Goal: Task Accomplishment & Management: Use online tool/utility

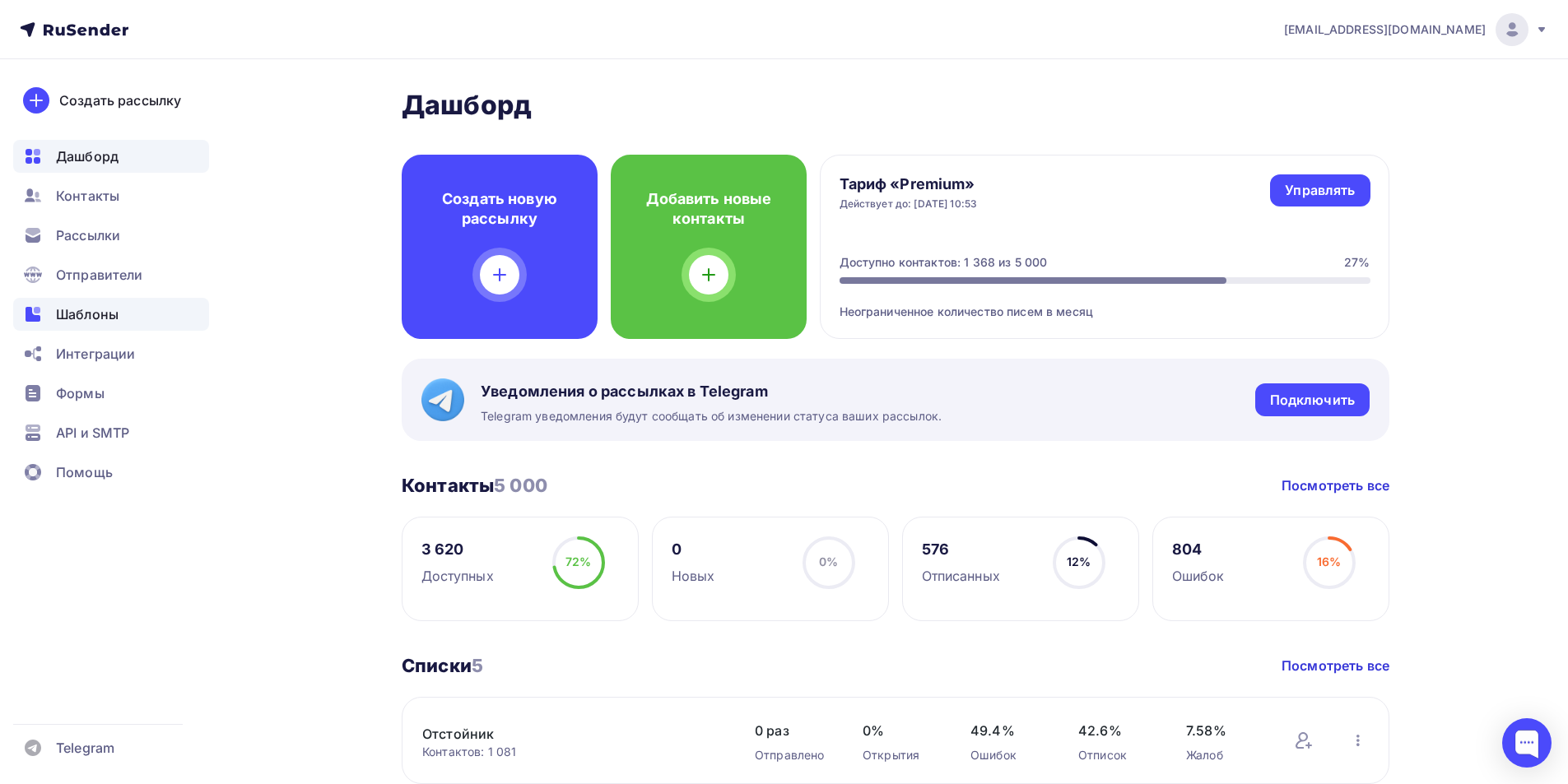
drag, startPoint x: 90, startPoint y: 307, endPoint x: 107, endPoint y: 301, distance: 18.0
click at [91, 307] on span "Шаблоны" at bounding box center [87, 314] width 62 height 20
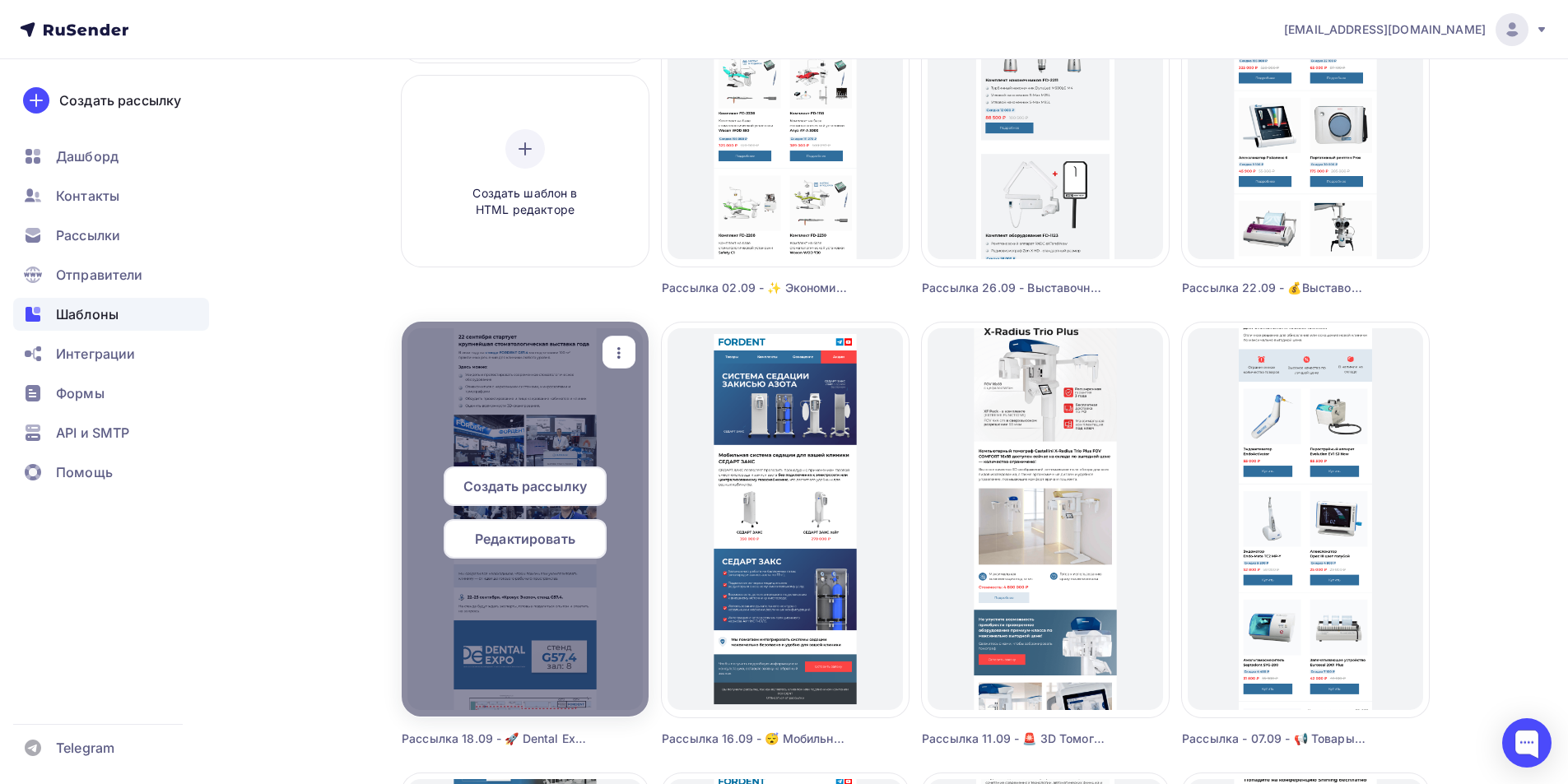
scroll to position [494, 0]
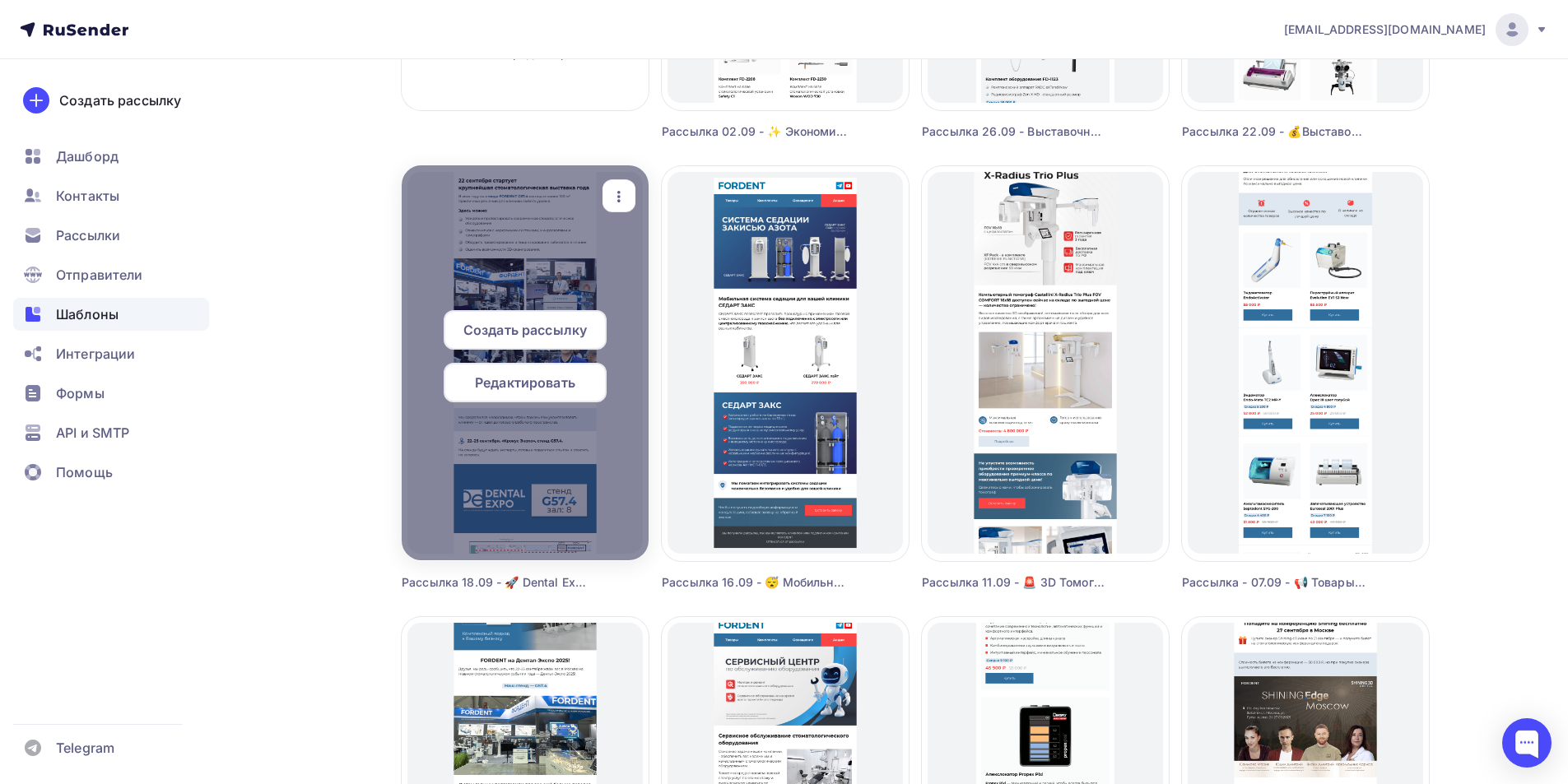
click at [625, 185] on div "button" at bounding box center [619, 196] width 20 height 22
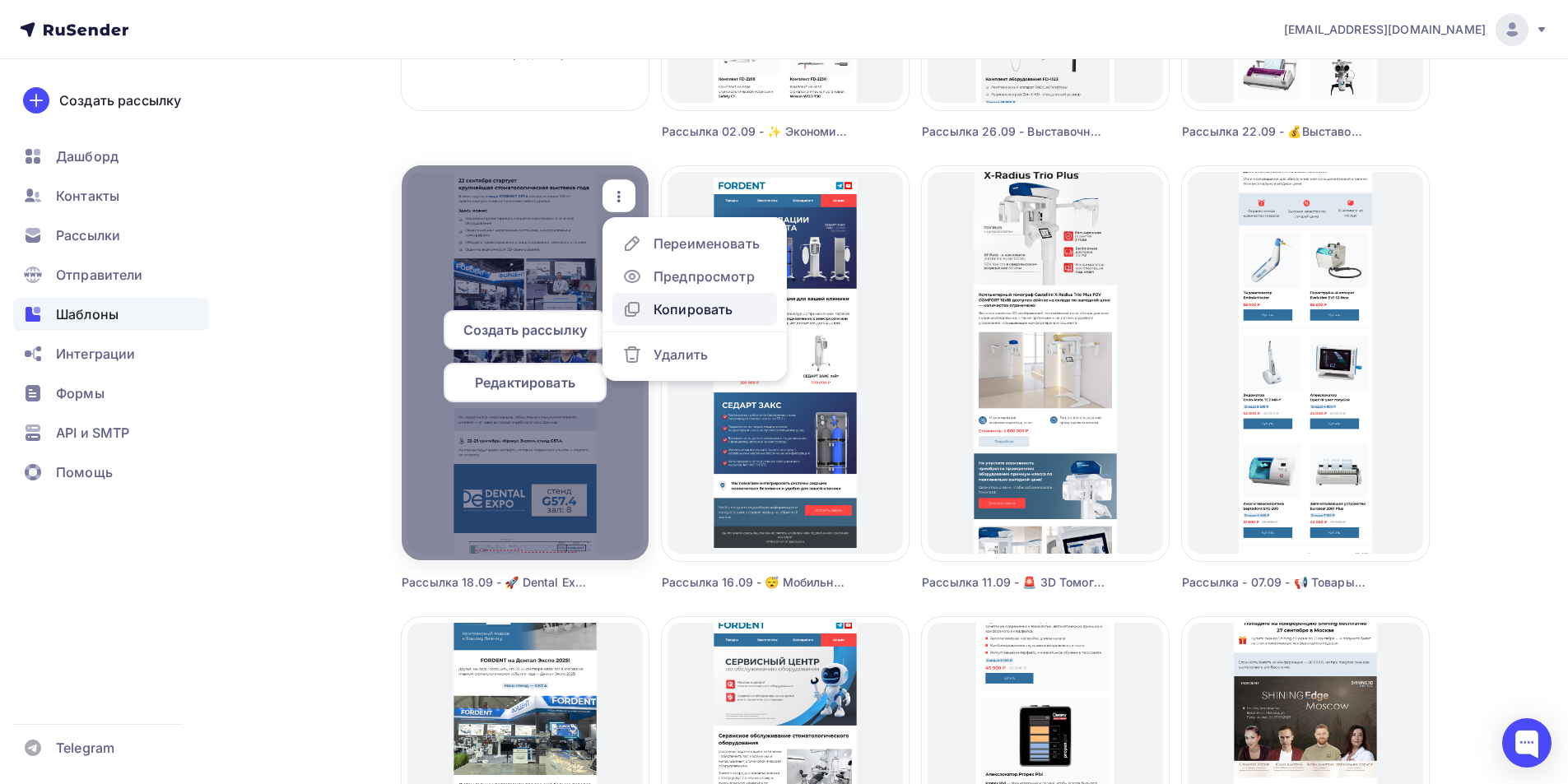
drag, startPoint x: 669, startPoint y: 308, endPoint x: 647, endPoint y: 356, distance: 52.8
click at [669, 307] on div "Копировать" at bounding box center [693, 310] width 79 height 20
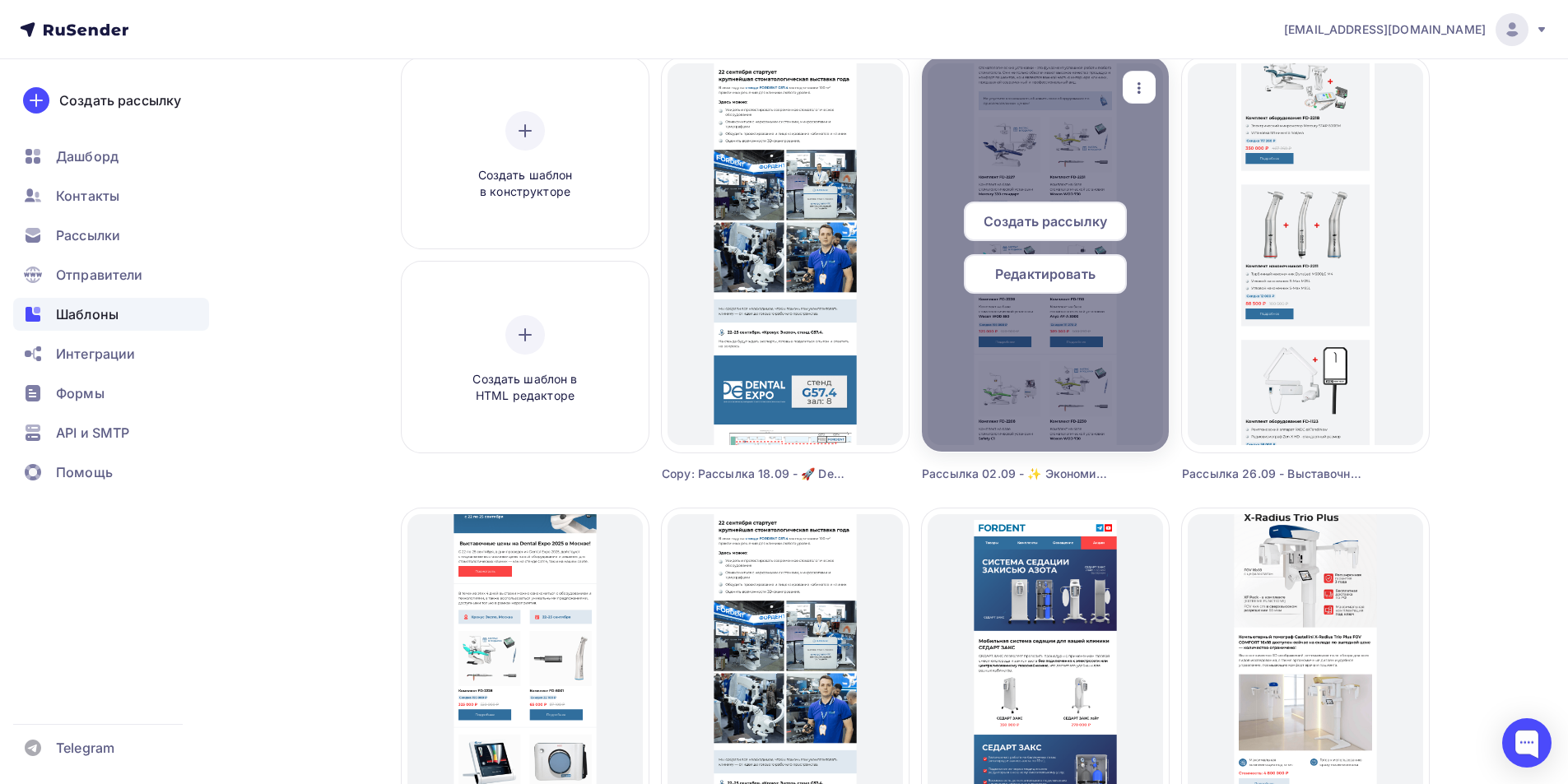
scroll to position [0, 0]
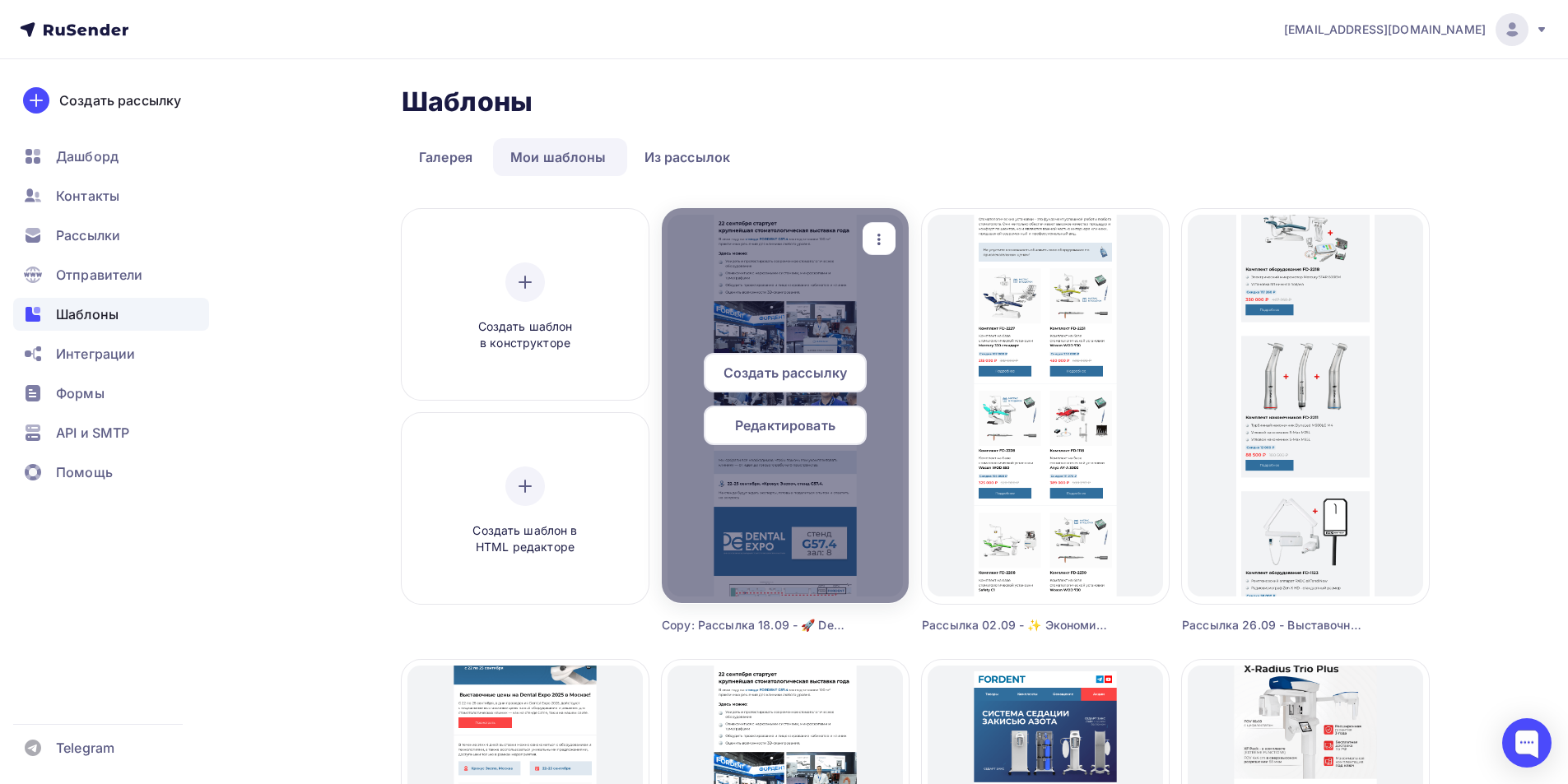
click at [886, 244] on icon "button" at bounding box center [879, 239] width 20 height 20
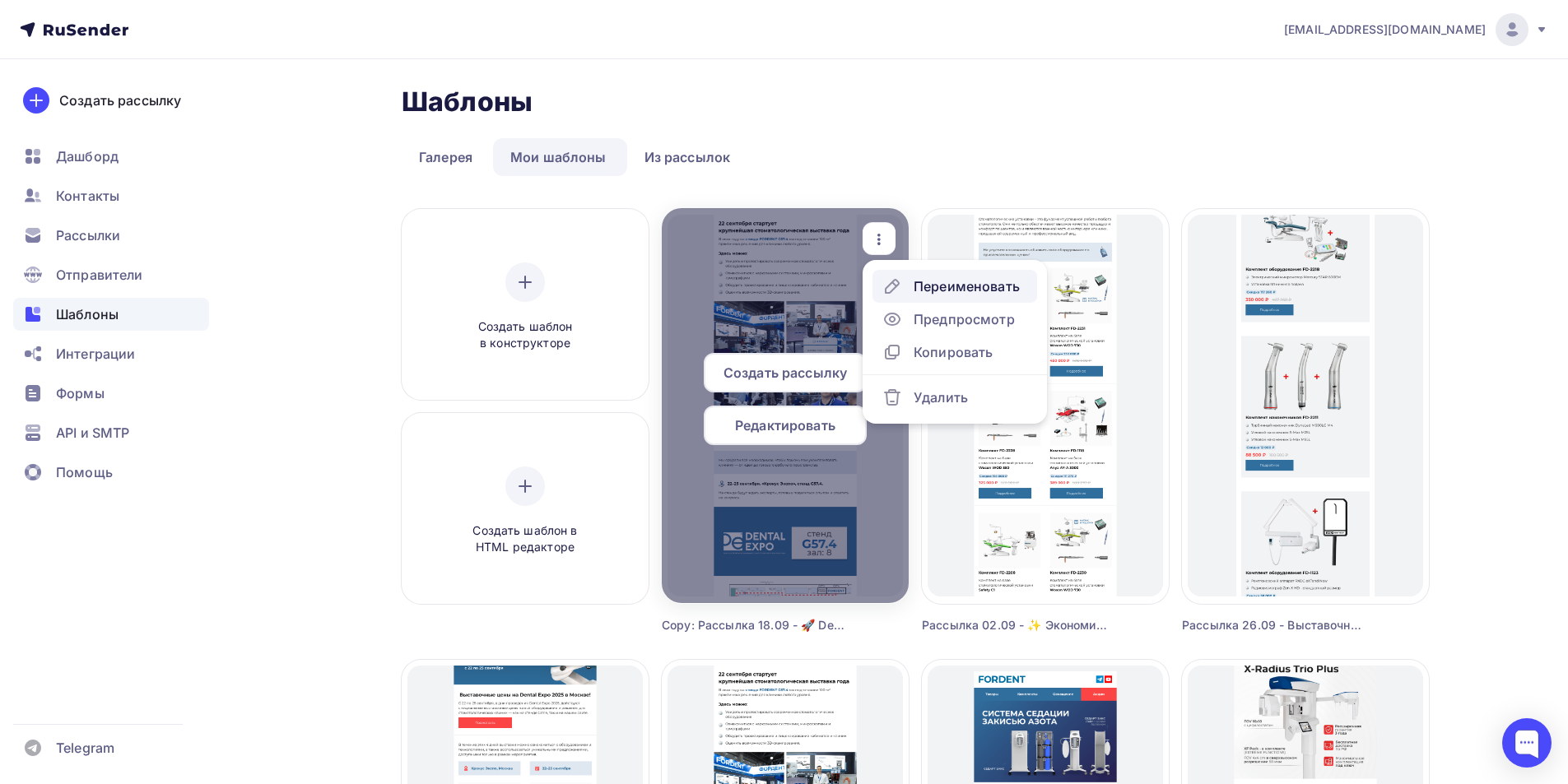
click at [933, 286] on div "Переименовать" at bounding box center [967, 286] width 107 height 20
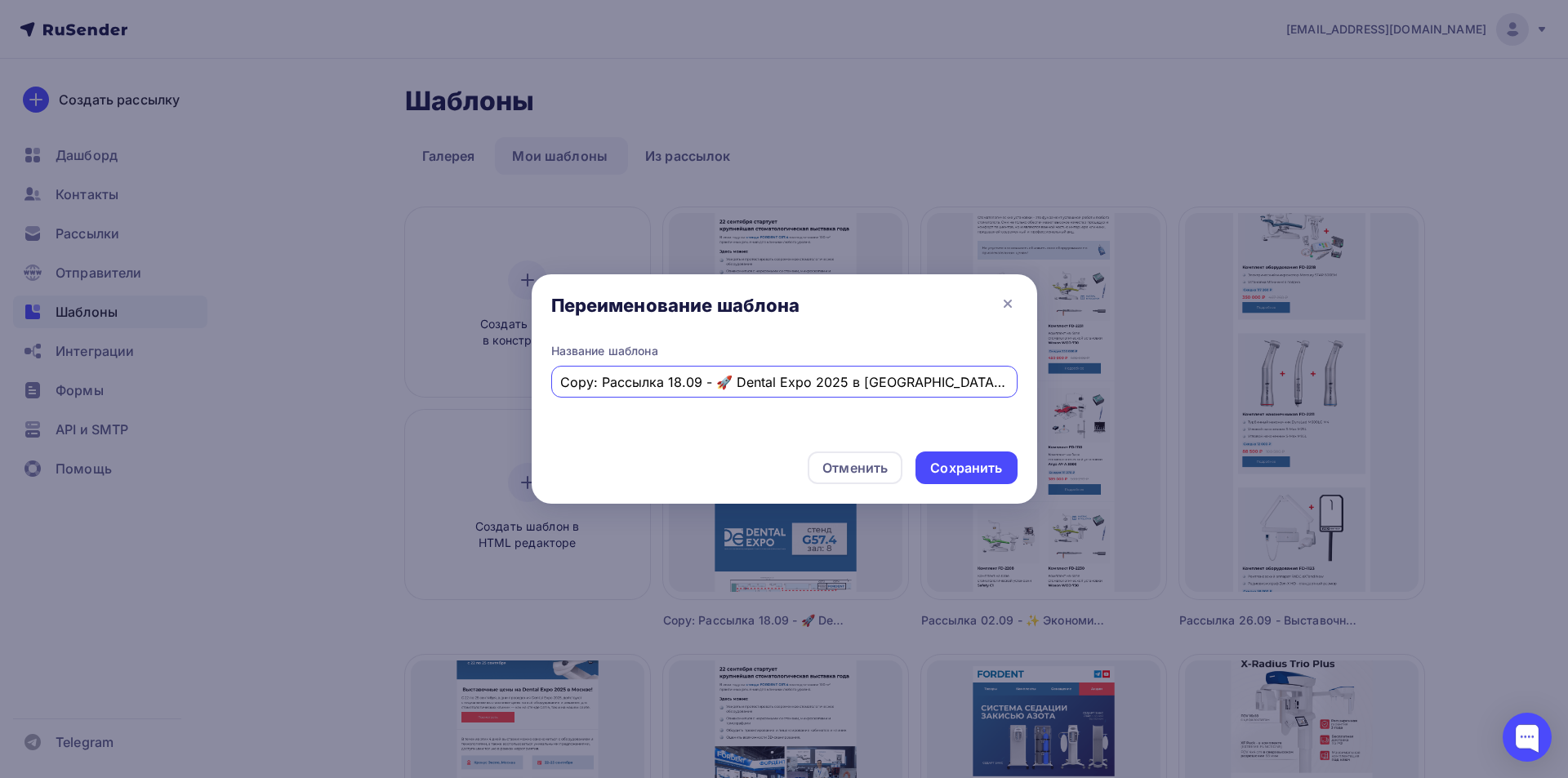
drag, startPoint x: 602, startPoint y: 379, endPoint x: 514, endPoint y: 363, distance: 89.4
click at [508, 367] on div "Переименование шаблона Название шаблона Copy: Рассылка 18.09 - 🚀 Dental Expo 20…" at bounding box center [784, 389] width 1568 height 778
type input "Рассылка 06.10 - Фотоотчет с выставки Дентал-Экспо 2025"
click at [969, 471] on div "Сохранить" at bounding box center [966, 468] width 72 height 19
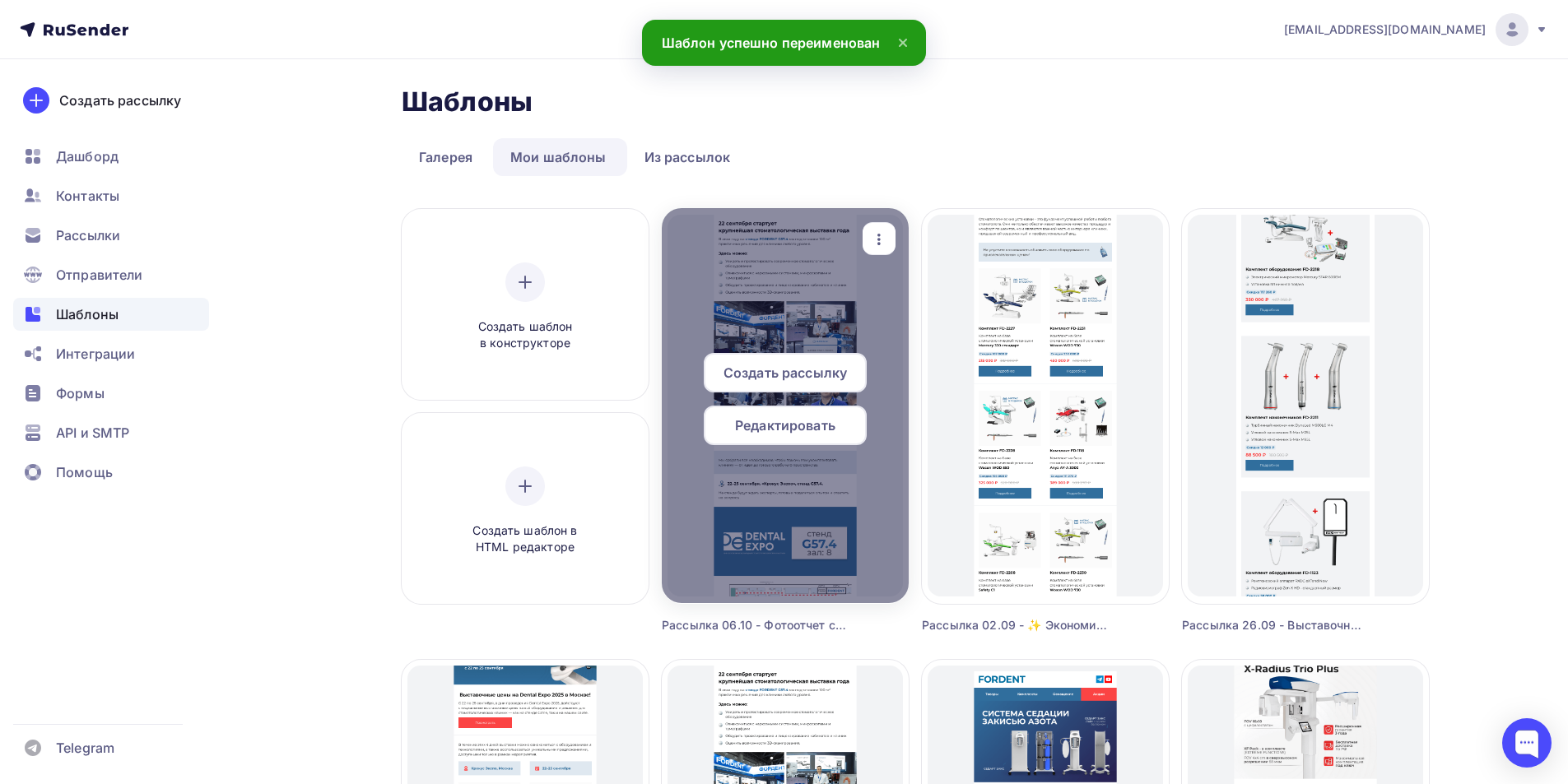
click at [834, 417] on span "Редактировать" at bounding box center [785, 425] width 100 height 20
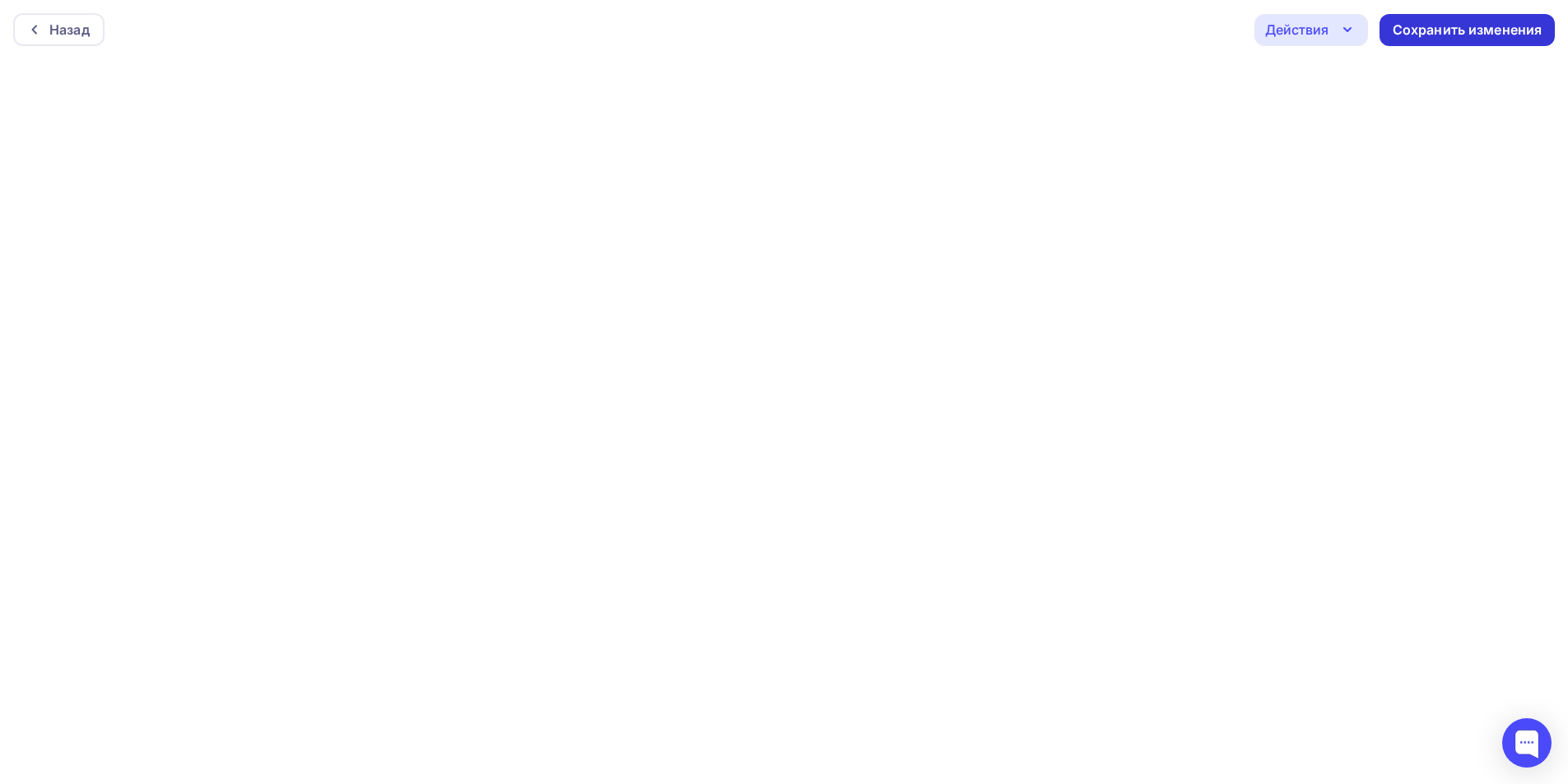
click at [1414, 20] on div "Сохранить изменения" at bounding box center [1467, 30] width 175 height 33
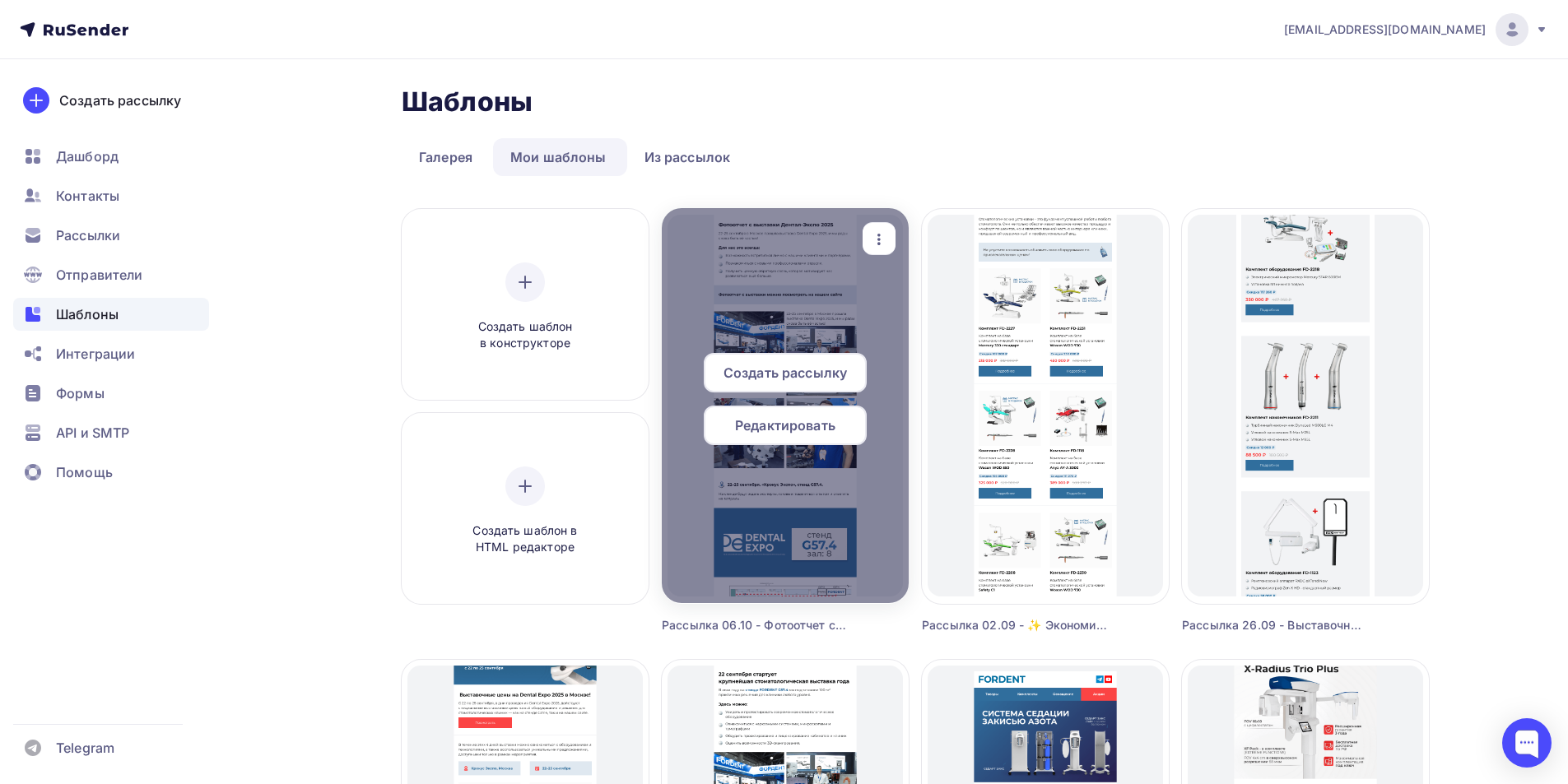
click at [807, 427] on span "Редактировать" at bounding box center [785, 425] width 100 height 20
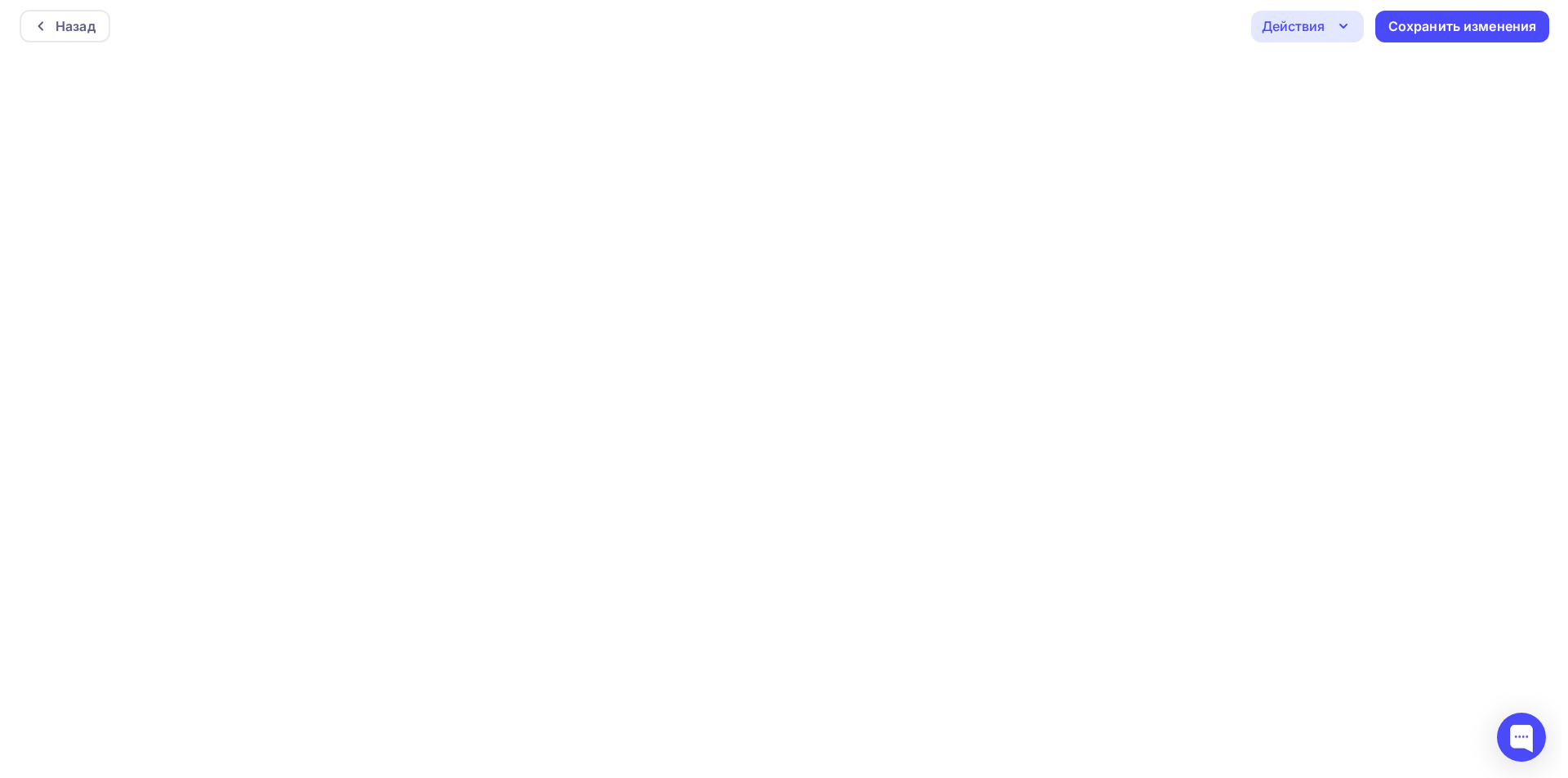
scroll to position [4, 0]
click at [67, 28] on div "Назад" at bounding box center [69, 25] width 40 height 20
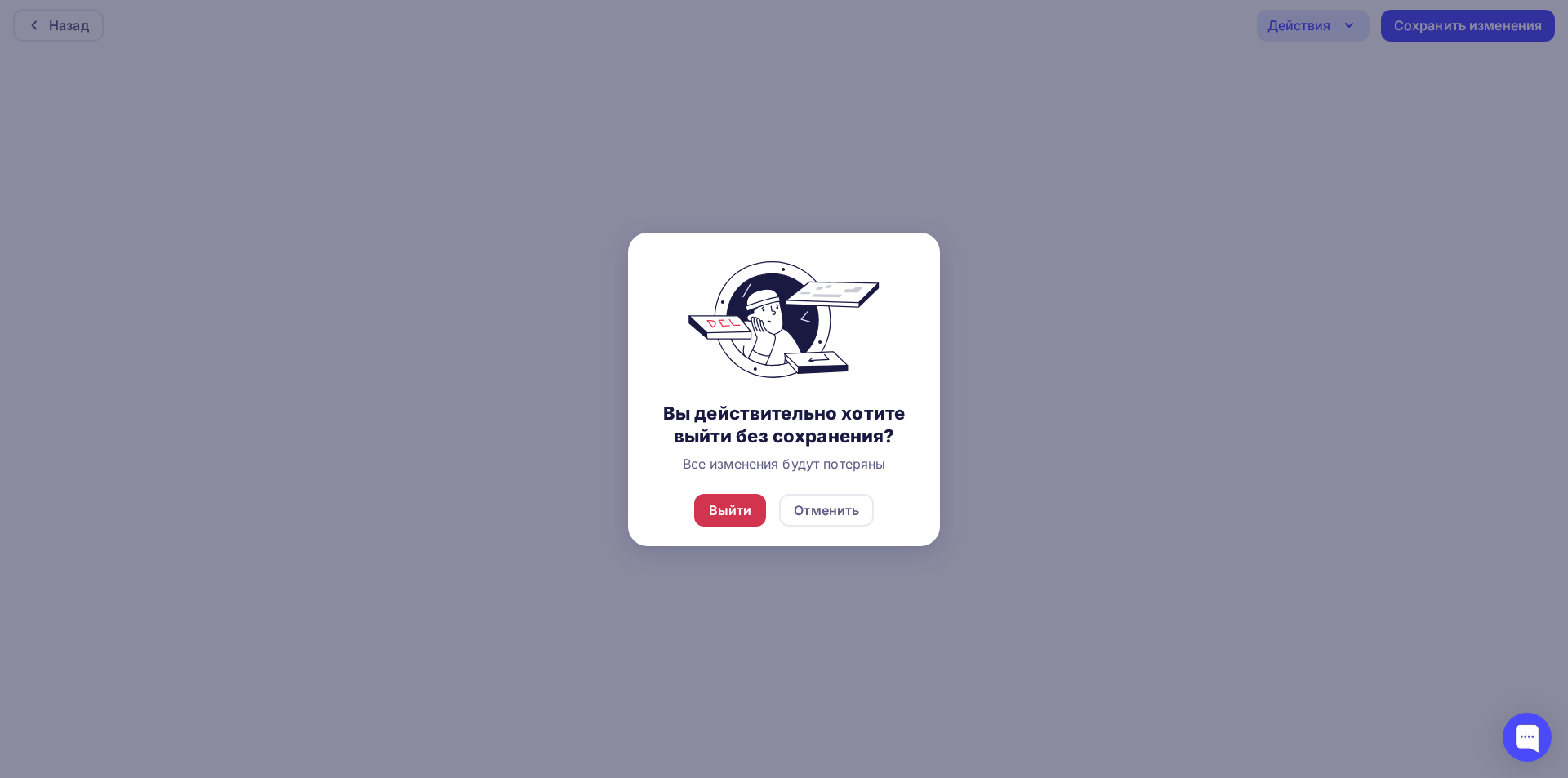
click at [750, 511] on div "Выйти" at bounding box center [730, 511] width 43 height 20
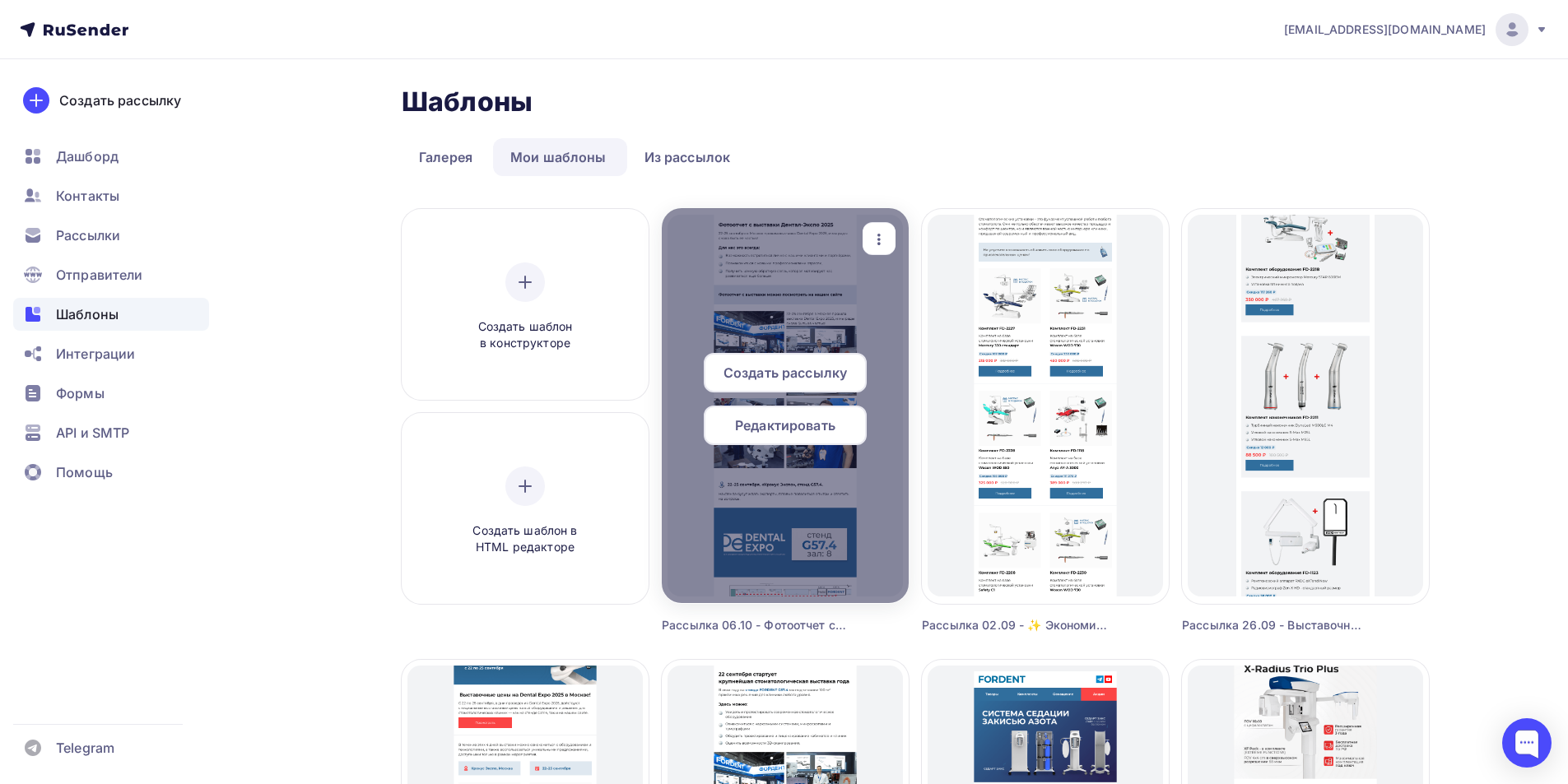
click at [874, 247] on icon "button" at bounding box center [879, 239] width 20 height 20
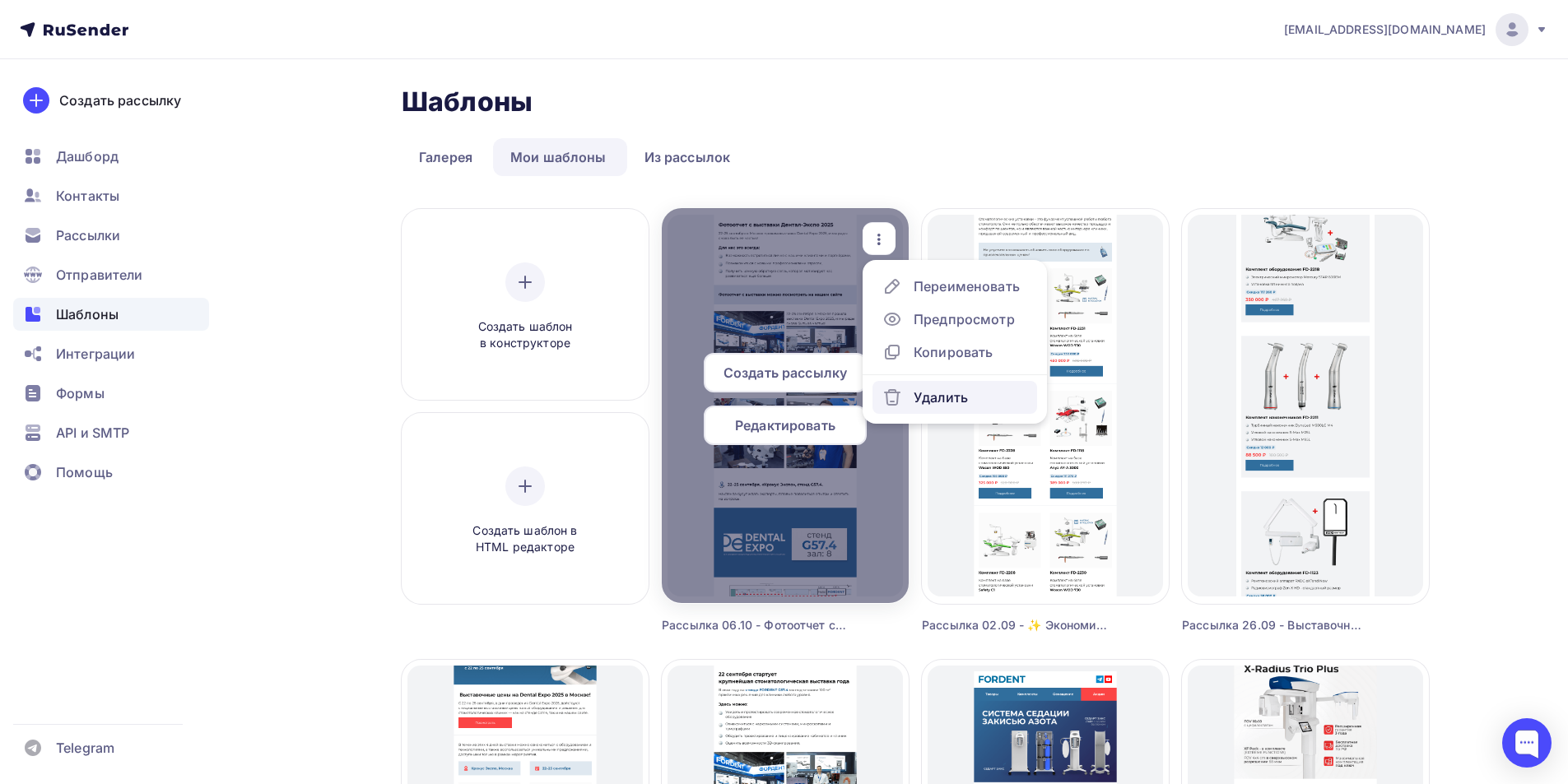
click at [923, 401] on div "Удалить" at bounding box center [941, 397] width 54 height 20
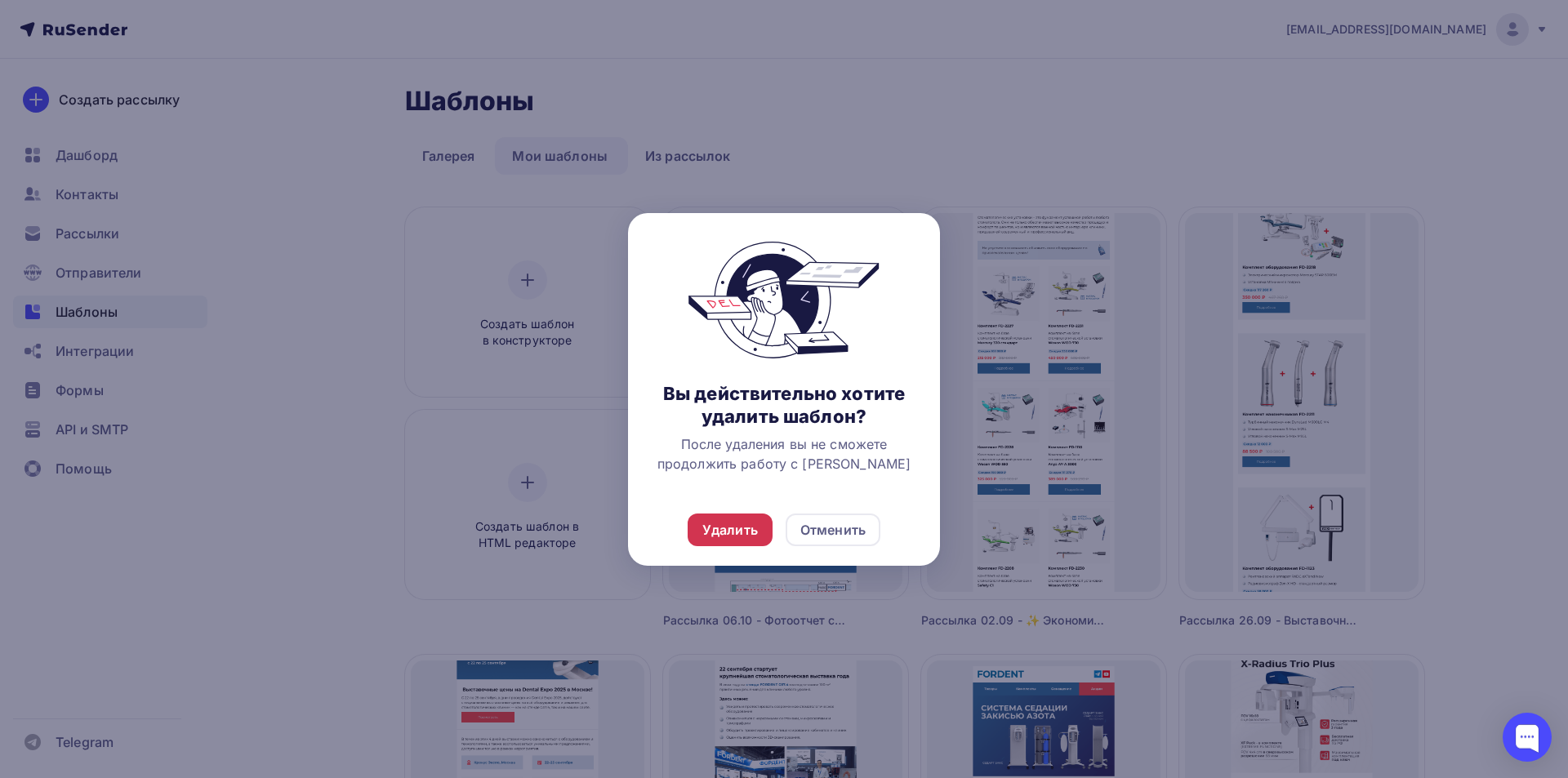
click at [745, 532] on div "Удалить" at bounding box center [730, 531] width 56 height 20
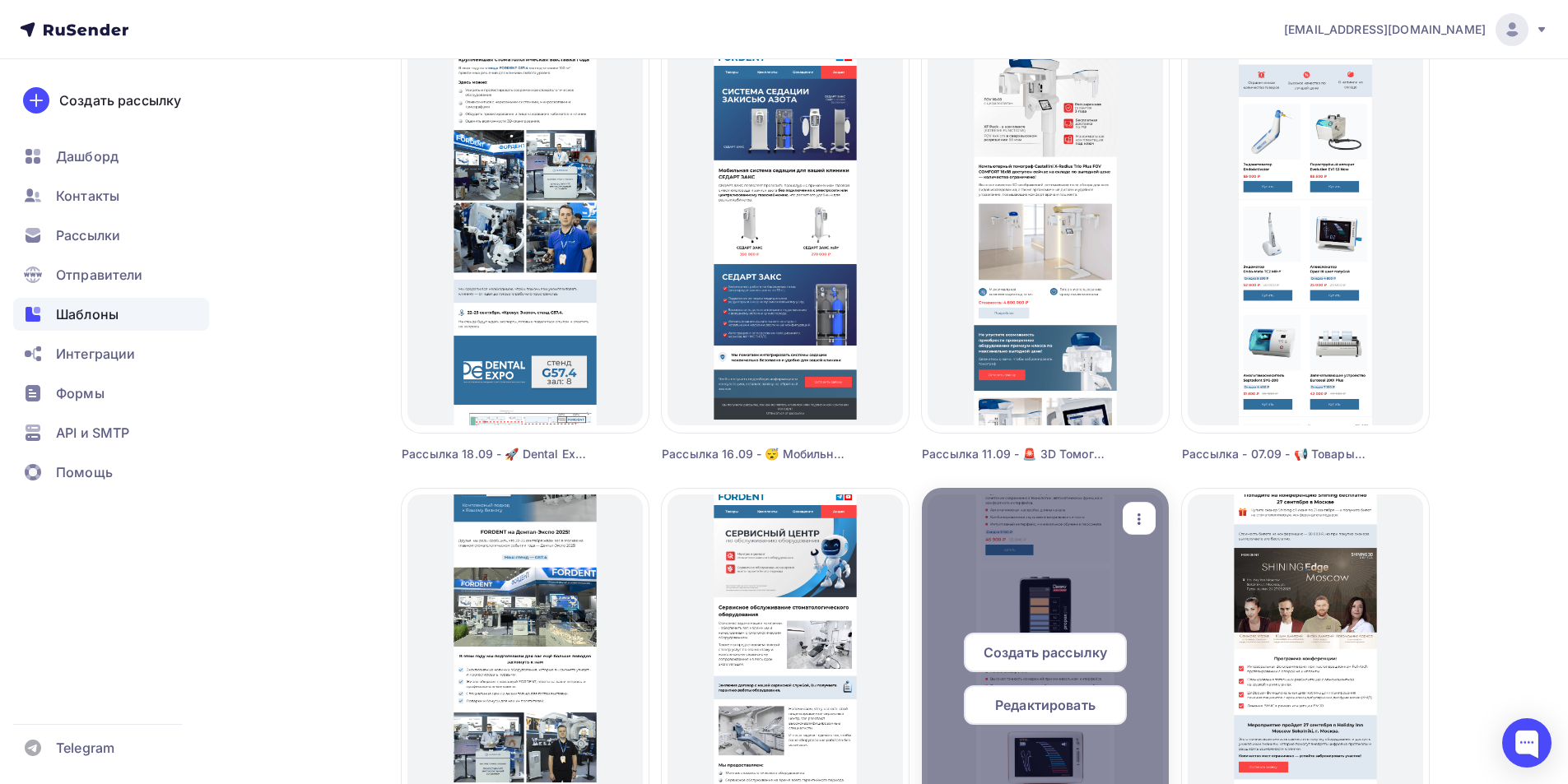
scroll to position [823, 0]
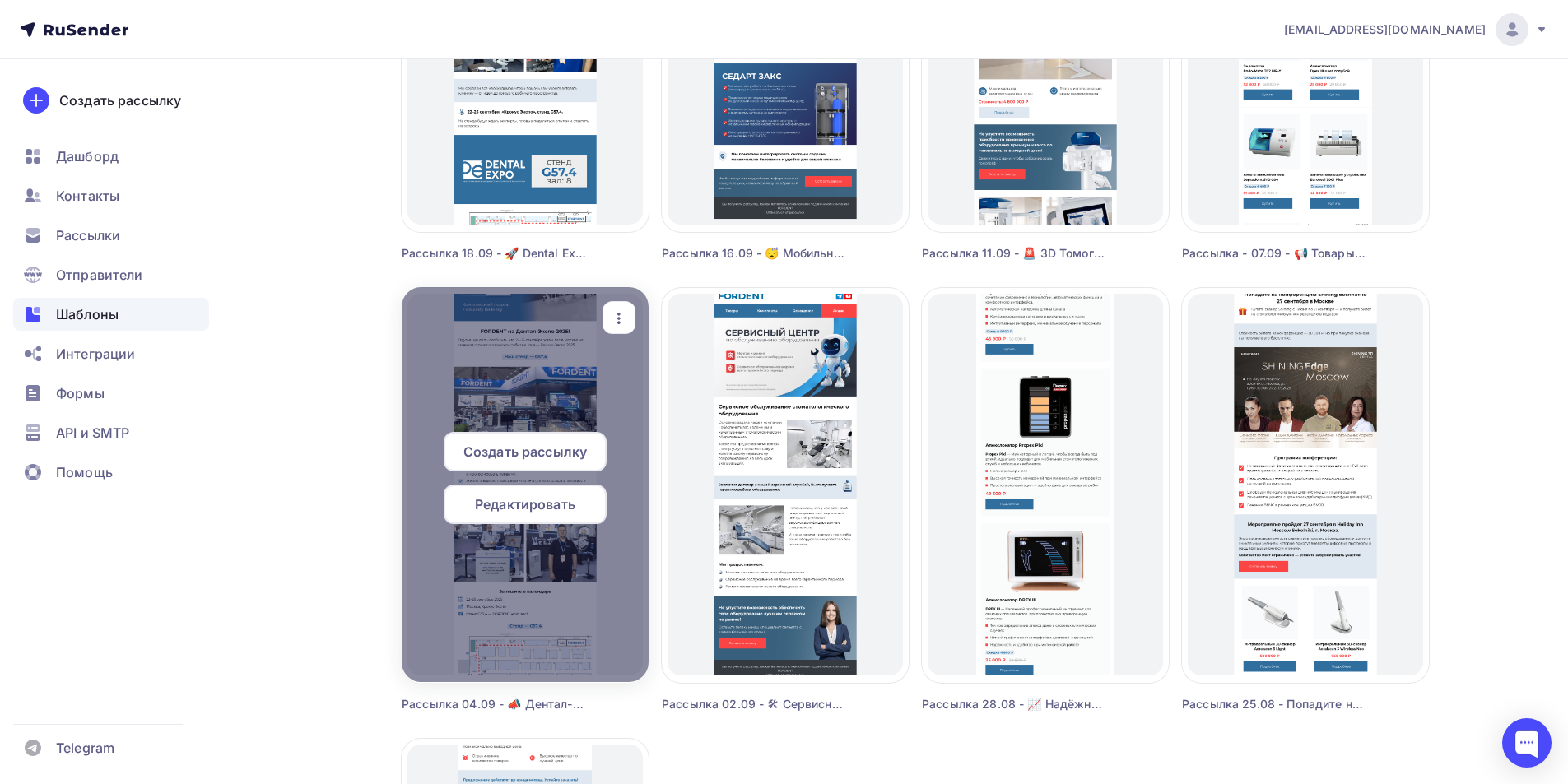
click at [558, 510] on span "Редактировать" at bounding box center [525, 505] width 100 height 20
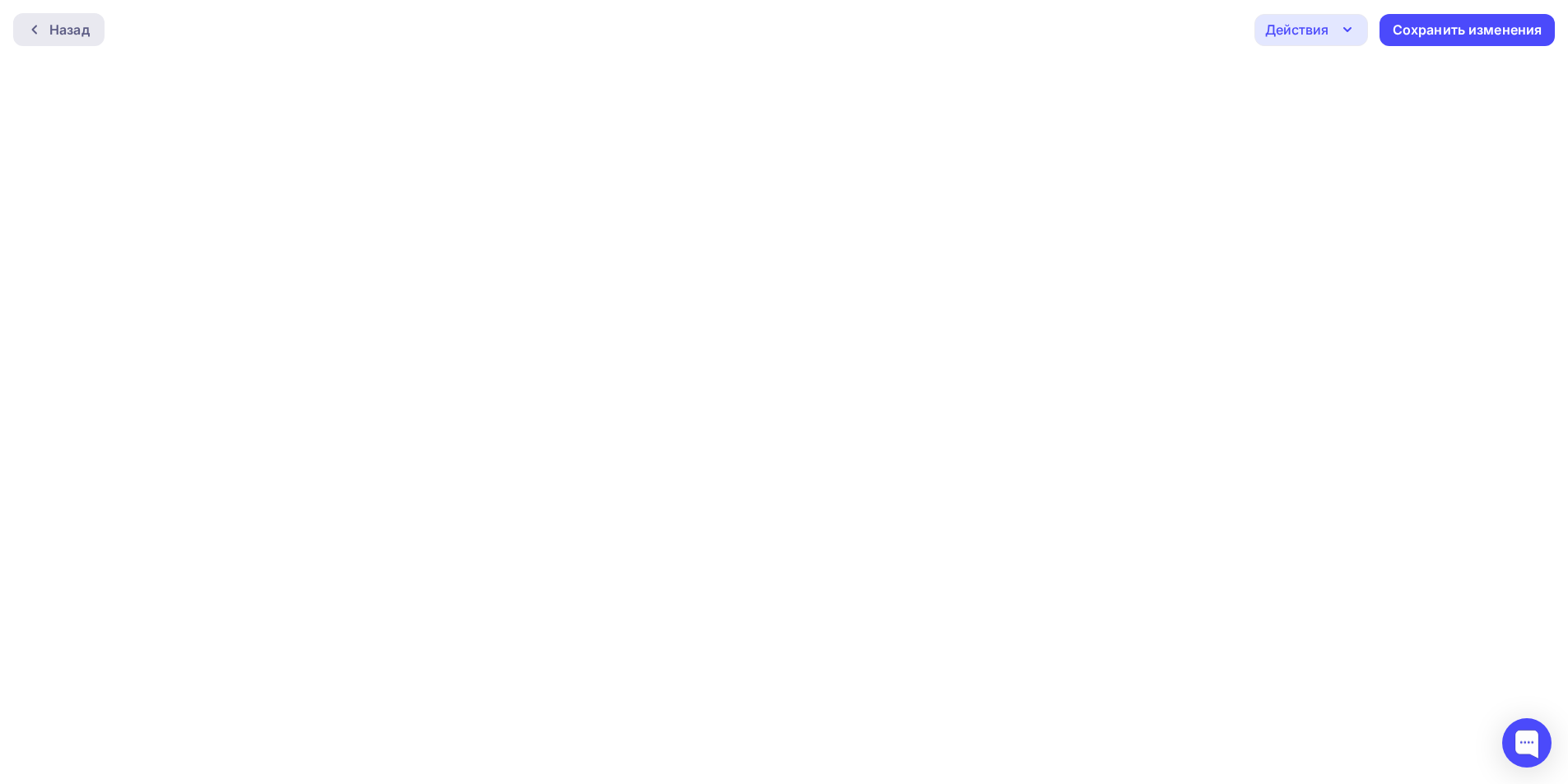
click at [70, 33] on div "Назад" at bounding box center [70, 30] width 41 height 20
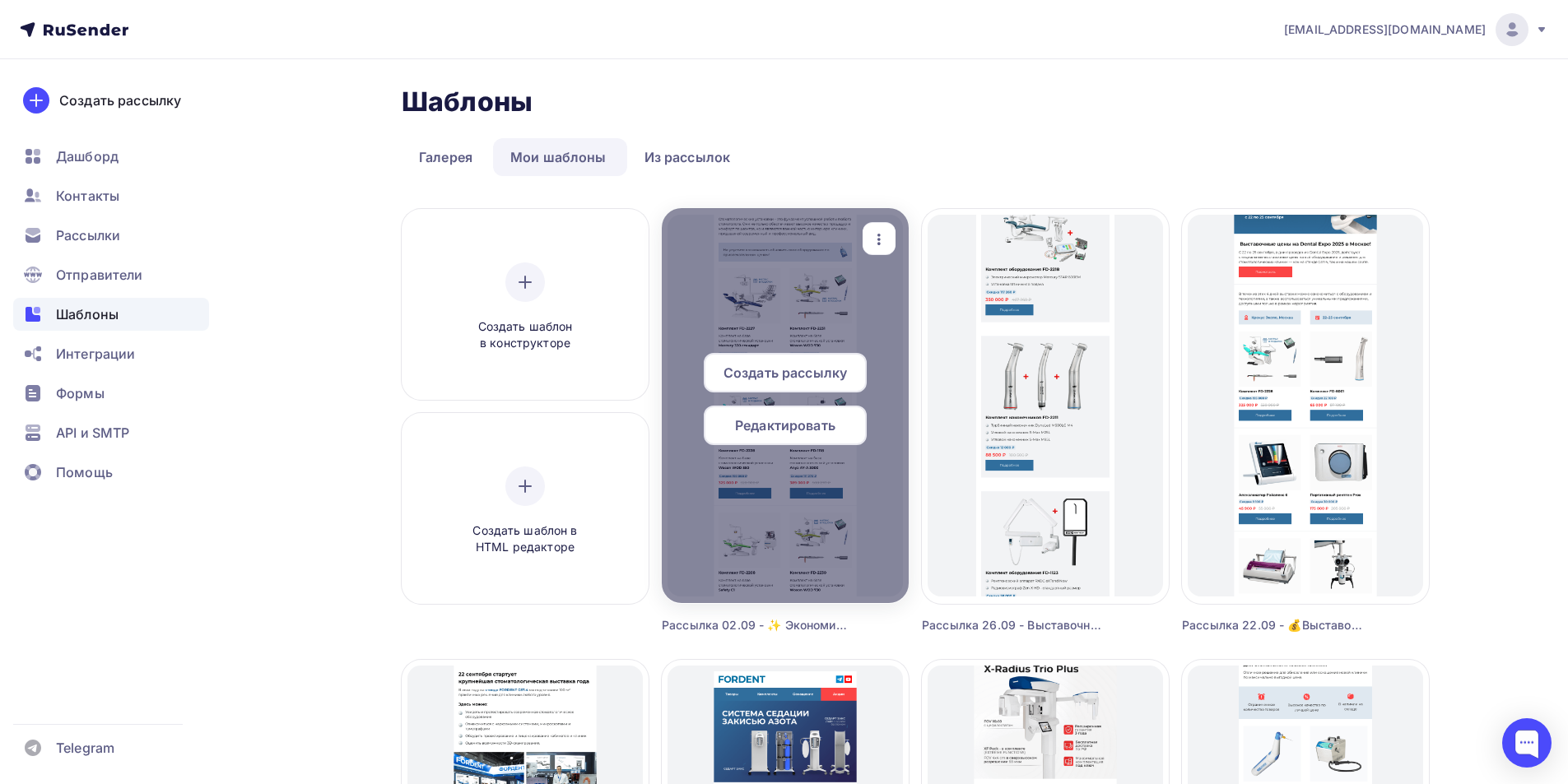
click at [886, 246] on icon "button" at bounding box center [879, 239] width 20 height 20
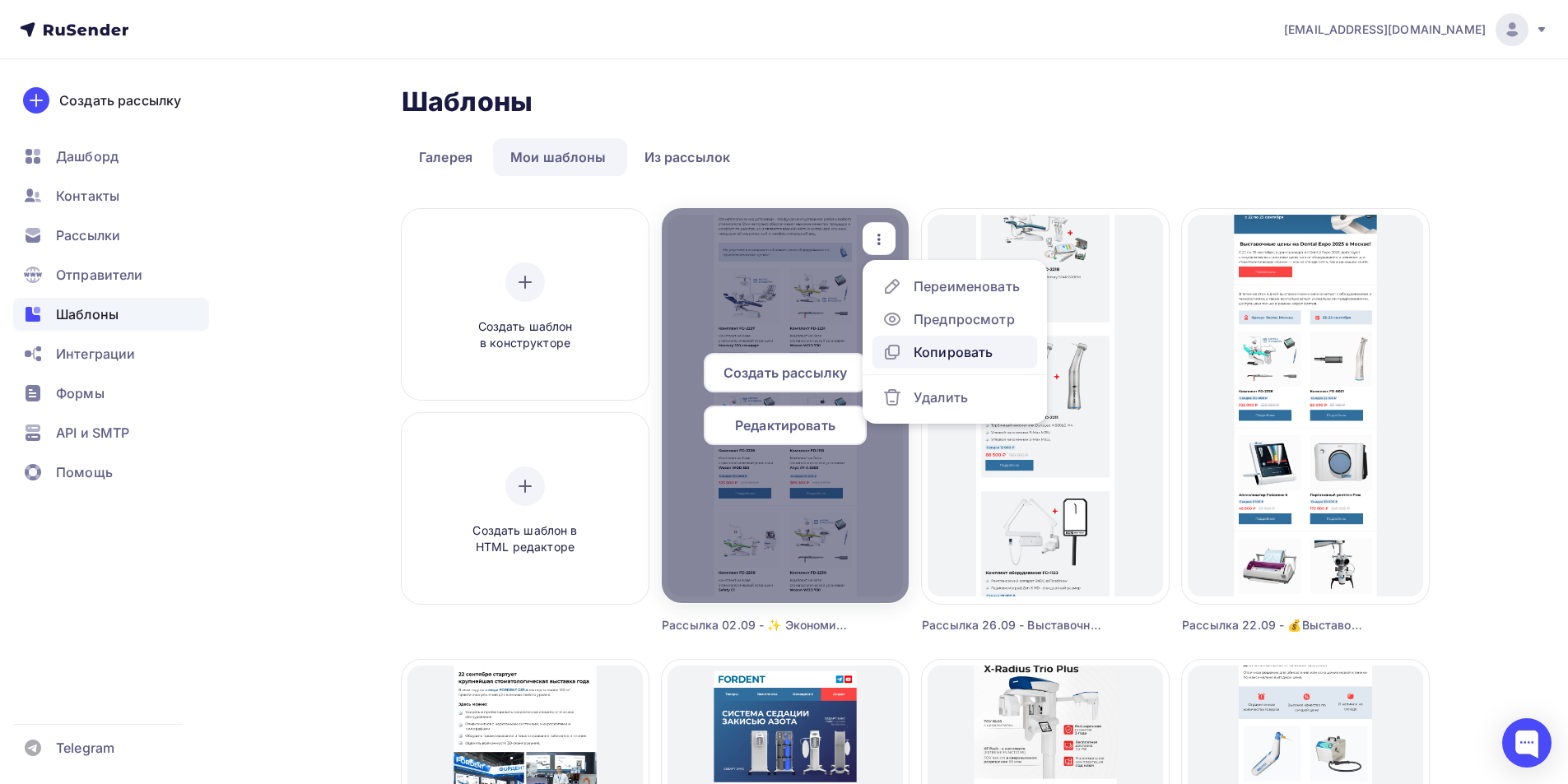
click at [950, 352] on div "Копировать" at bounding box center [953, 352] width 79 height 20
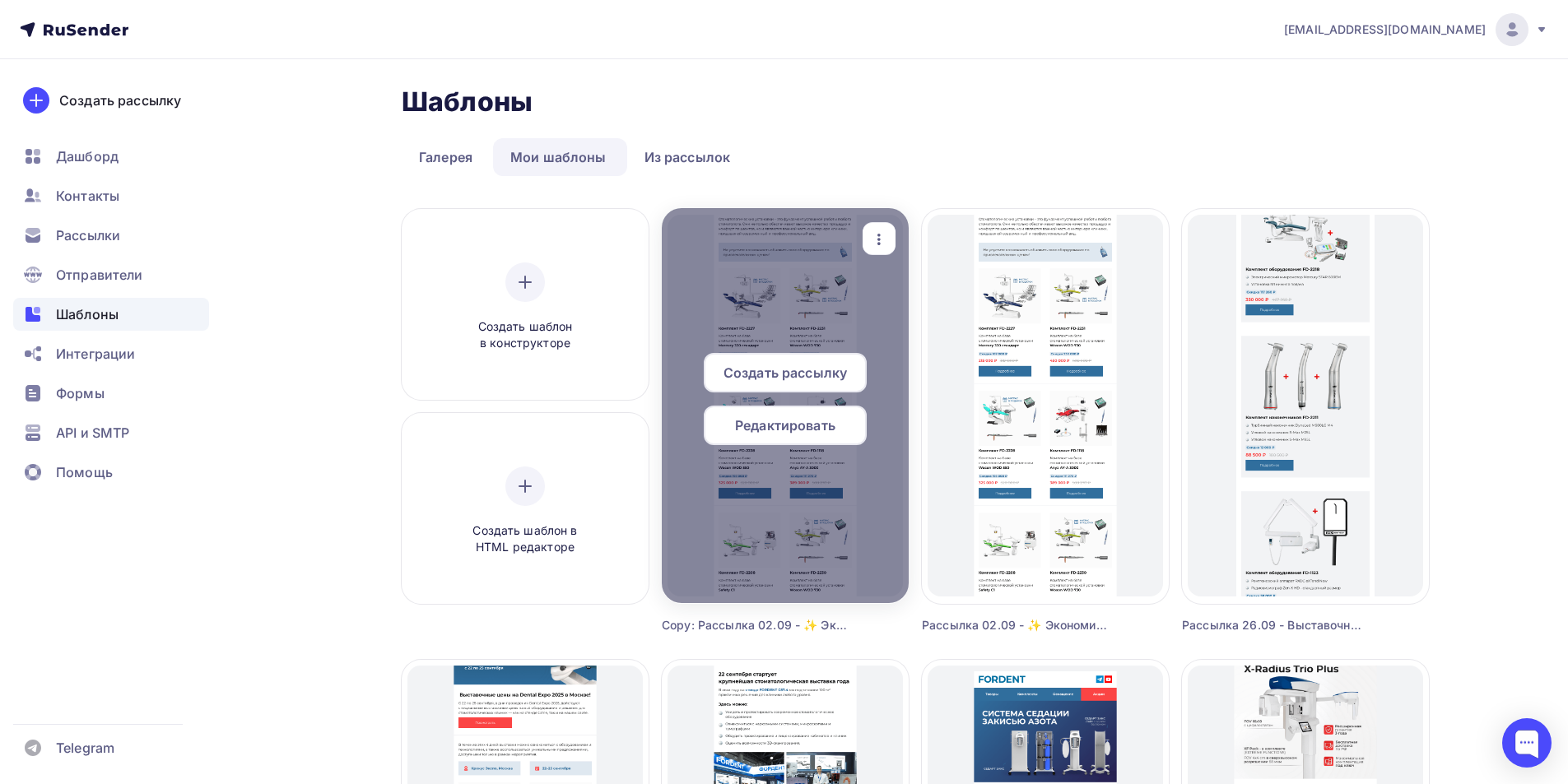
click at [881, 238] on icon "button" at bounding box center [879, 239] width 20 height 20
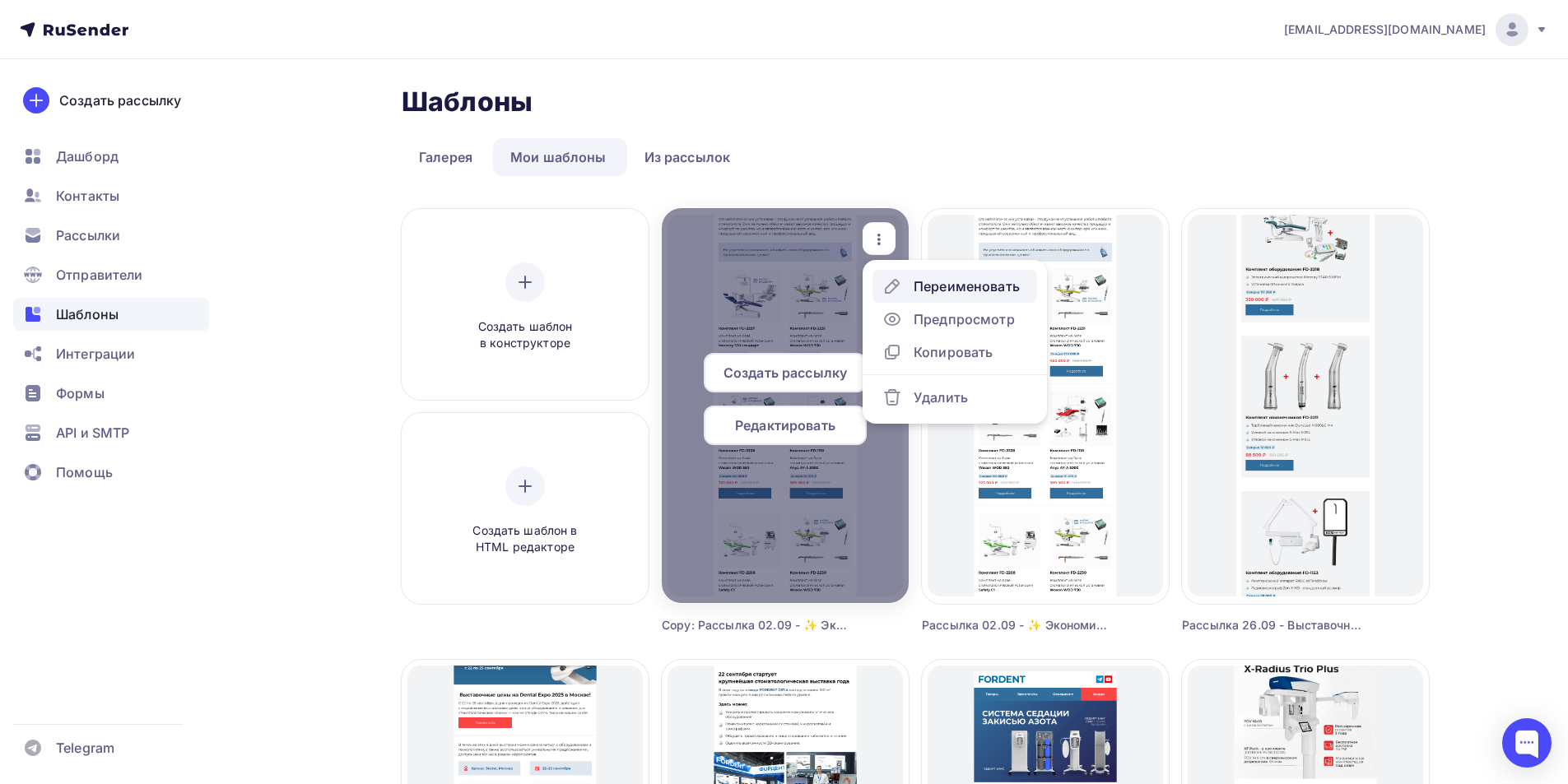
click at [936, 285] on div "Переименовать" at bounding box center [967, 286] width 107 height 20
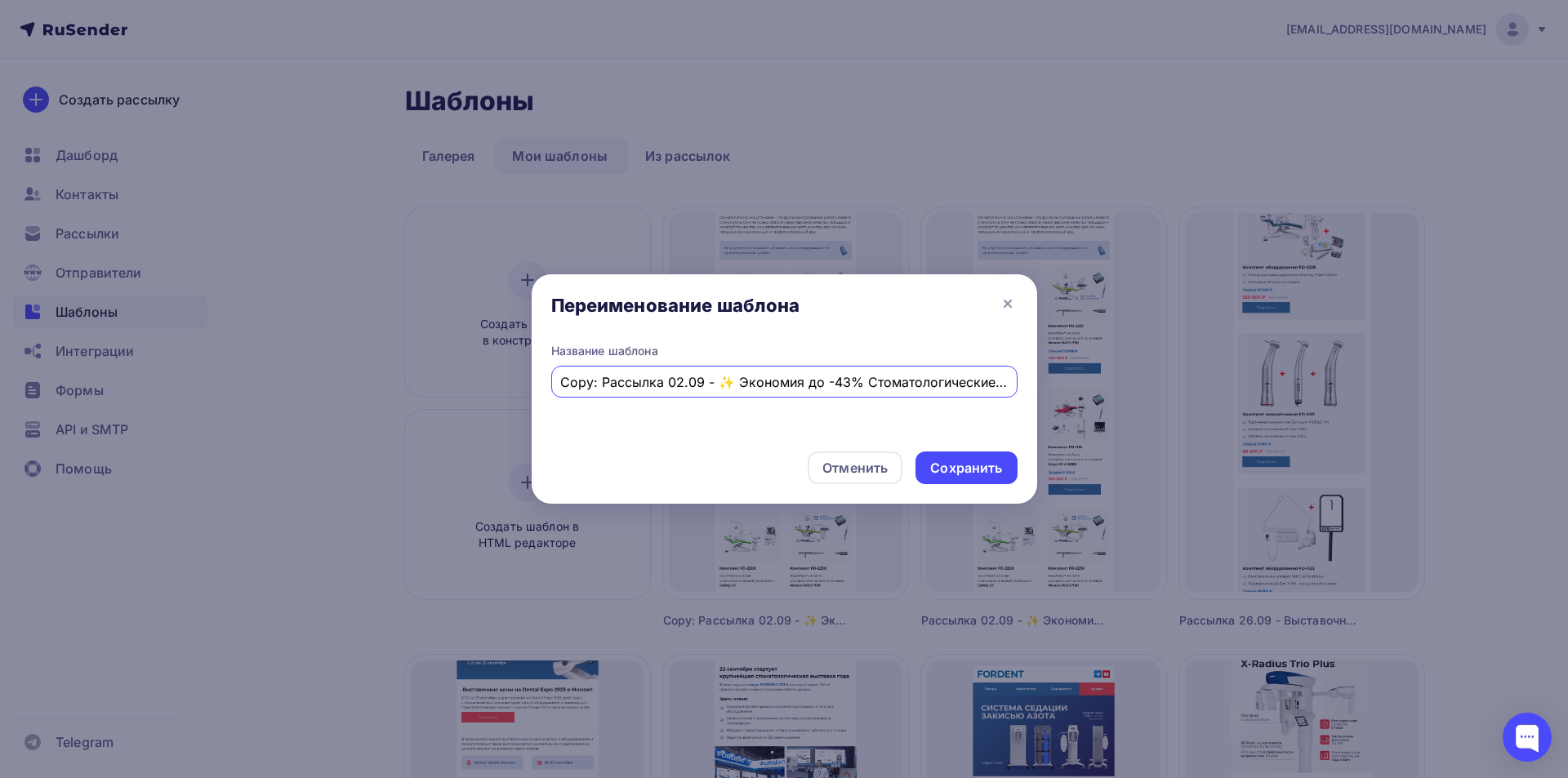
drag, startPoint x: 615, startPoint y: 381, endPoint x: 487, endPoint y: 382, distance: 128.0
click at [479, 383] on div "Переименование шаблона Название шаблона Copy: Рассылка 02.09 - ✨ Экономия до -4…" at bounding box center [784, 389] width 1568 height 778
click at [608, 383] on input "Copy: Рассылка 02.09 - ✨ Экономия до -43% Стоматологические установки – выгодно…" at bounding box center [783, 383] width 447 height 20
drag, startPoint x: 599, startPoint y: 382, endPoint x: 514, endPoint y: 345, distance: 92.7
click at [503, 364] on div "Переименование шаблона Название шаблона Copy: Рассылка 02.09 - ✨ Экономия до -4…" at bounding box center [784, 389] width 1568 height 778
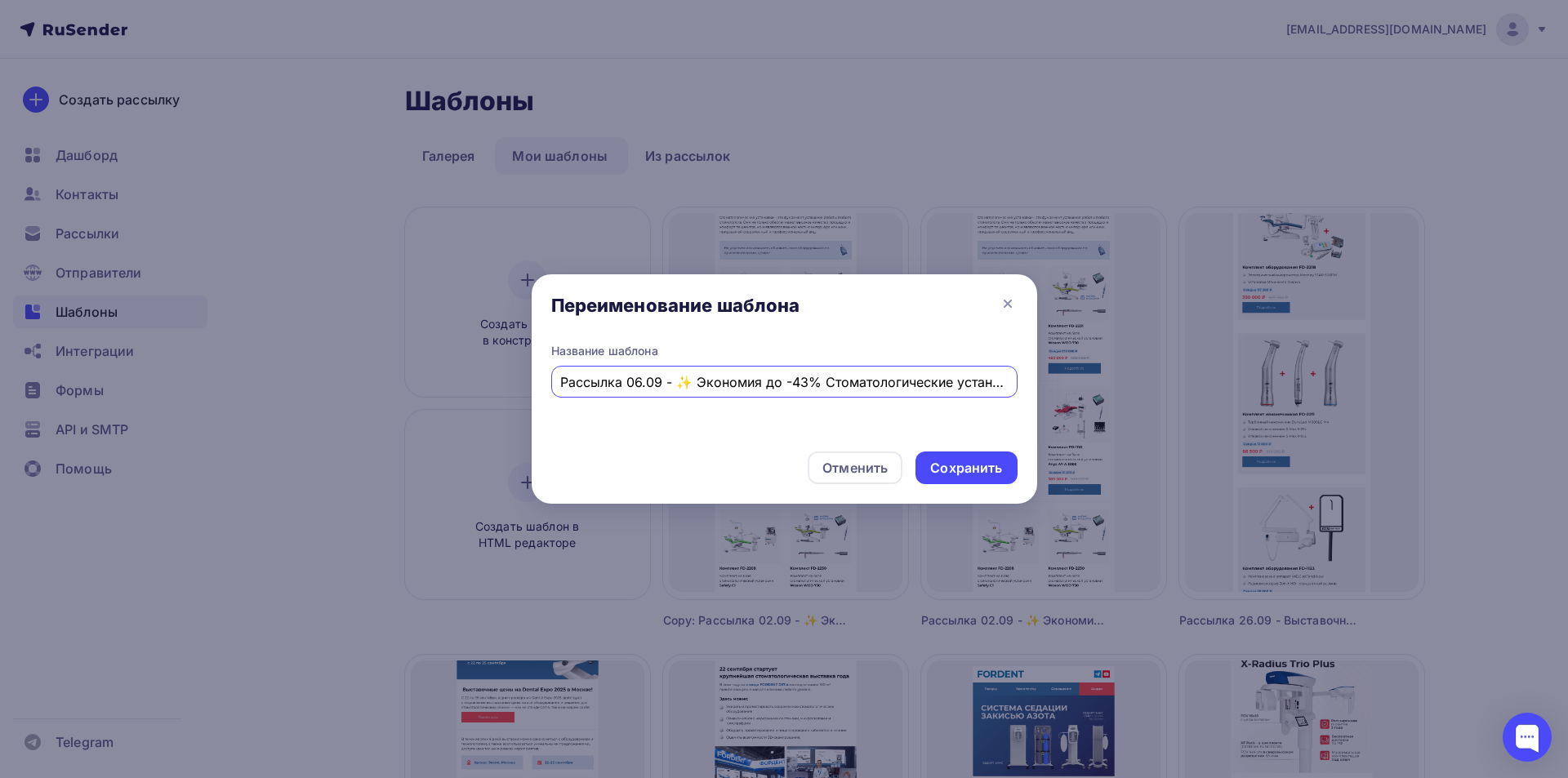
click at [659, 376] on input "Рассылка 06.09 - ✨ Экономия до -43% Стоматологические установки – выгодно и удо…" at bounding box center [783, 383] width 447 height 20
paste input "Фотоотчет с выставки Дентал-Экспо 2025"
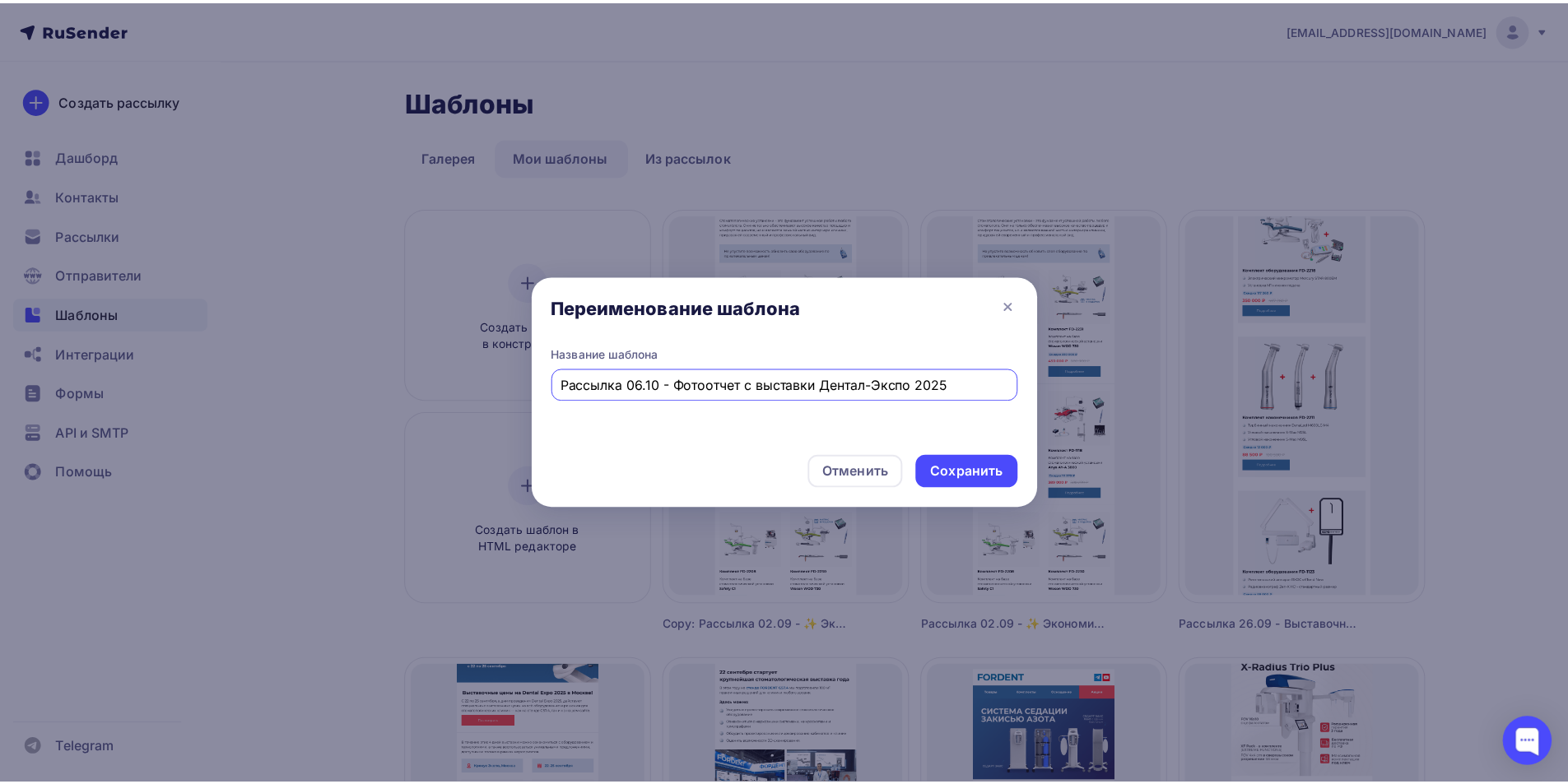
scroll to position [0, 0]
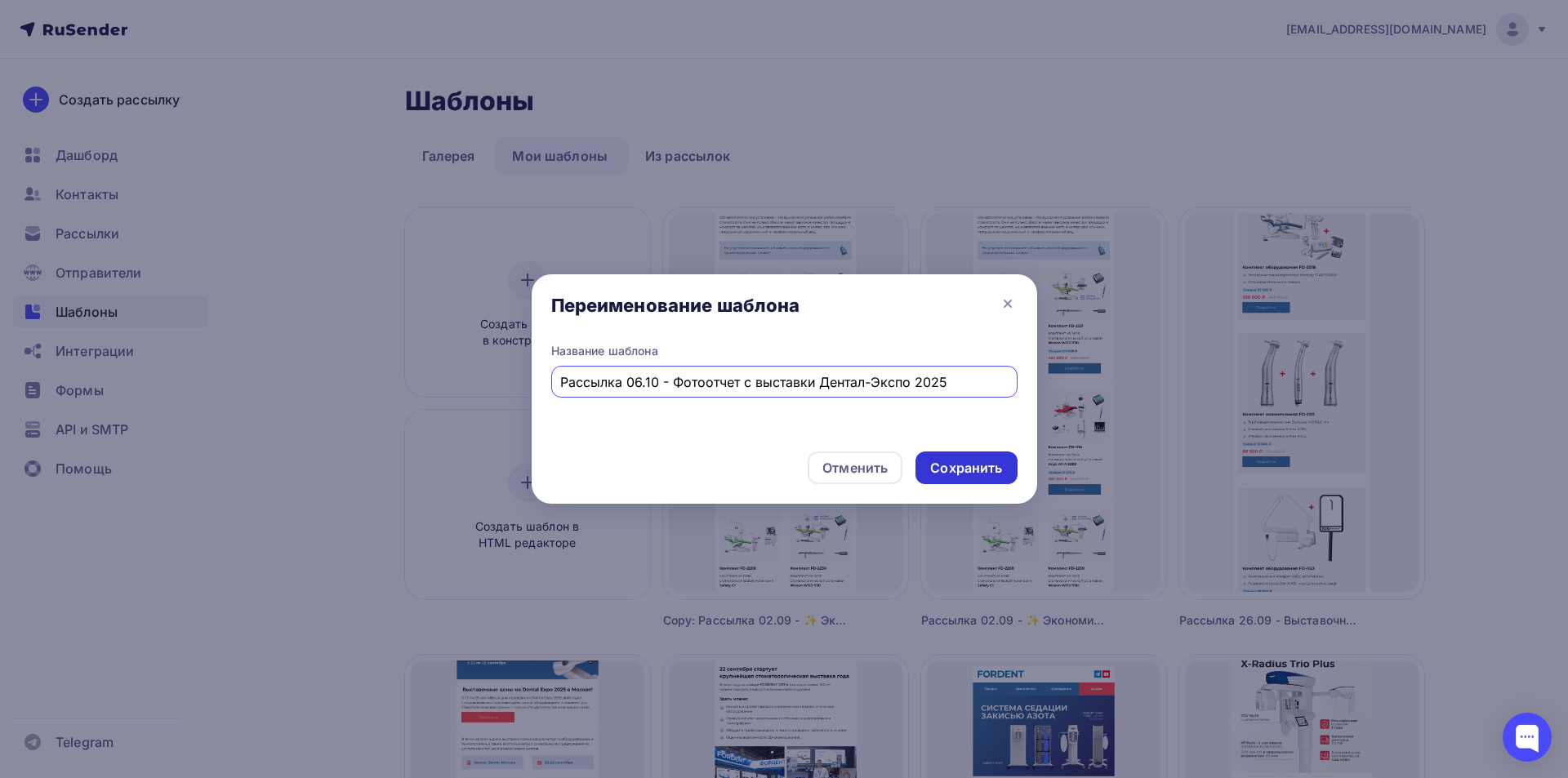
type input "Рассылка 06.10 - Фотоотчет с выставки Дентал-Экспо 2025"
drag, startPoint x: 1003, startPoint y: 465, endPoint x: 1000, endPoint y: 457, distance: 8.5
click at [1003, 462] on div "Сохранить" at bounding box center [966, 468] width 101 height 32
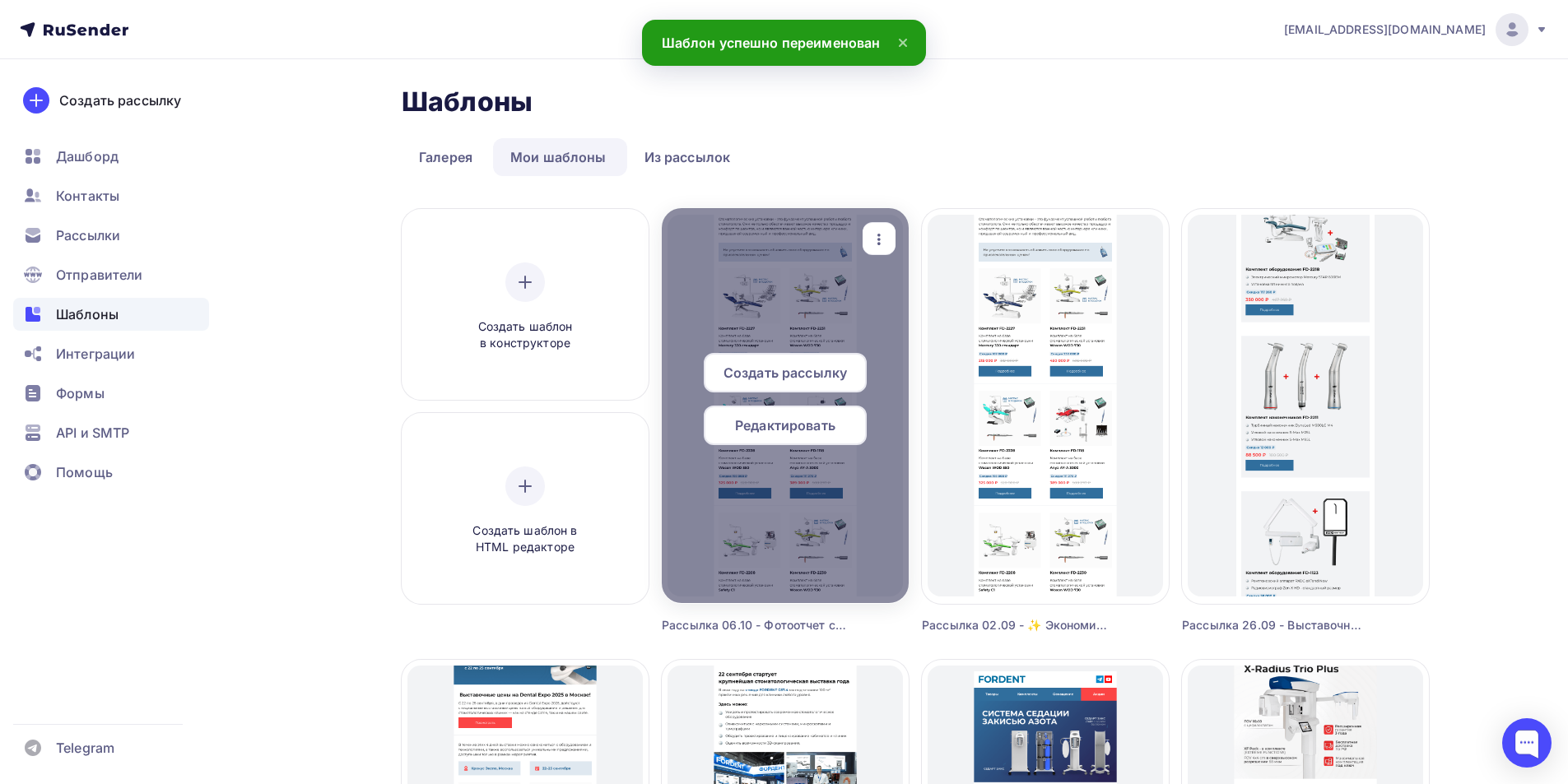
click at [798, 431] on span "Редактировать" at bounding box center [785, 425] width 100 height 20
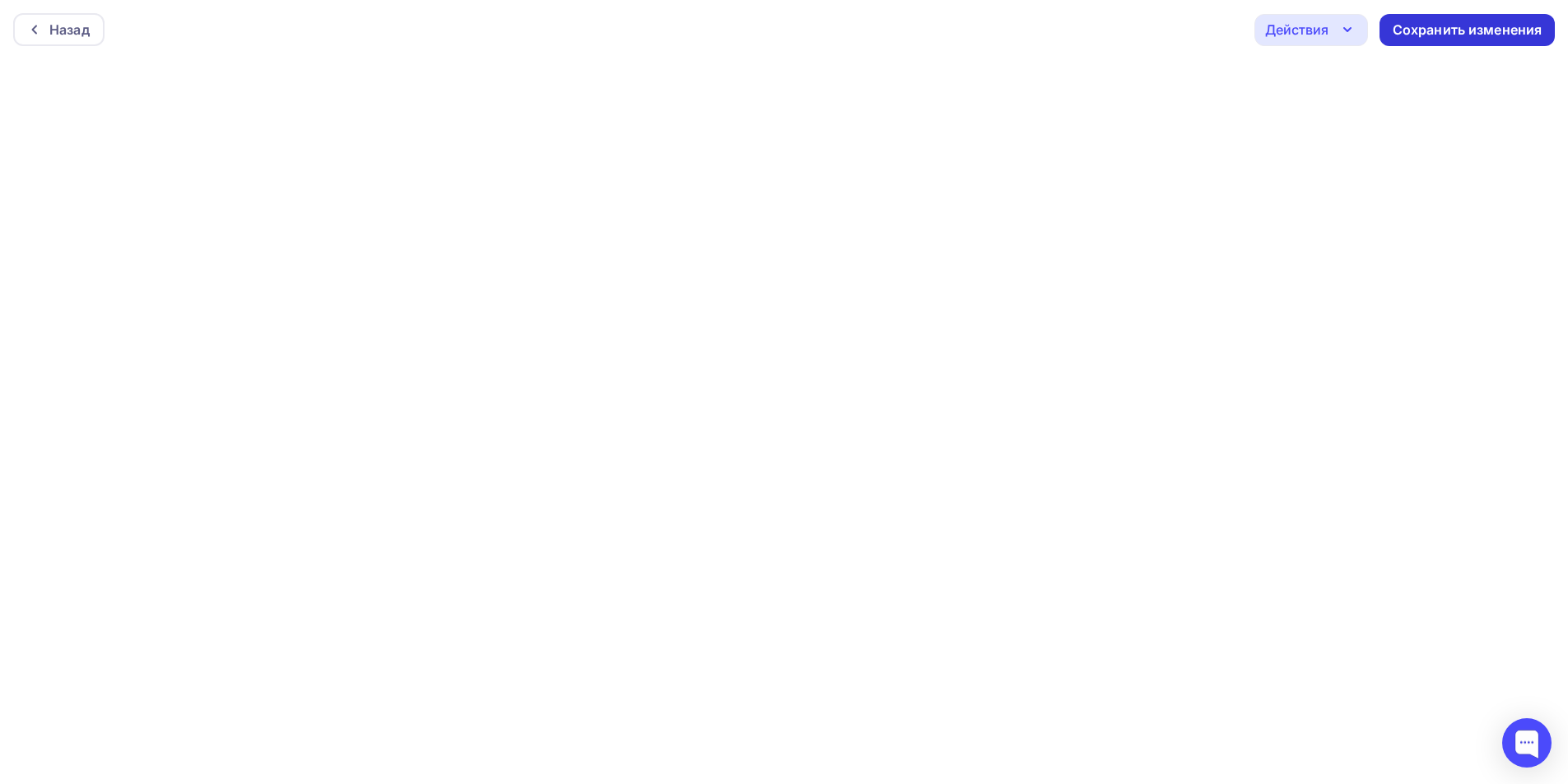
click at [1480, 29] on div "Сохранить изменения" at bounding box center [1468, 30] width 150 height 19
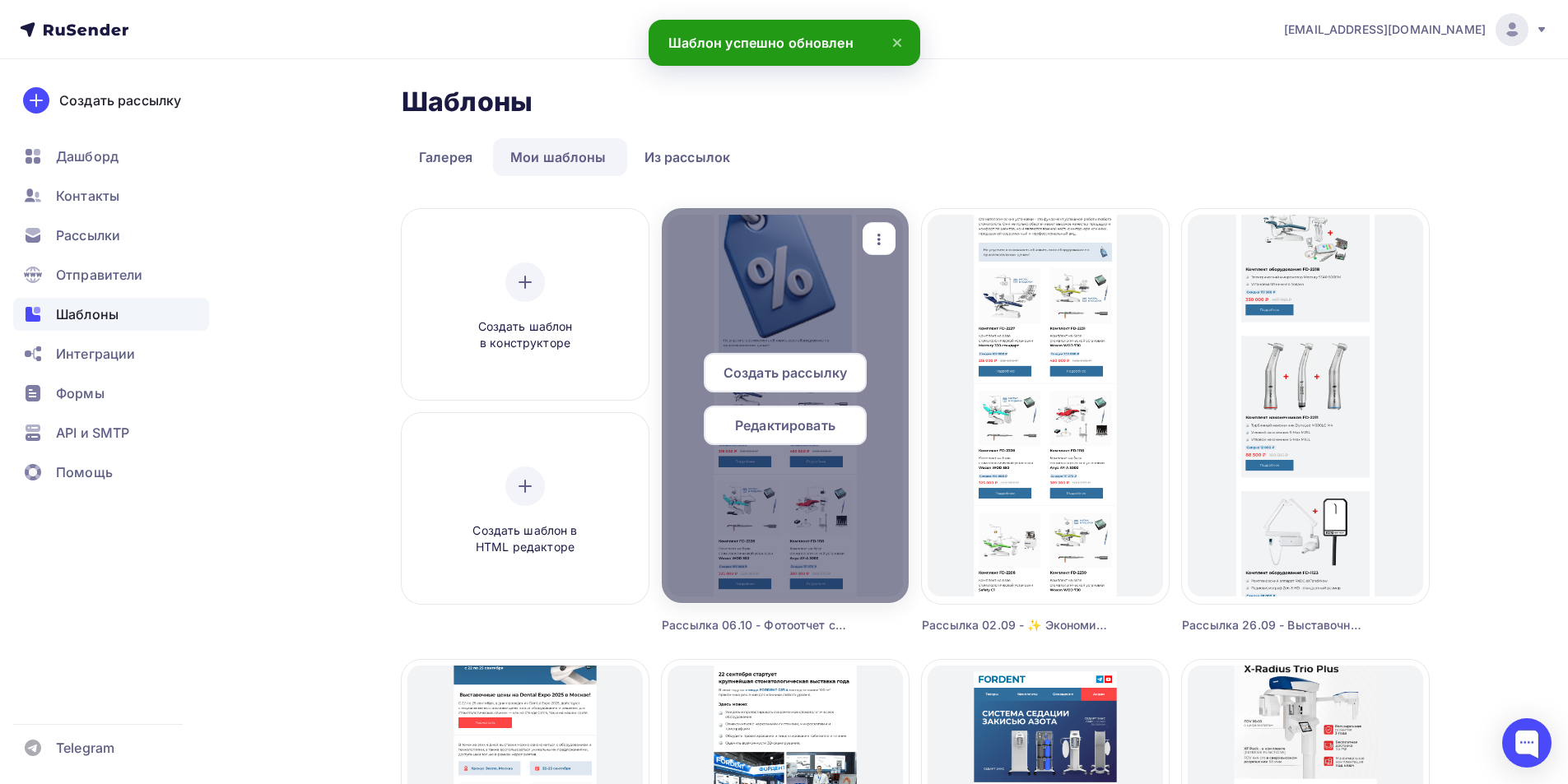
click at [849, 432] on div "Редактировать" at bounding box center [785, 425] width 163 height 40
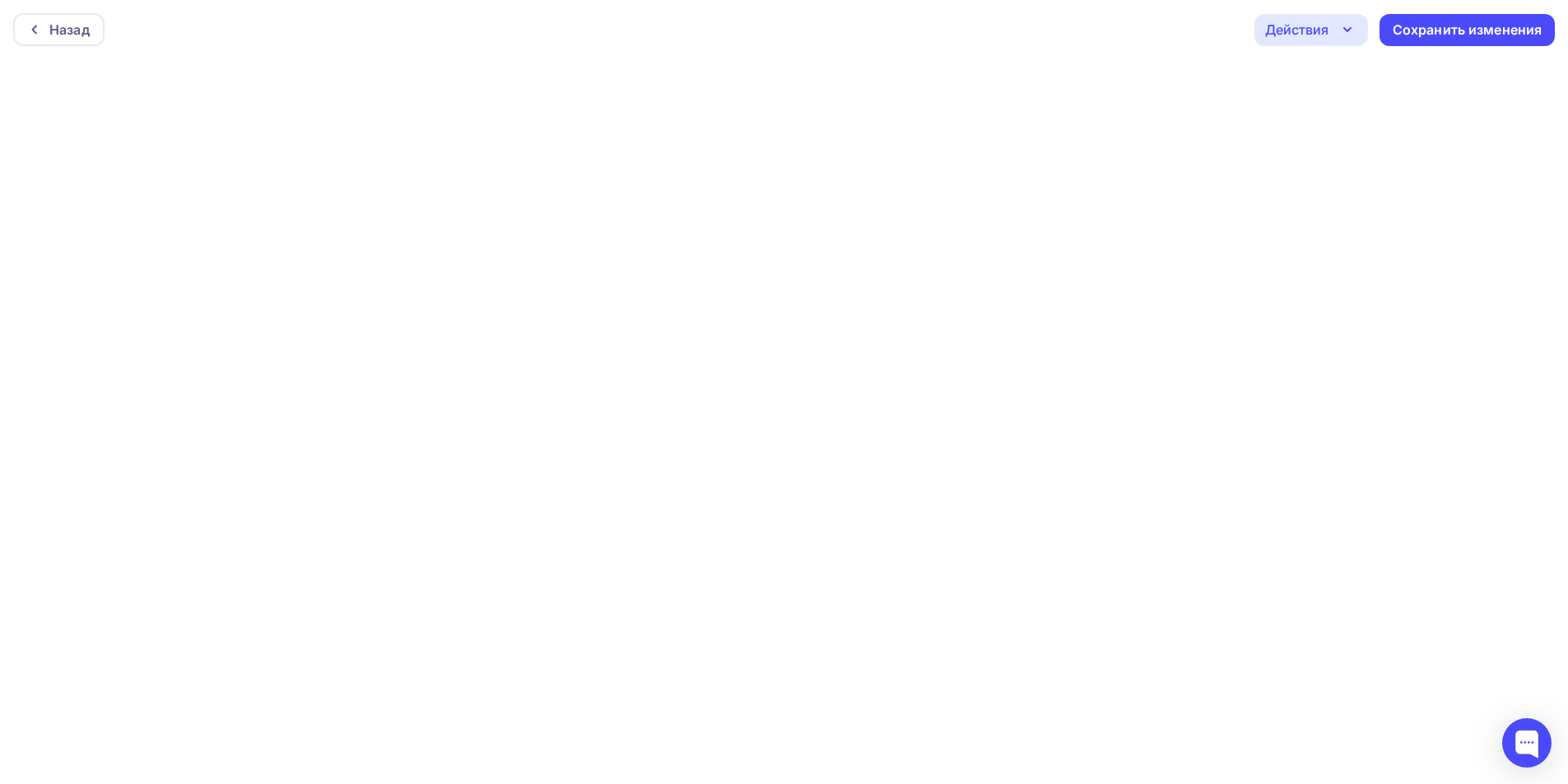
scroll to position [5, 0]
click at [1319, 33] on div "Действия" at bounding box center [1297, 25] width 63 height 20
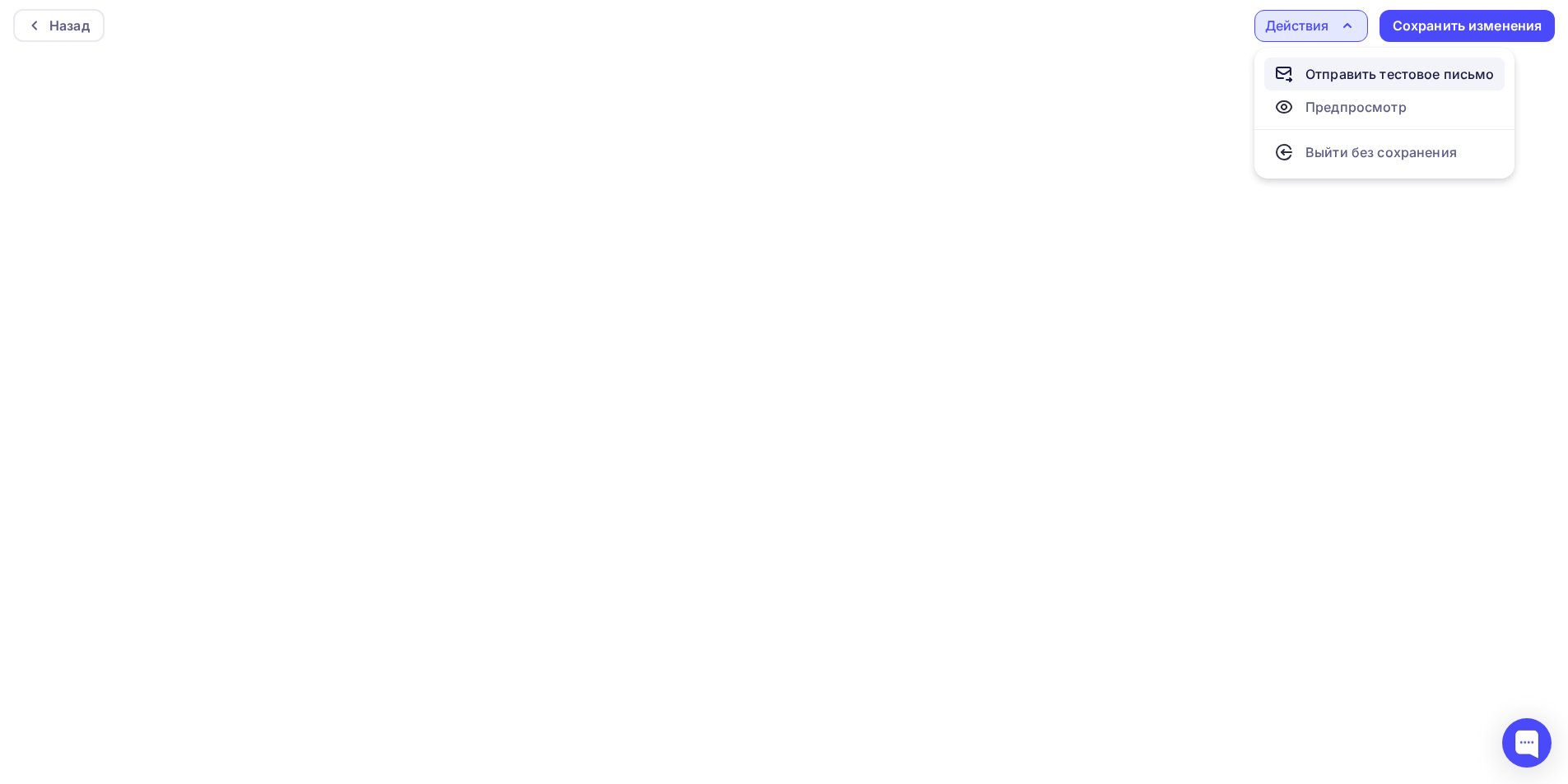
click at [1332, 78] on div "Отправить тестовое письмо" at bounding box center [1400, 74] width 190 height 20
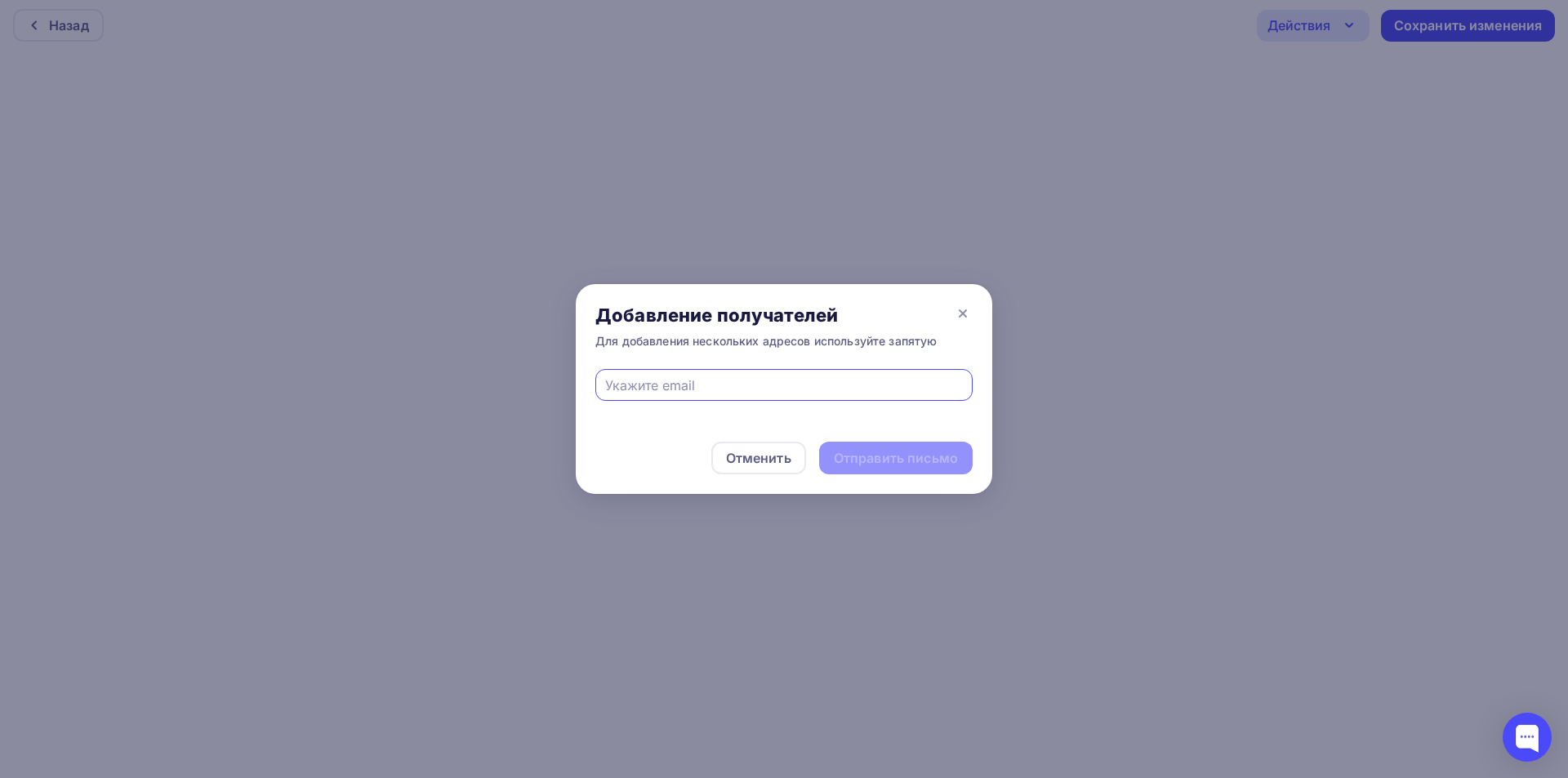
click at [778, 383] on input "text" at bounding box center [784, 385] width 358 height 20
type input "[EMAIL_ADDRESS][DOMAIN_NAME]"
drag, startPoint x: 907, startPoint y: 455, endPoint x: 875, endPoint y: 285, distance: 173.0
click at [903, 456] on div "Отправить письмо" at bounding box center [895, 458] width 125 height 19
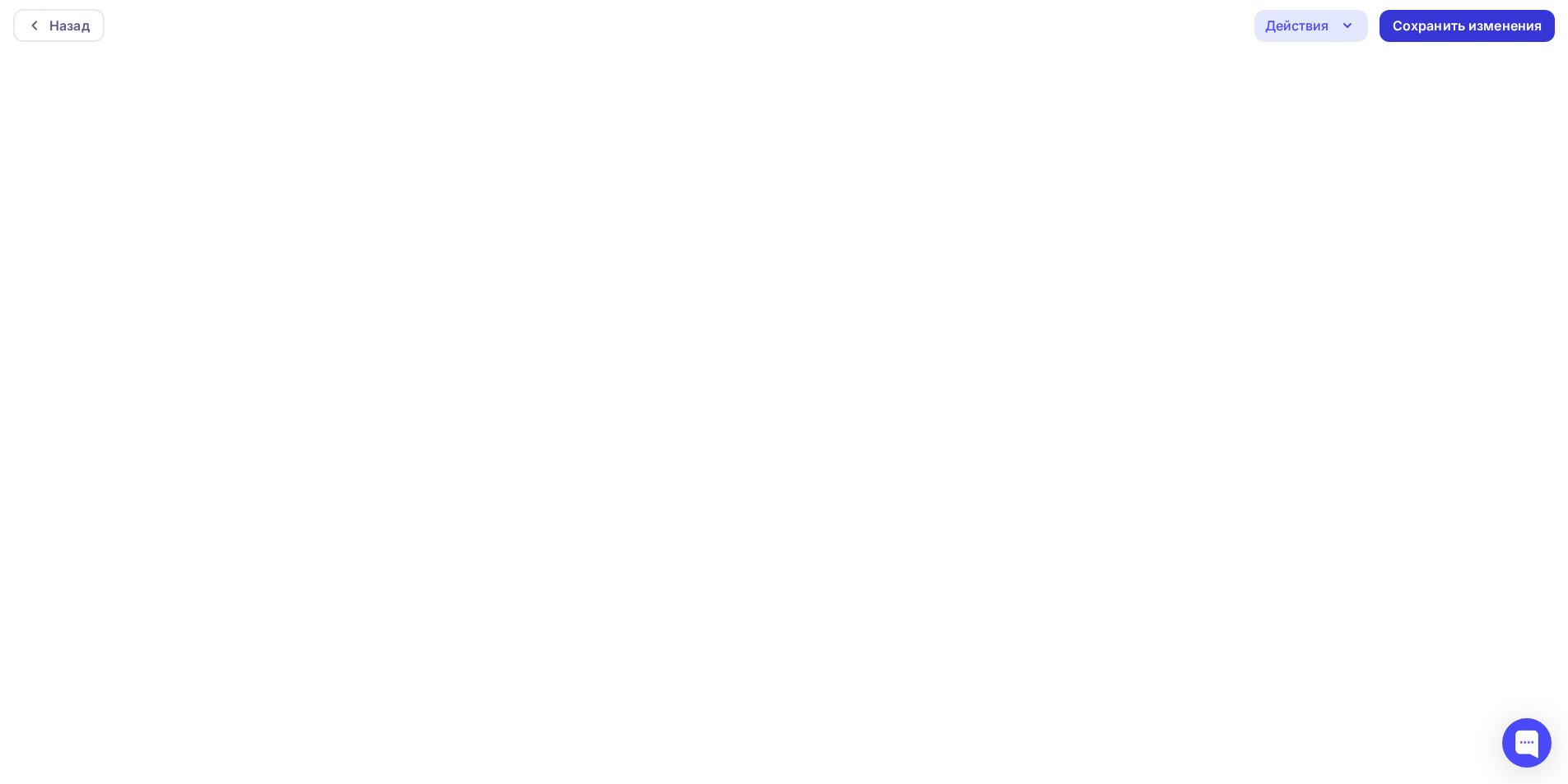
click at [1517, 22] on div "Сохранить изменения" at bounding box center [1468, 25] width 150 height 19
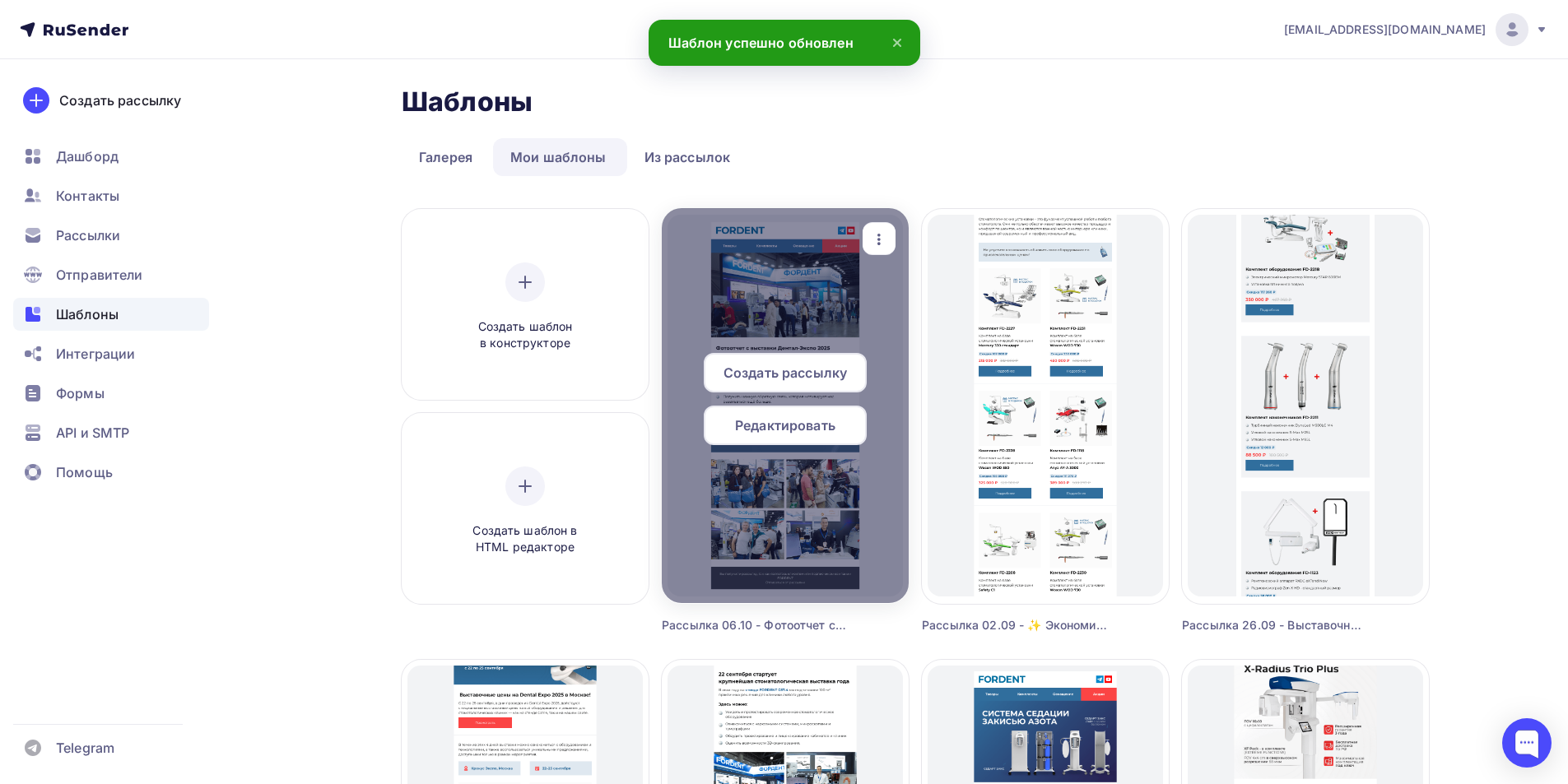
click at [816, 432] on span "Редактировать" at bounding box center [785, 425] width 100 height 20
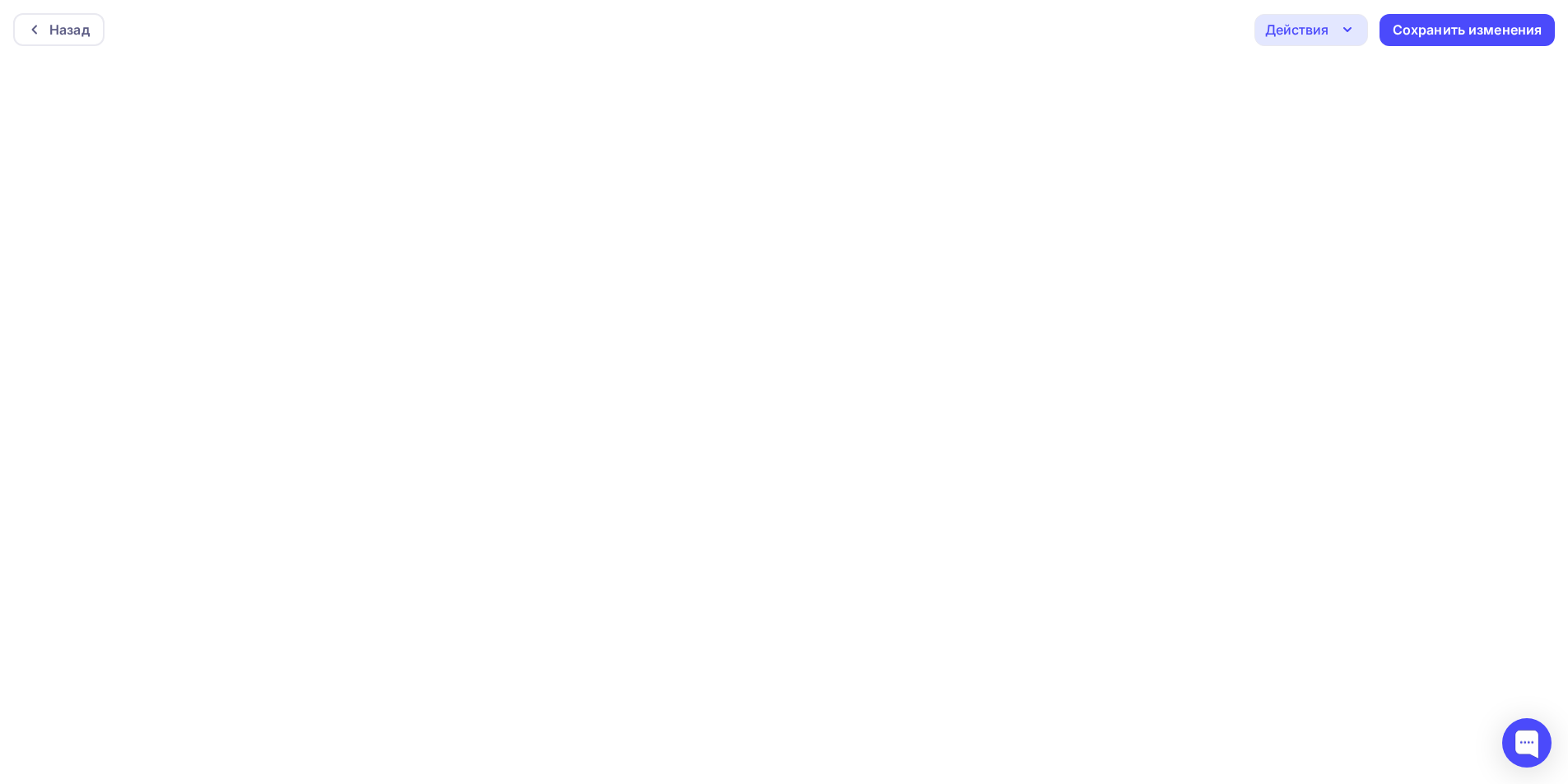
drag, startPoint x: 1314, startPoint y: 26, endPoint x: 1327, endPoint y: 38, distance: 17.7
click at [1314, 24] on div "Действия" at bounding box center [1297, 30] width 63 height 20
click at [1349, 70] on div "Отправить тестовое письмо" at bounding box center [1400, 79] width 190 height 20
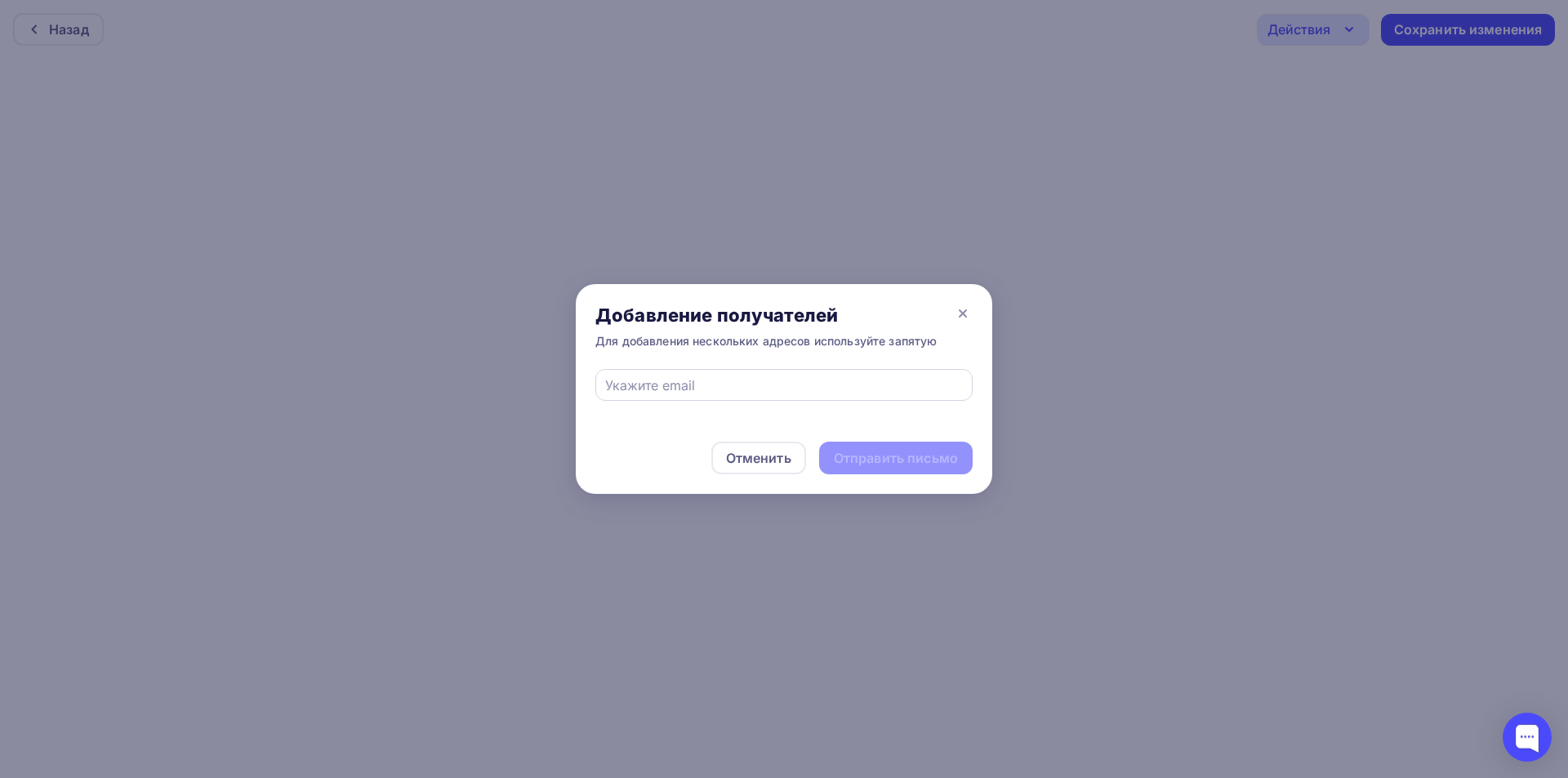
drag, startPoint x: 841, startPoint y: 364, endPoint x: 829, endPoint y: 378, distance: 18.4
click at [840, 364] on div "Добавление получателей Для добавления нескольких адресов используйте запятую" at bounding box center [783, 326] width 417 height 85
drag, startPoint x: 826, startPoint y: 382, endPoint x: 827, endPoint y: 391, distance: 9.1
click at [826, 382] on input "text" at bounding box center [784, 385] width 358 height 20
type input "[EMAIL_ADDRESS][DOMAIN_NAME]"
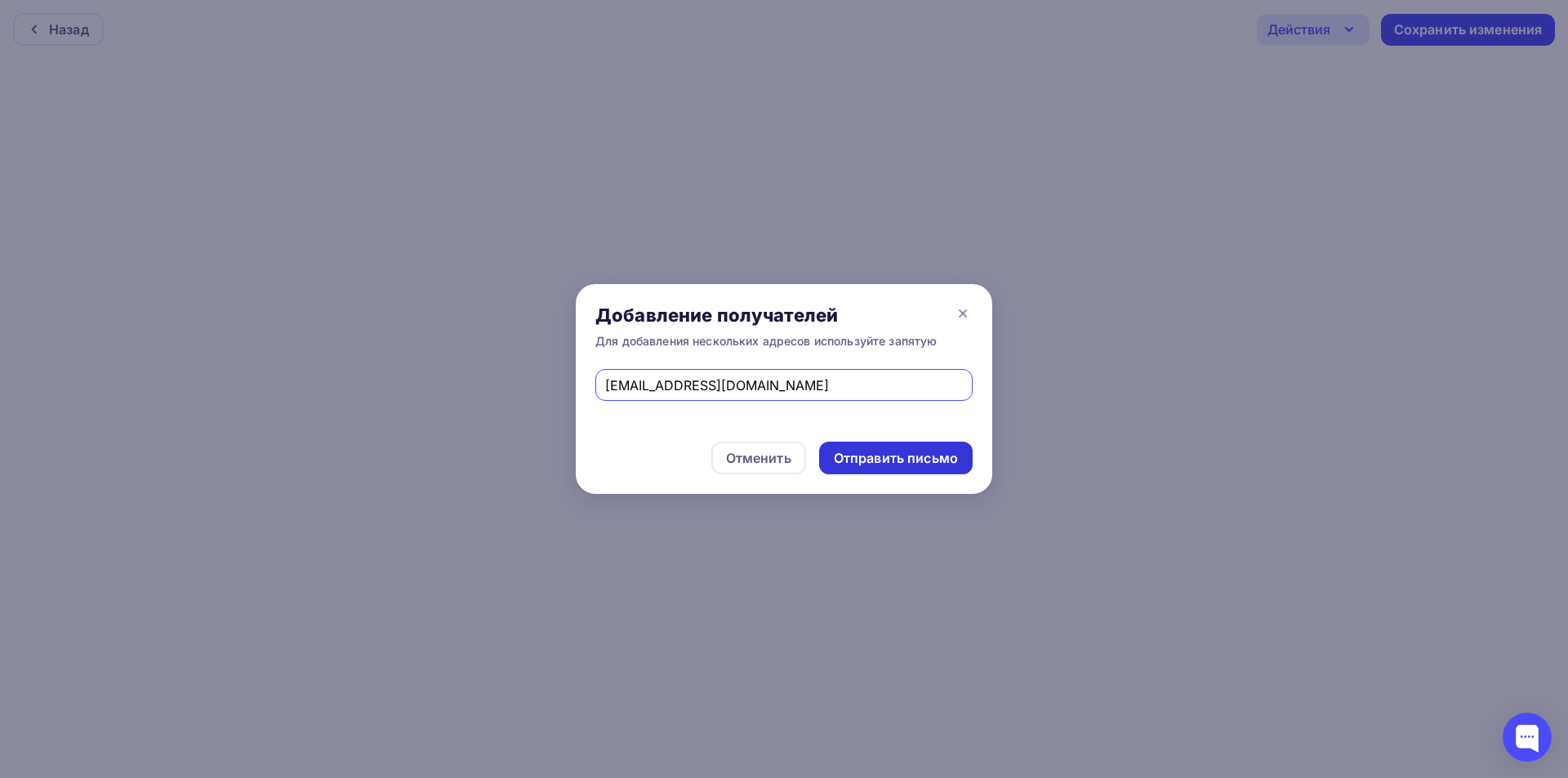
click at [893, 462] on div "Отправить письмо" at bounding box center [895, 458] width 125 height 19
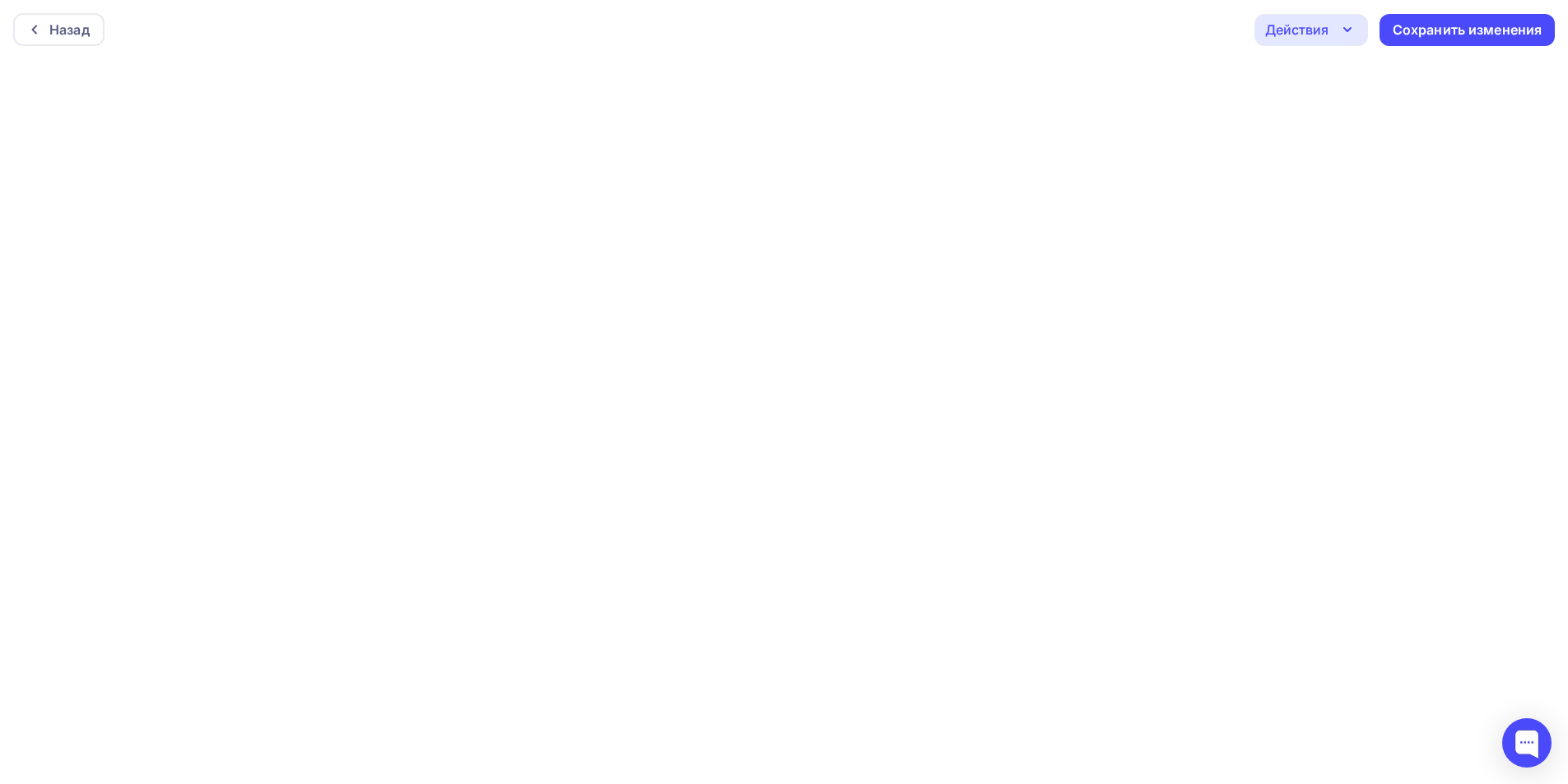
click at [1333, 33] on div "Действия" at bounding box center [1311, 30] width 114 height 33
click at [1333, 79] on div "Отправить тестовое письмо" at bounding box center [1400, 79] width 190 height 20
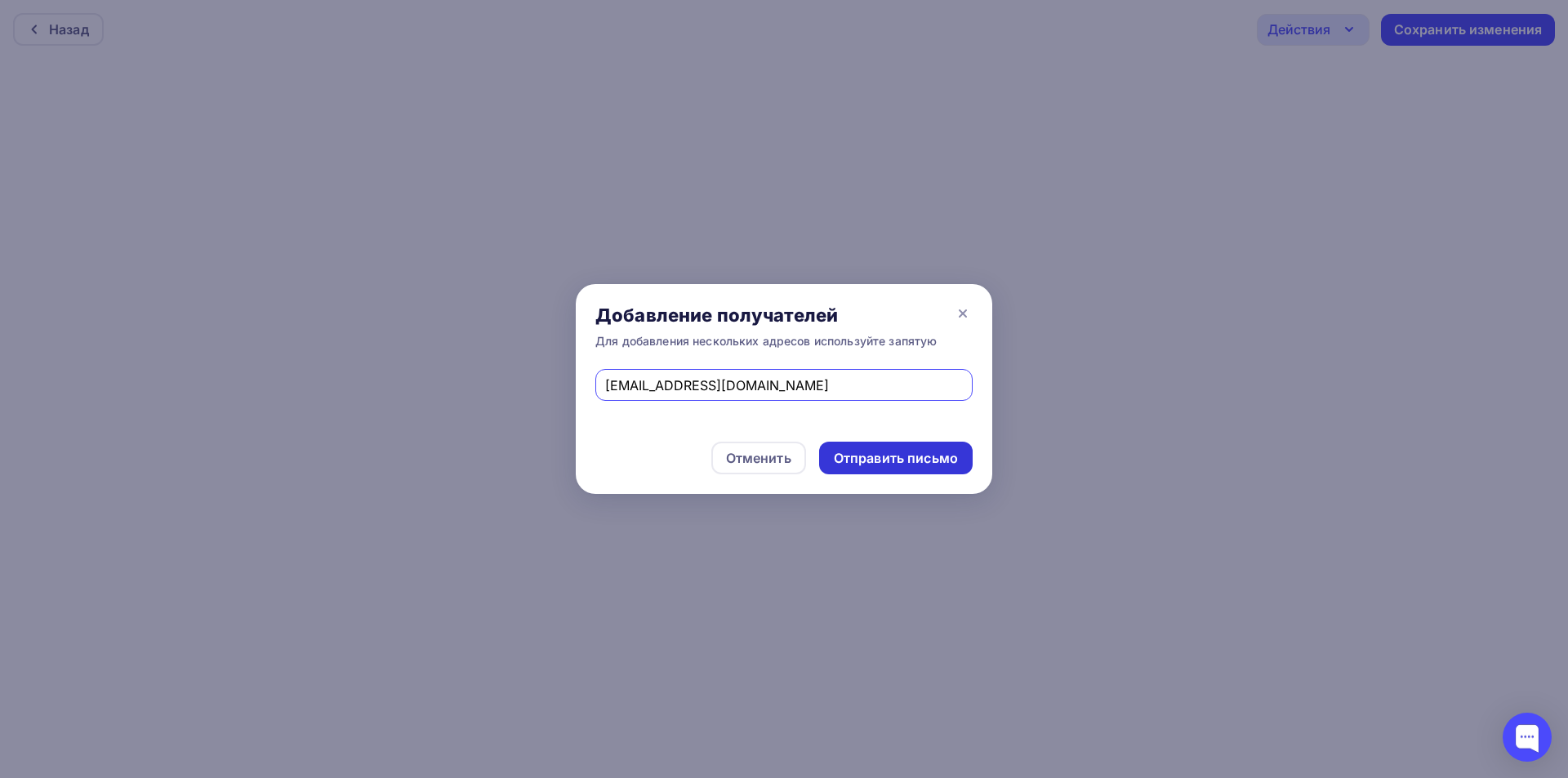
click at [884, 453] on div "Отправить письмо" at bounding box center [895, 458] width 125 height 19
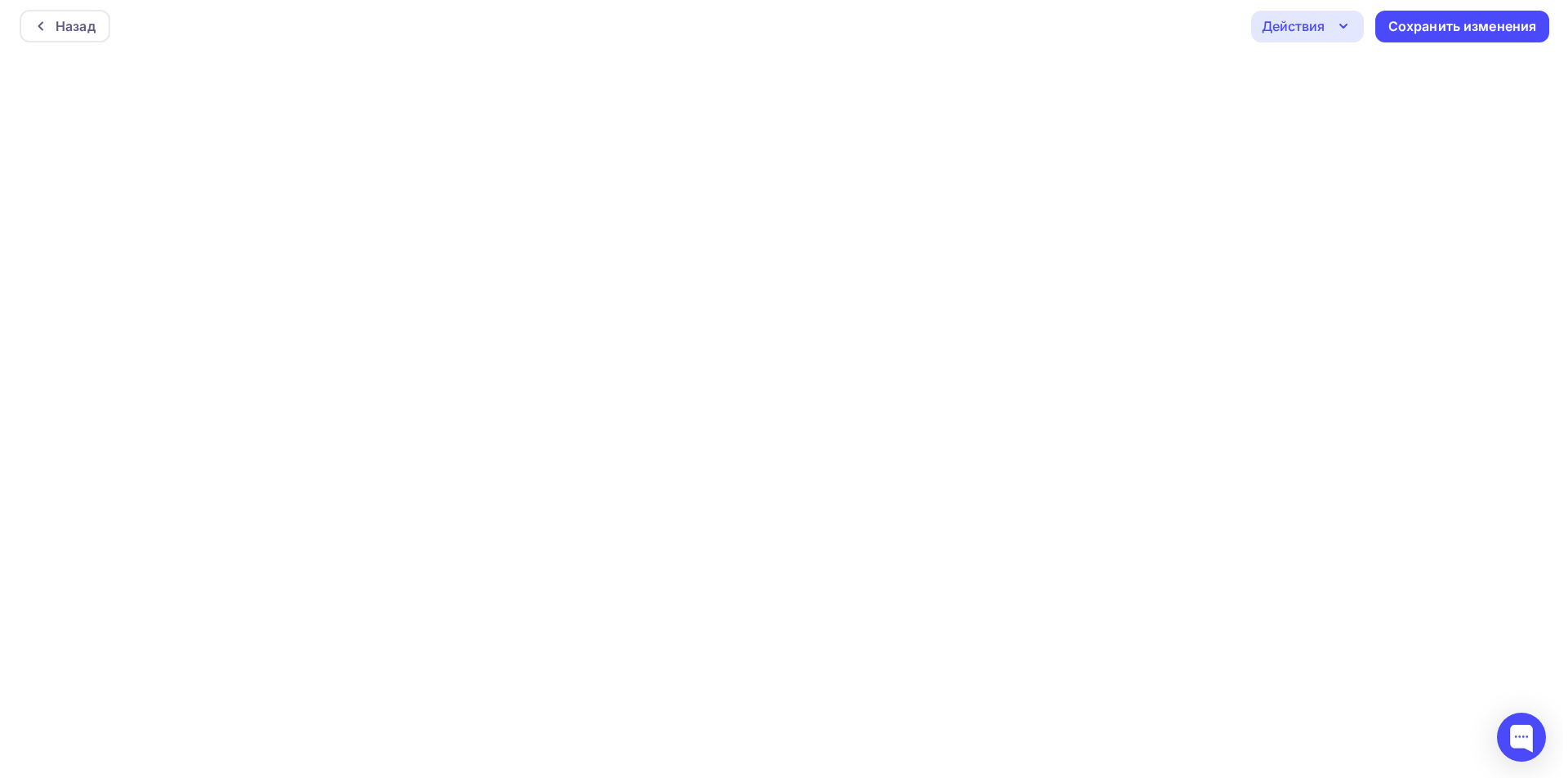
scroll to position [4, 0]
click at [1334, 30] on icon "button" at bounding box center [1337, 25] width 20 height 20
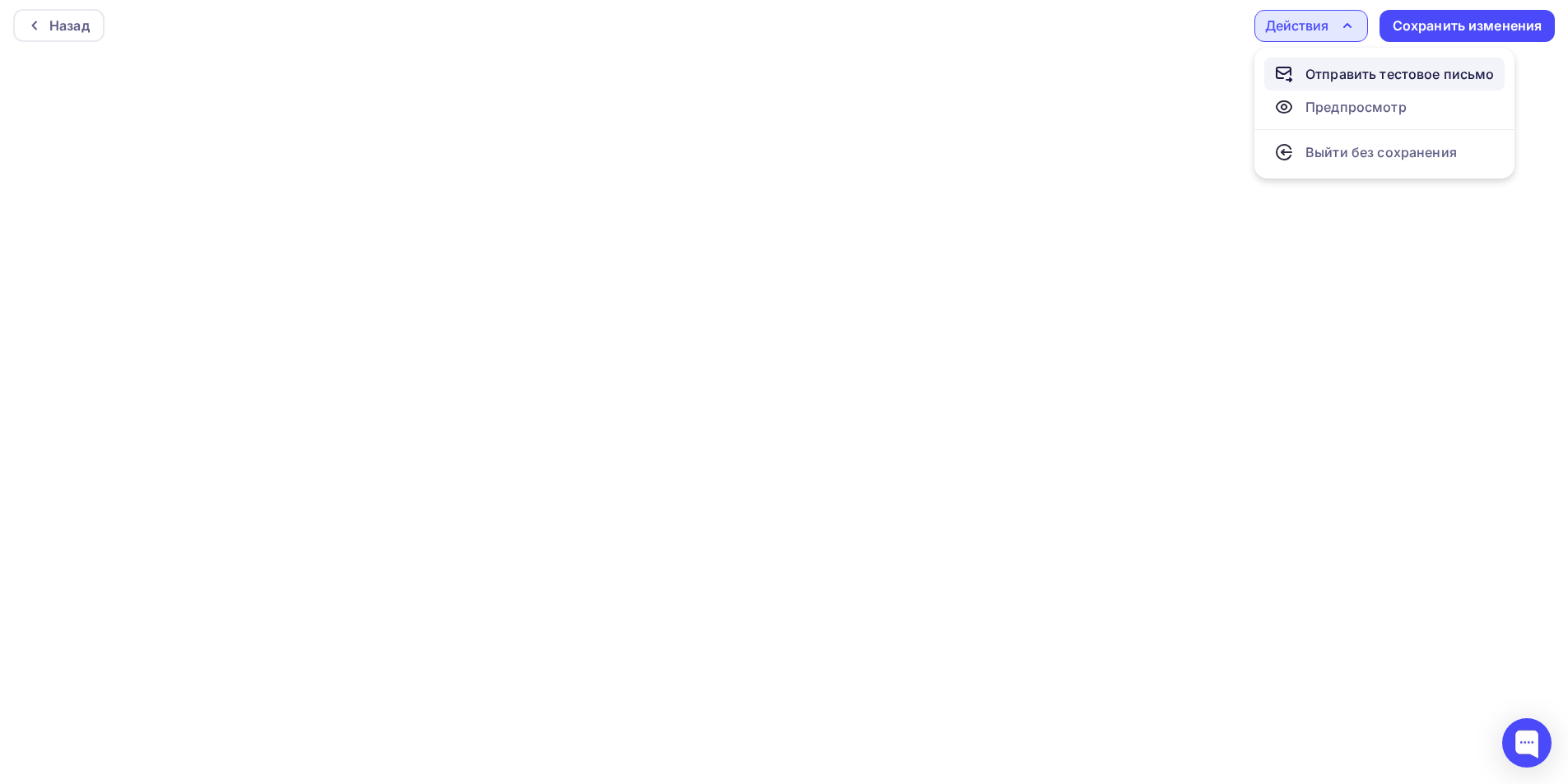
click at [1363, 73] on div "Отправить тестовое письмо" at bounding box center [1400, 74] width 190 height 20
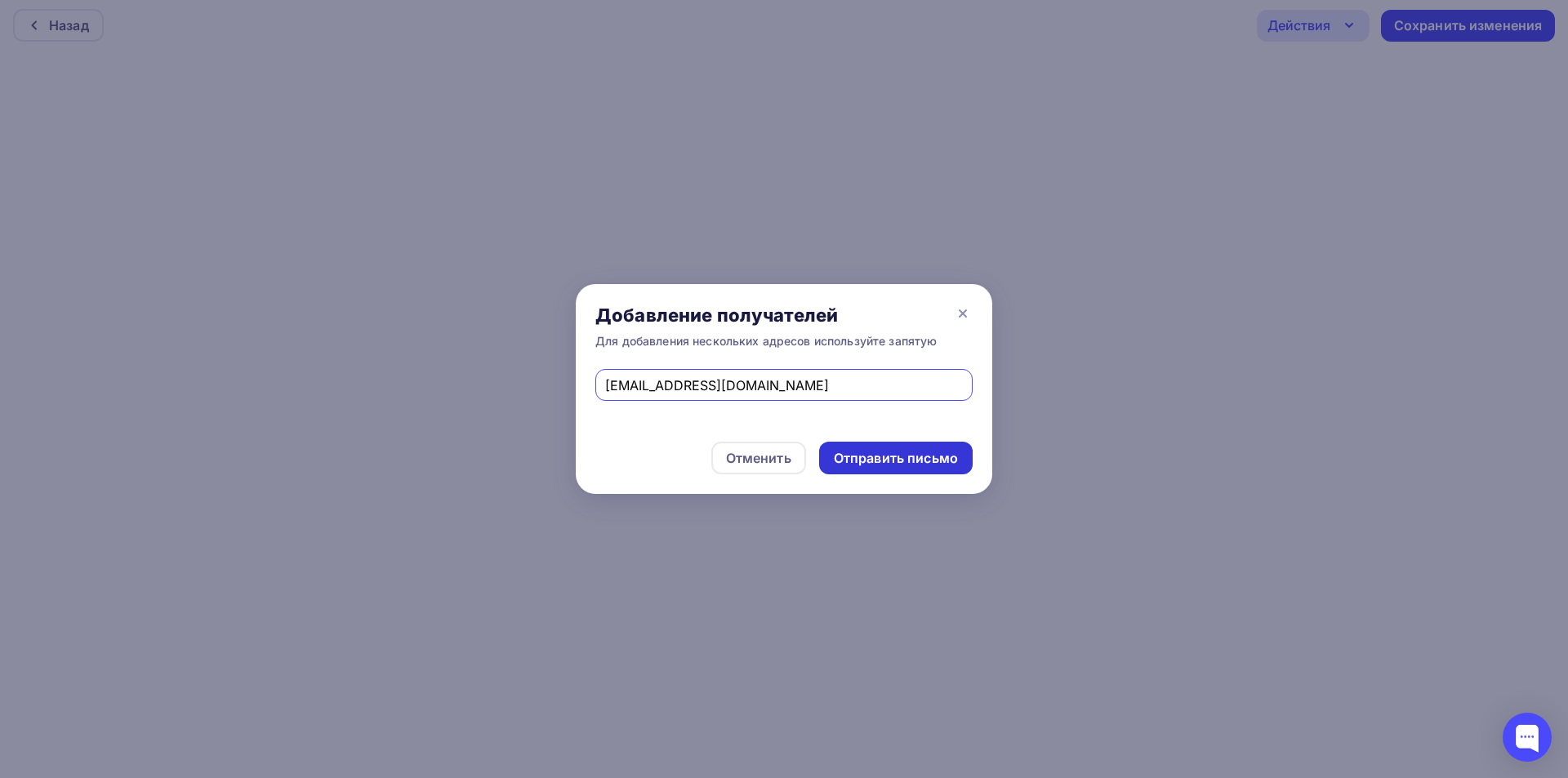
click at [917, 445] on div "Отправить письмо" at bounding box center [895, 458] width 153 height 32
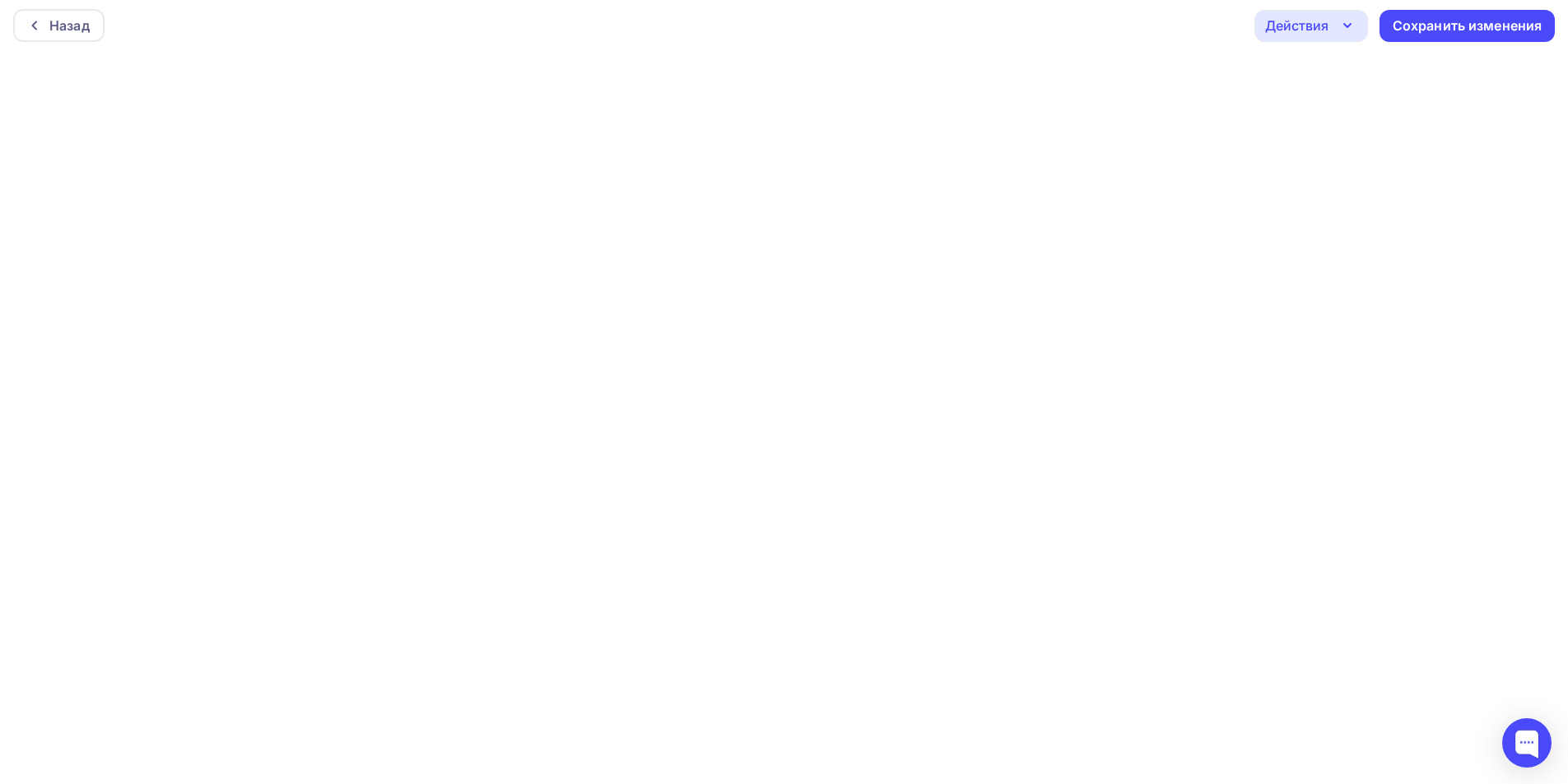
click at [1311, 36] on div "Действия" at bounding box center [1311, 26] width 114 height 33
click at [1335, 67] on div "Отправить тестовое письмо" at bounding box center [1400, 74] width 190 height 20
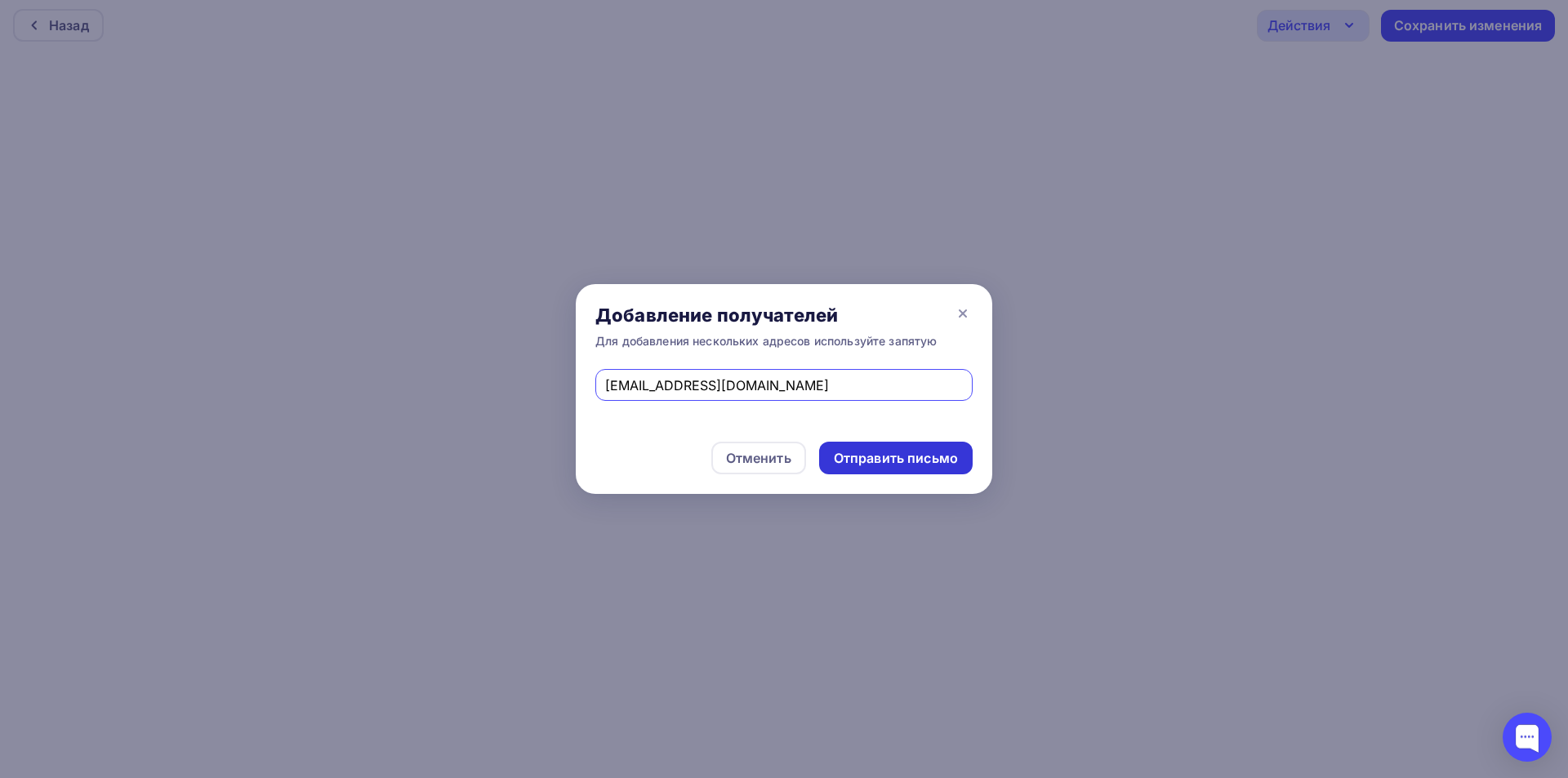
click at [892, 446] on div "Отправить письмо" at bounding box center [895, 458] width 153 height 32
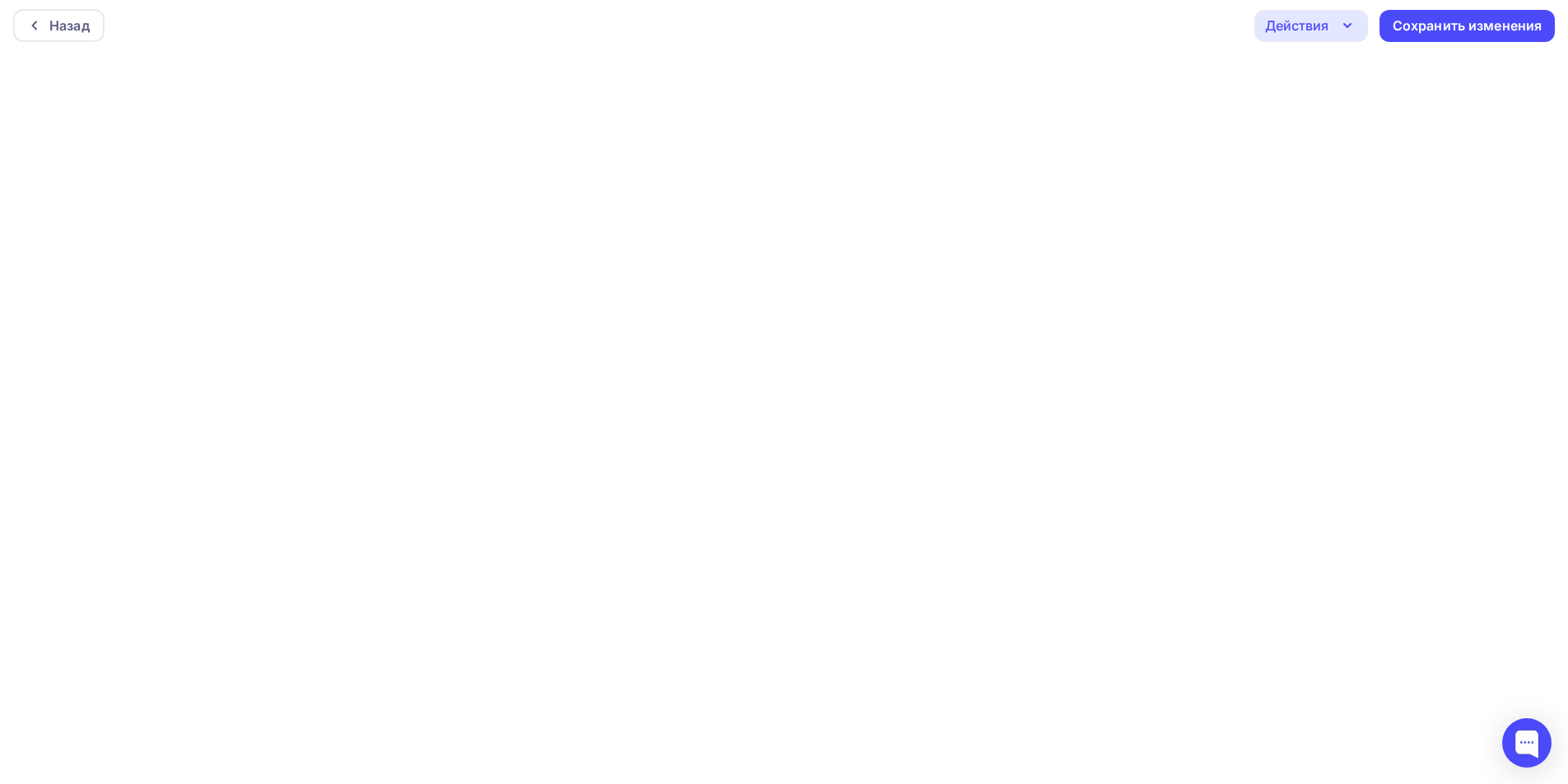
click at [1330, 36] on div "Действия" at bounding box center [1311, 26] width 114 height 33
click at [1367, 68] on div "Отправить тестовое письмо" at bounding box center [1400, 74] width 190 height 20
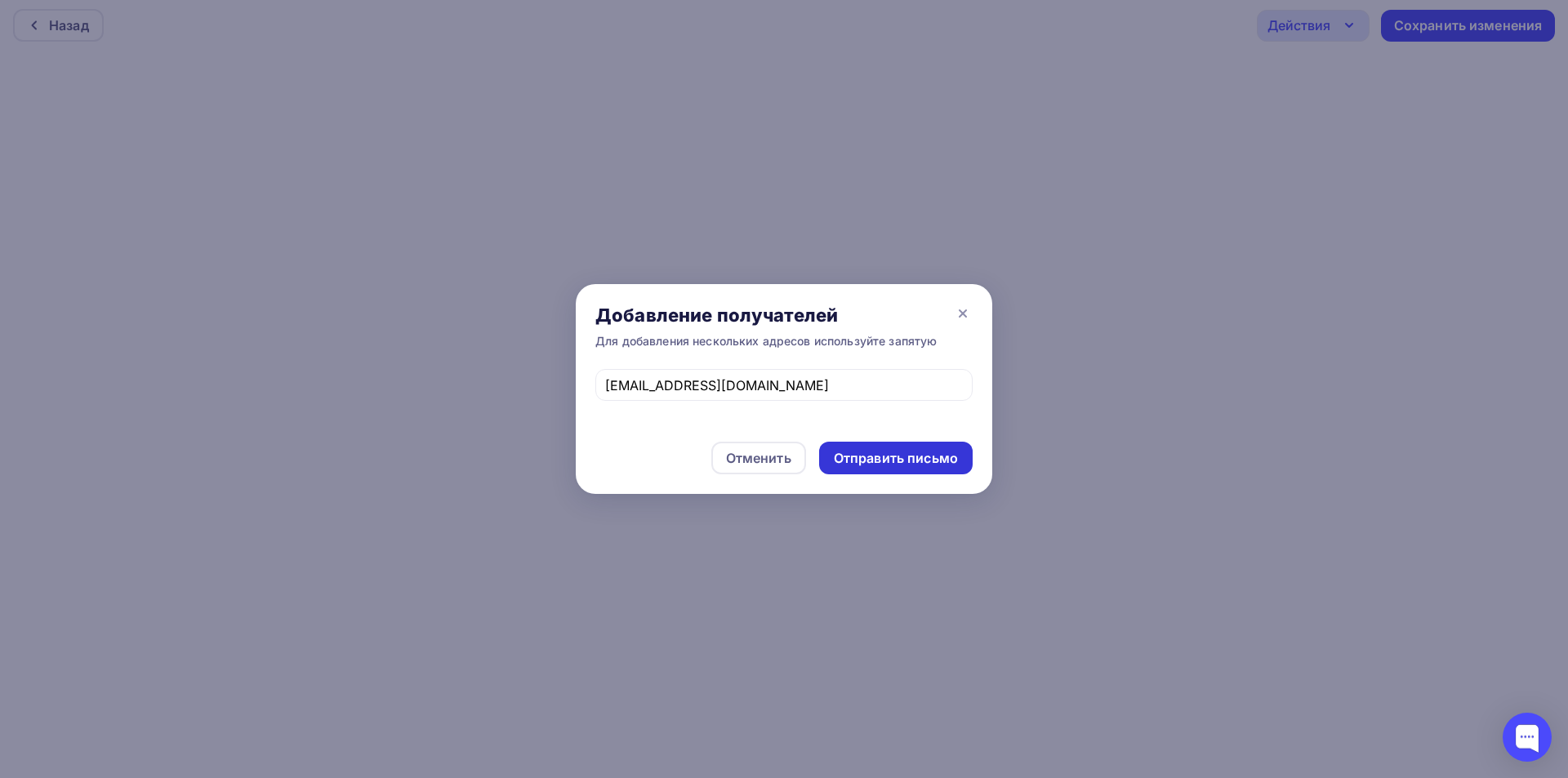
click at [935, 463] on div "Отправить письмо" at bounding box center [895, 458] width 125 height 19
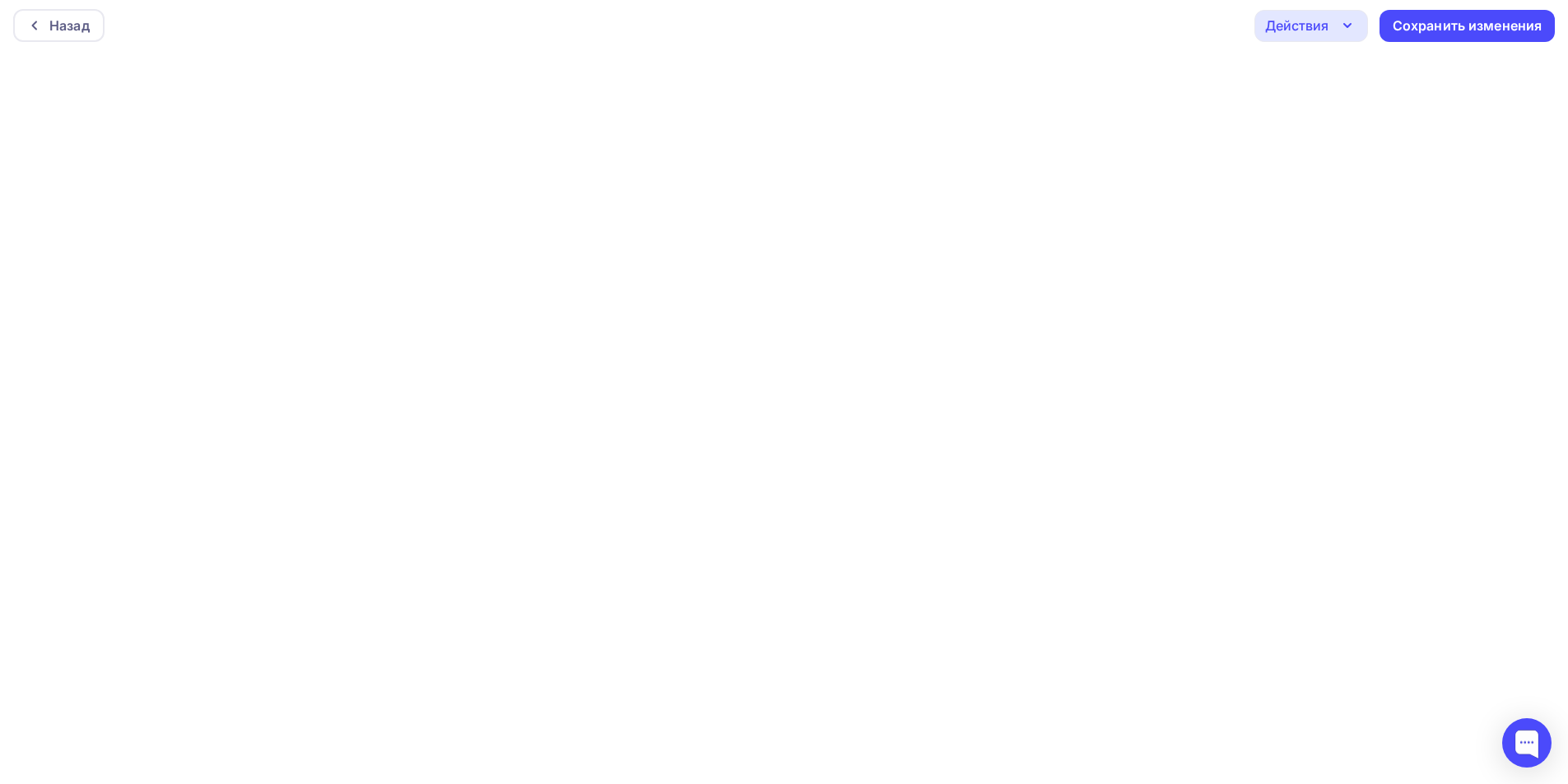
click at [1294, 18] on div "Действия" at bounding box center [1297, 25] width 63 height 20
click at [1324, 78] on div "Отправить тестовое письмо" at bounding box center [1400, 74] width 190 height 20
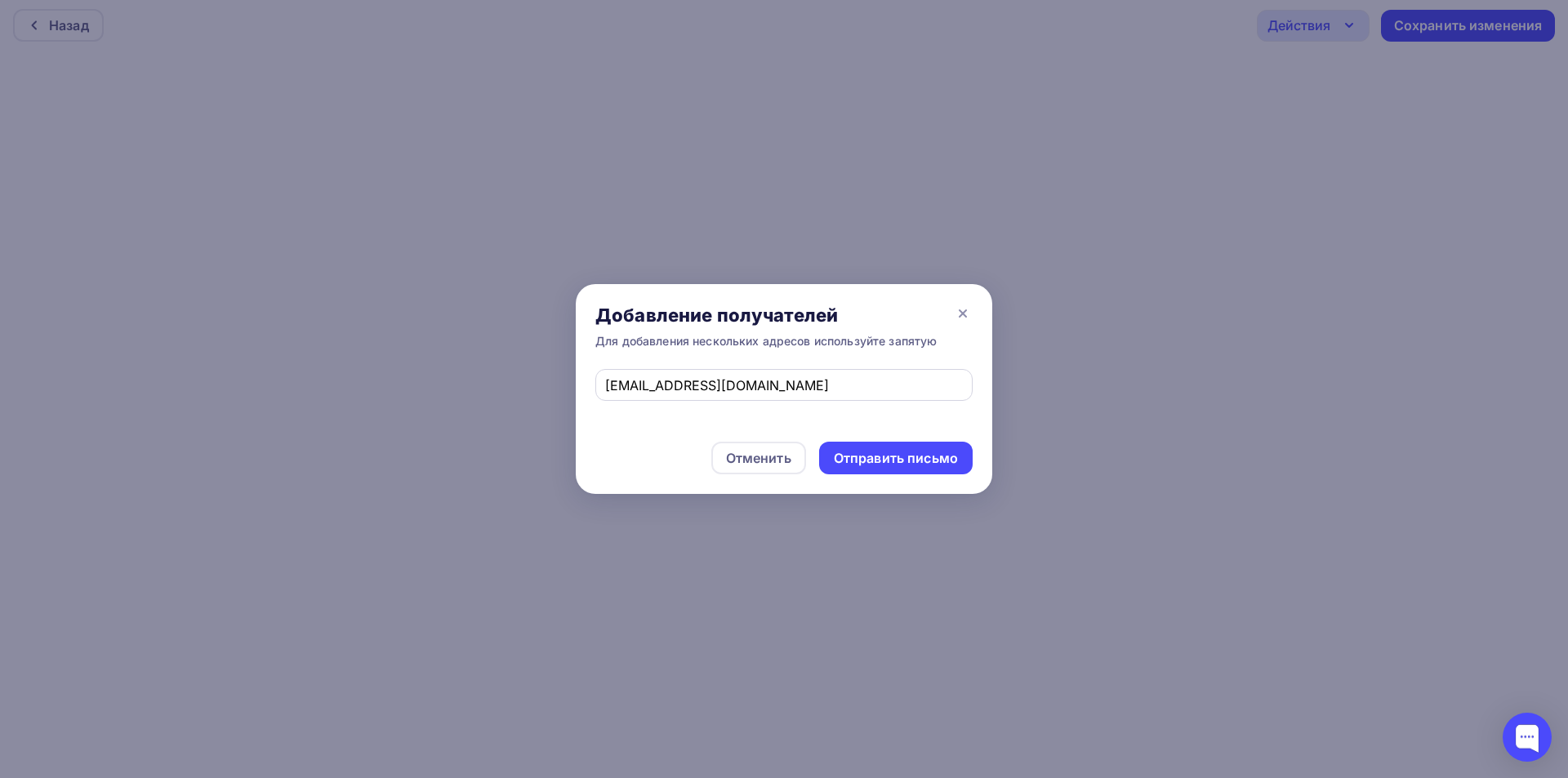
drag, startPoint x: 870, startPoint y: 458, endPoint x: 887, endPoint y: 392, distance: 68.2
click at [871, 455] on div "Отправить письмо" at bounding box center [895, 458] width 125 height 19
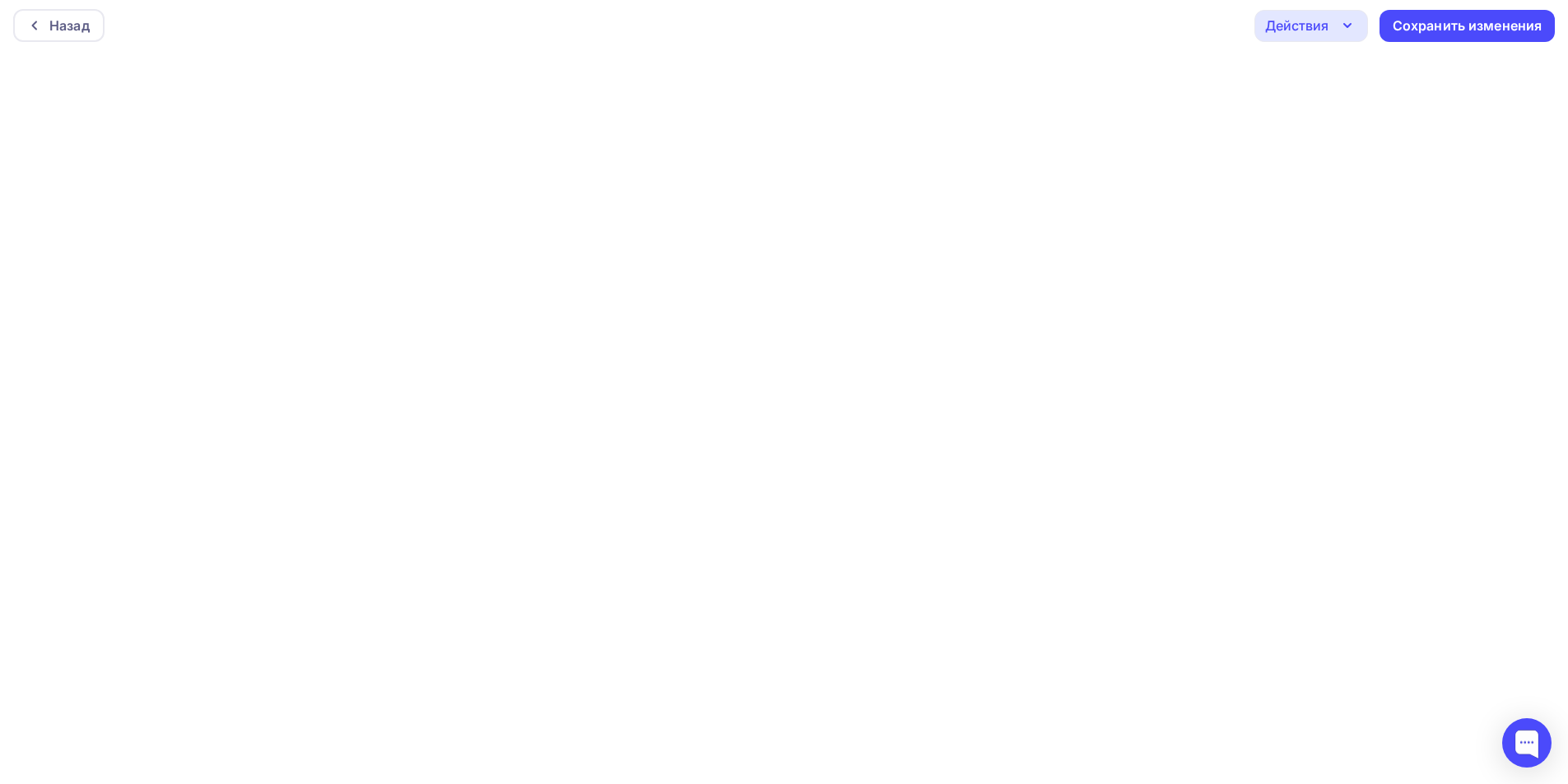
click at [1326, 33] on div "Действия" at bounding box center [1297, 25] width 63 height 20
click at [1337, 70] on div "Отправить тестовое письмо" at bounding box center [1400, 74] width 190 height 20
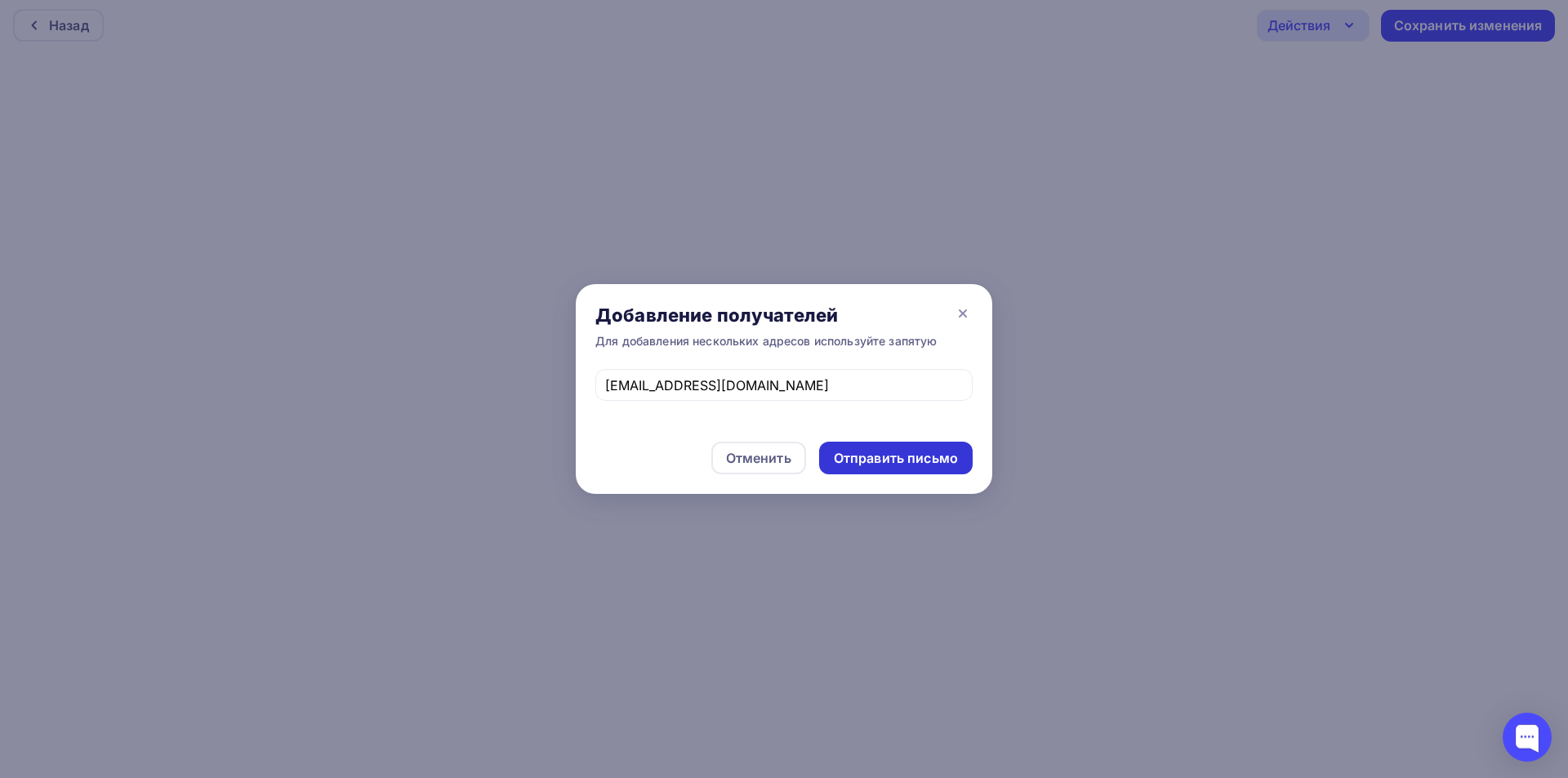
click at [870, 456] on div "Отправить письмо" at bounding box center [895, 458] width 125 height 19
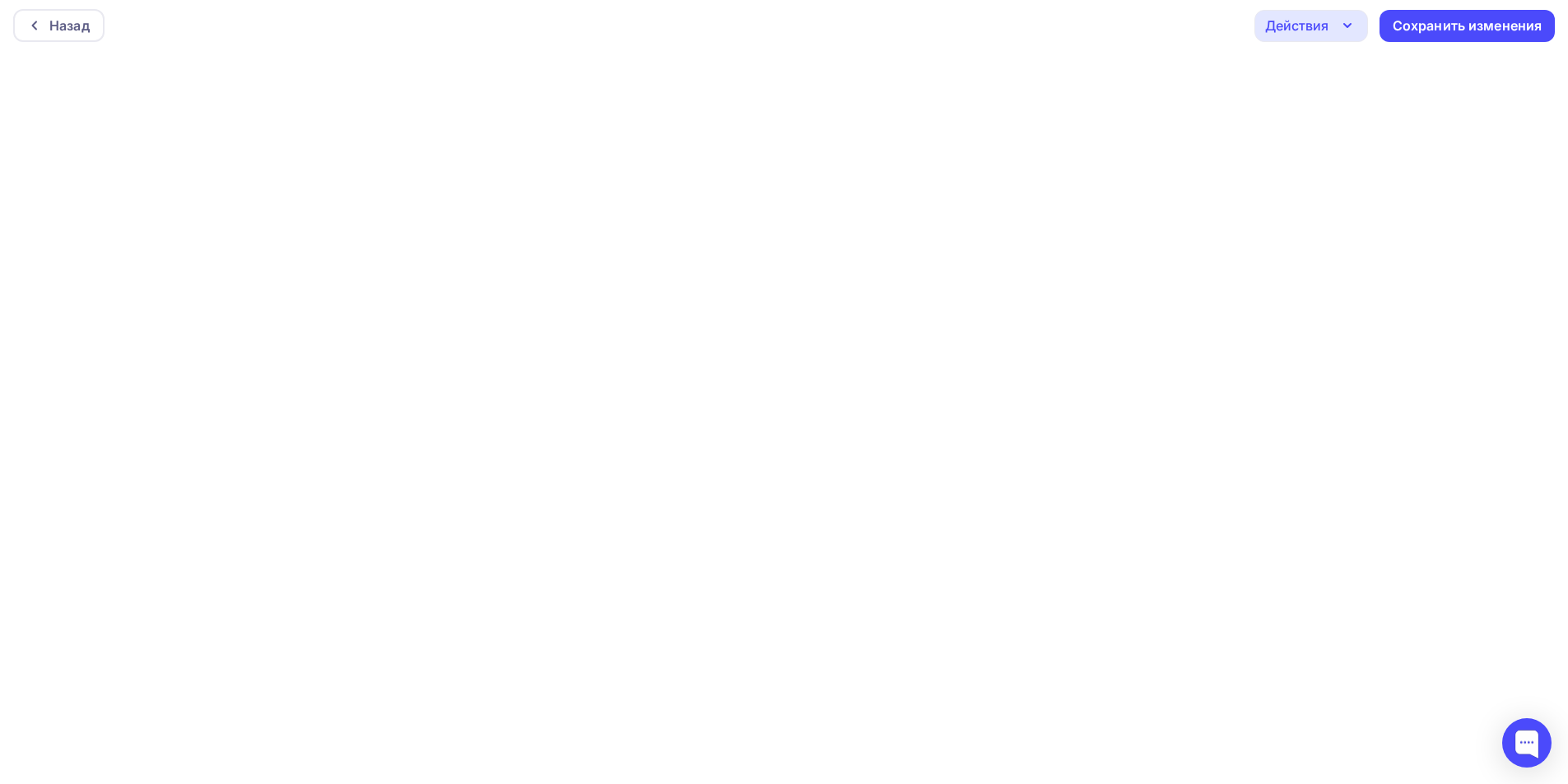
click at [1341, 33] on icon "button" at bounding box center [1348, 25] width 20 height 20
click at [1365, 76] on div "Отправить тестовое письмо" at bounding box center [1400, 74] width 190 height 20
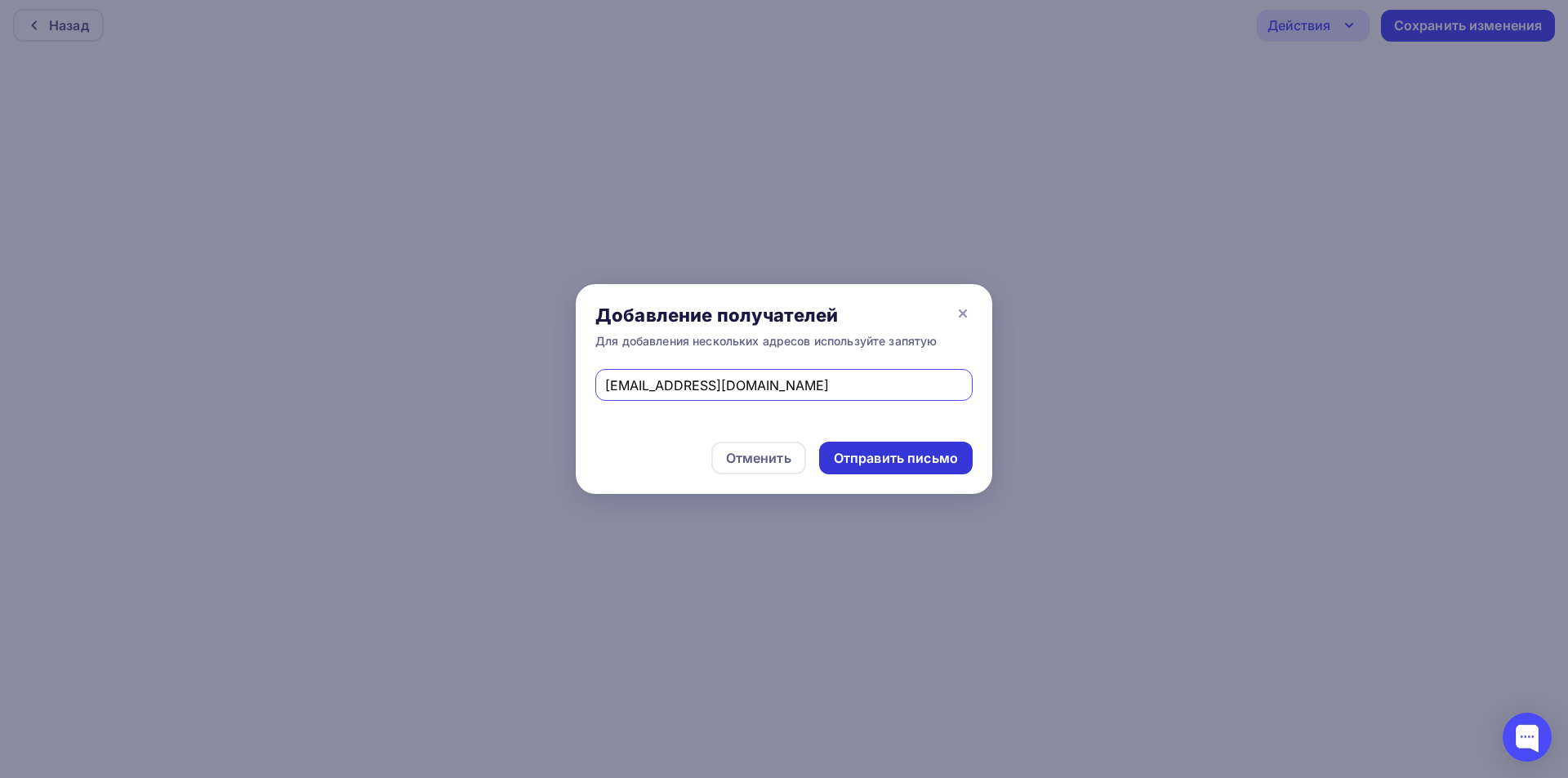
click at [906, 460] on div "Отправить письмо" at bounding box center [895, 458] width 125 height 19
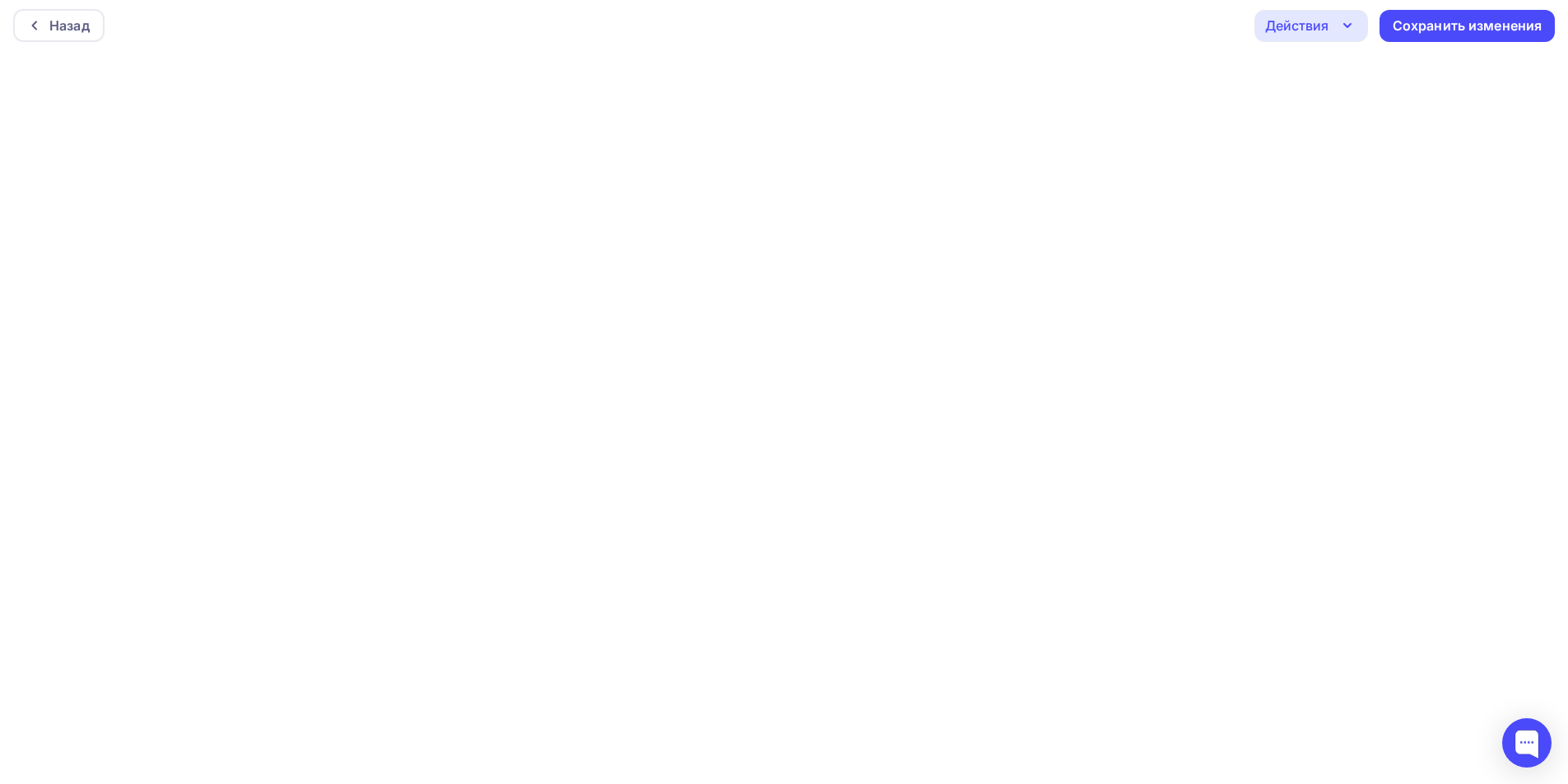
drag, startPoint x: 1302, startPoint y: 29, endPoint x: 1324, endPoint y: 42, distance: 25.6
click at [1305, 28] on div "Действия" at bounding box center [1297, 25] width 63 height 20
click at [1345, 80] on div "Отправить тестовое письмо" at bounding box center [1400, 74] width 190 height 20
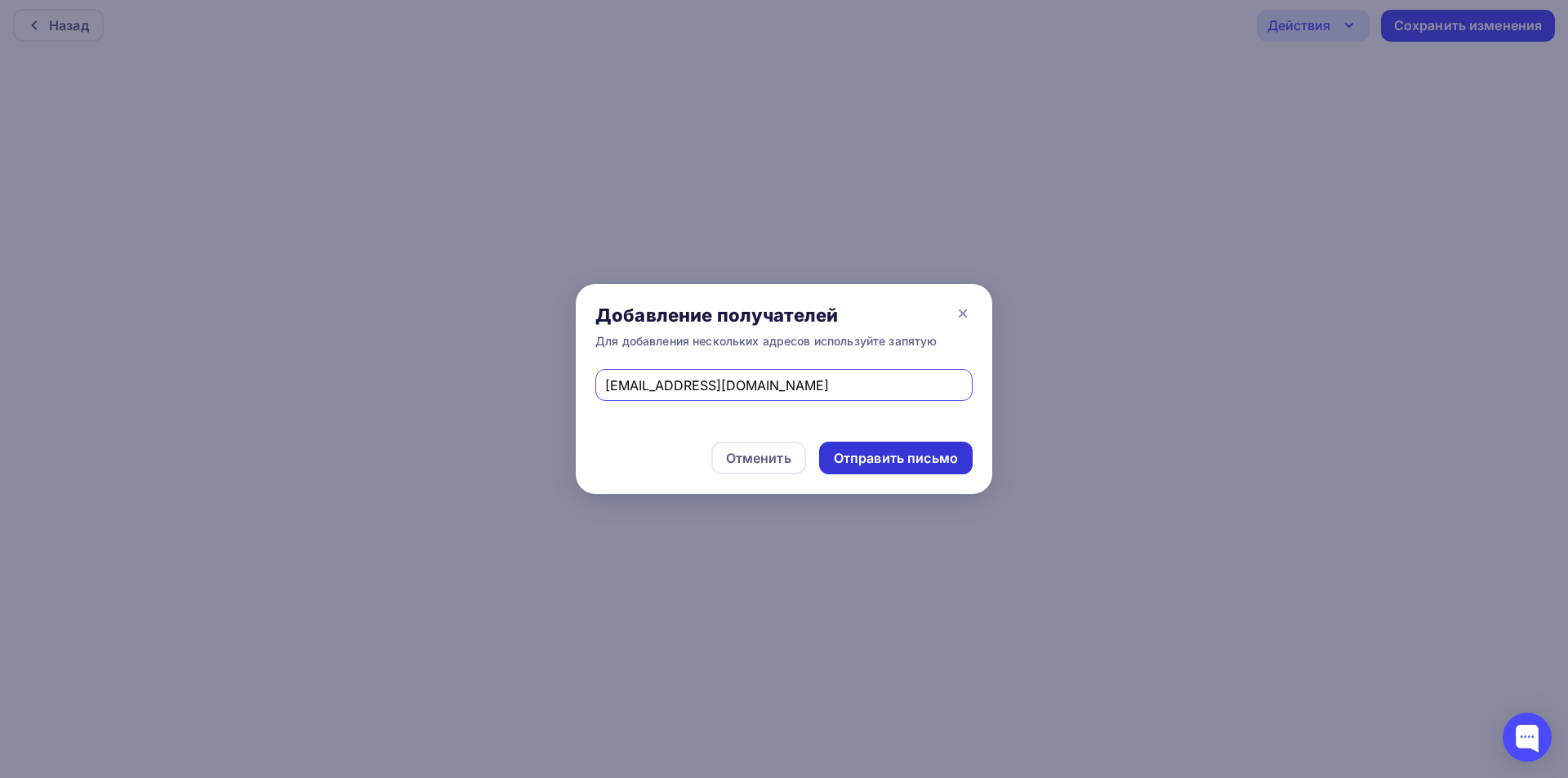
click at [901, 464] on div "Отправить письмо" at bounding box center [895, 458] width 125 height 19
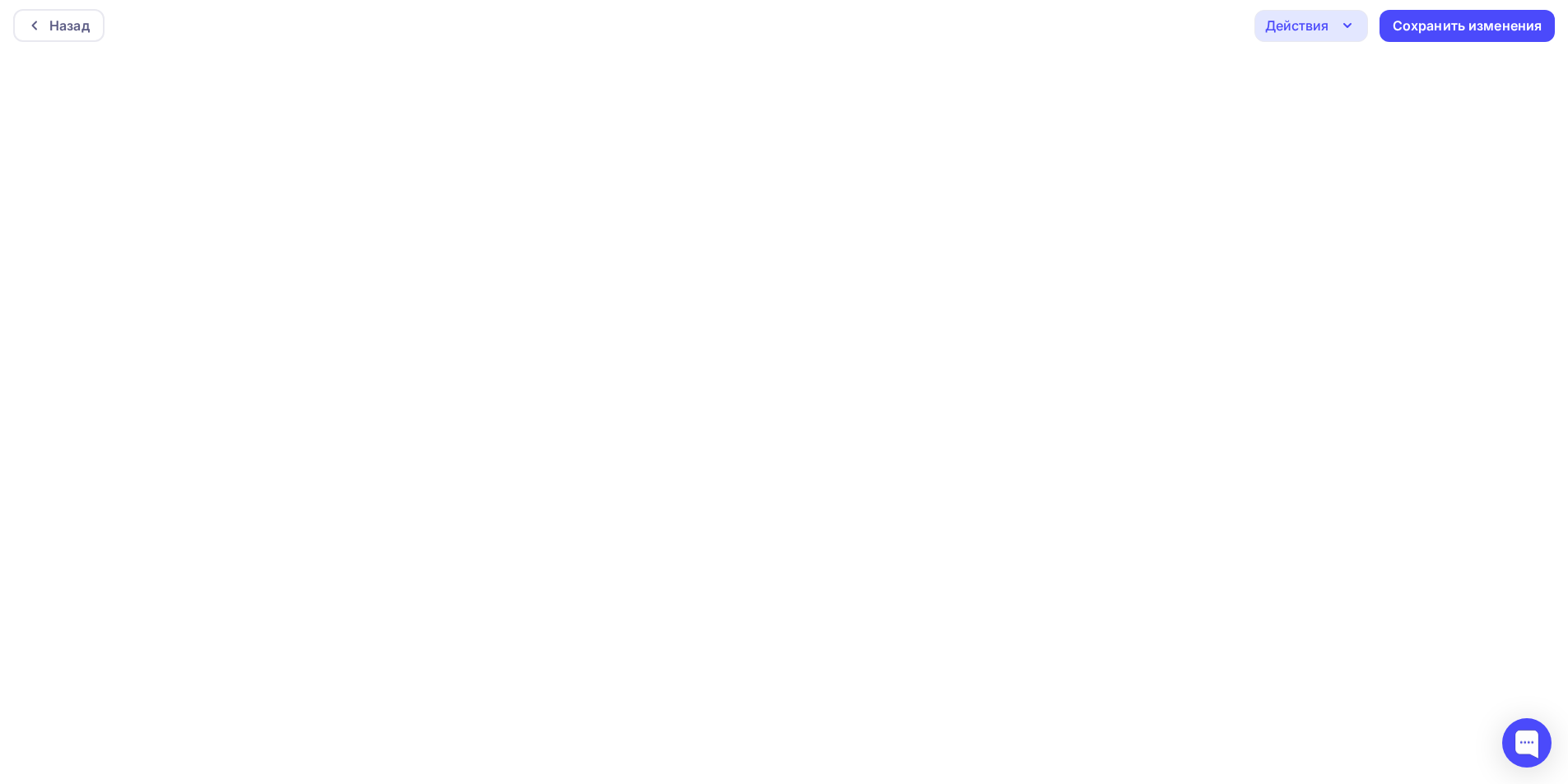
click at [1309, 23] on div "Действия" at bounding box center [1297, 25] width 63 height 20
click at [1299, 72] on div "Отправить тестовое письмо" at bounding box center [1385, 74] width 220 height 20
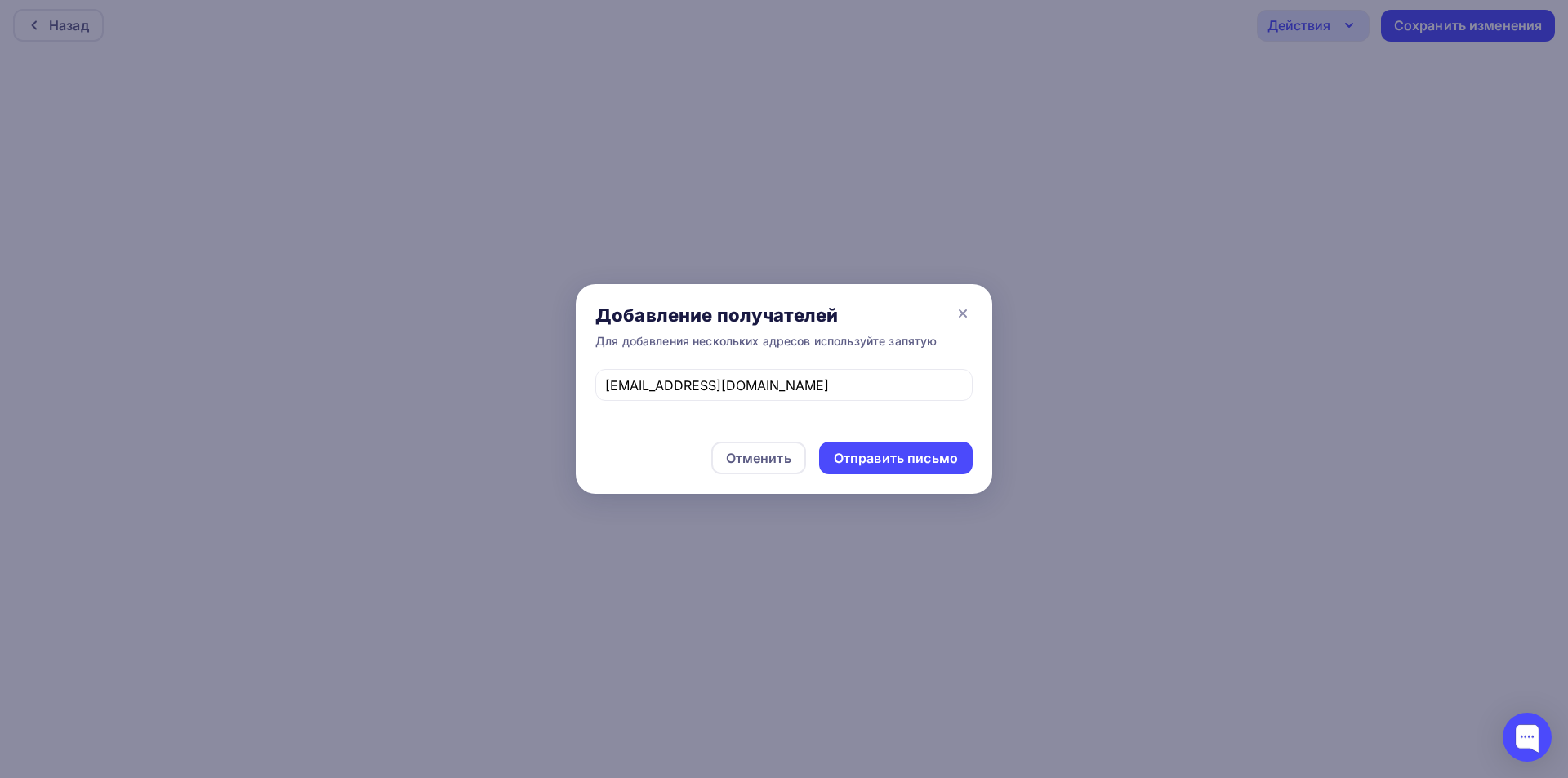
drag, startPoint x: 911, startPoint y: 462, endPoint x: 903, endPoint y: 437, distance: 26.2
click at [911, 464] on div "Отправить письмо" at bounding box center [895, 458] width 125 height 19
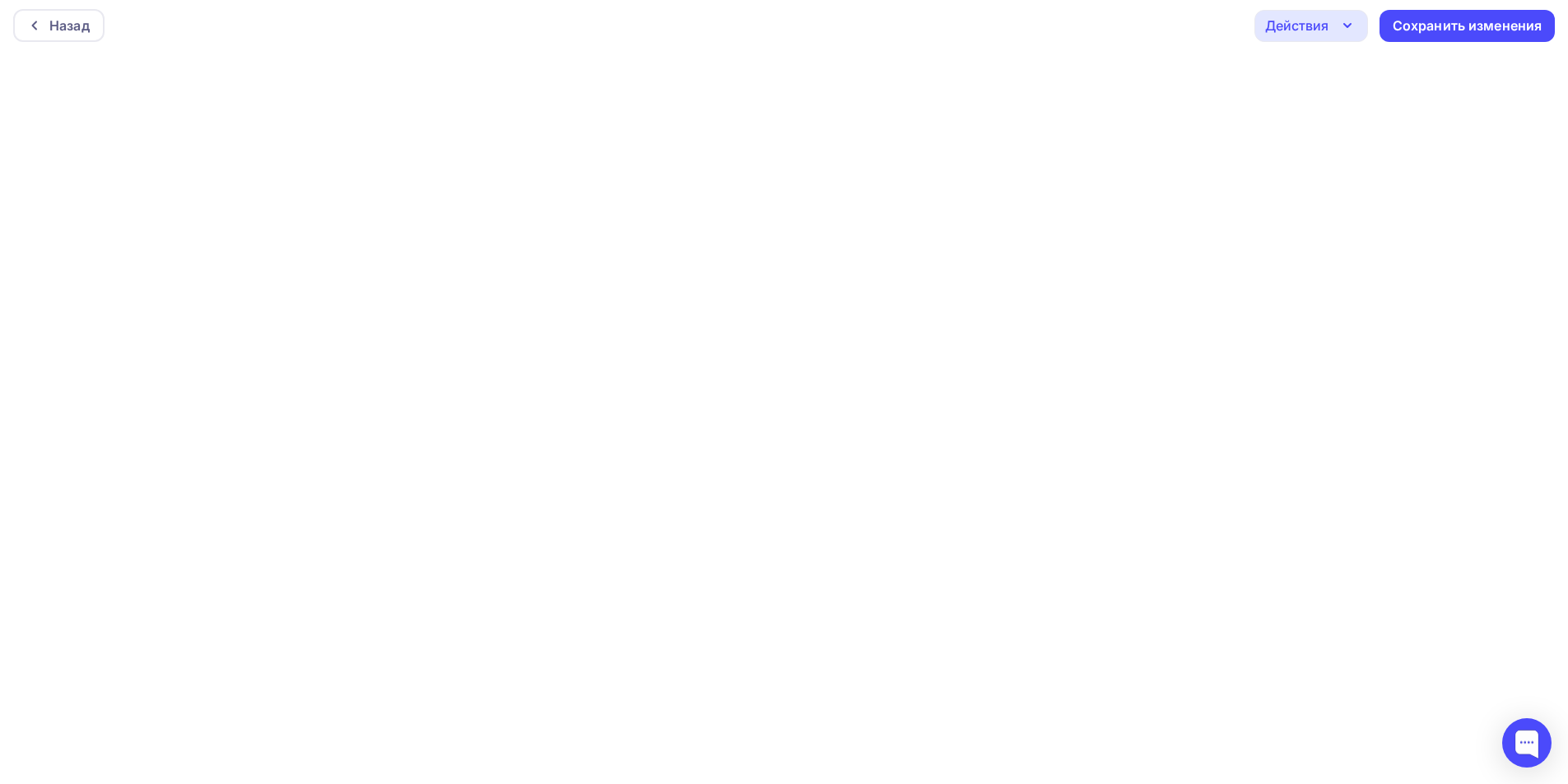
drag, startPoint x: 1317, startPoint y: 27, endPoint x: 1337, endPoint y: 55, distance: 34.4
click at [1318, 28] on div "Действия" at bounding box center [1297, 25] width 63 height 20
click at [1334, 69] on div "Отправить тестовое письмо" at bounding box center [1400, 74] width 190 height 20
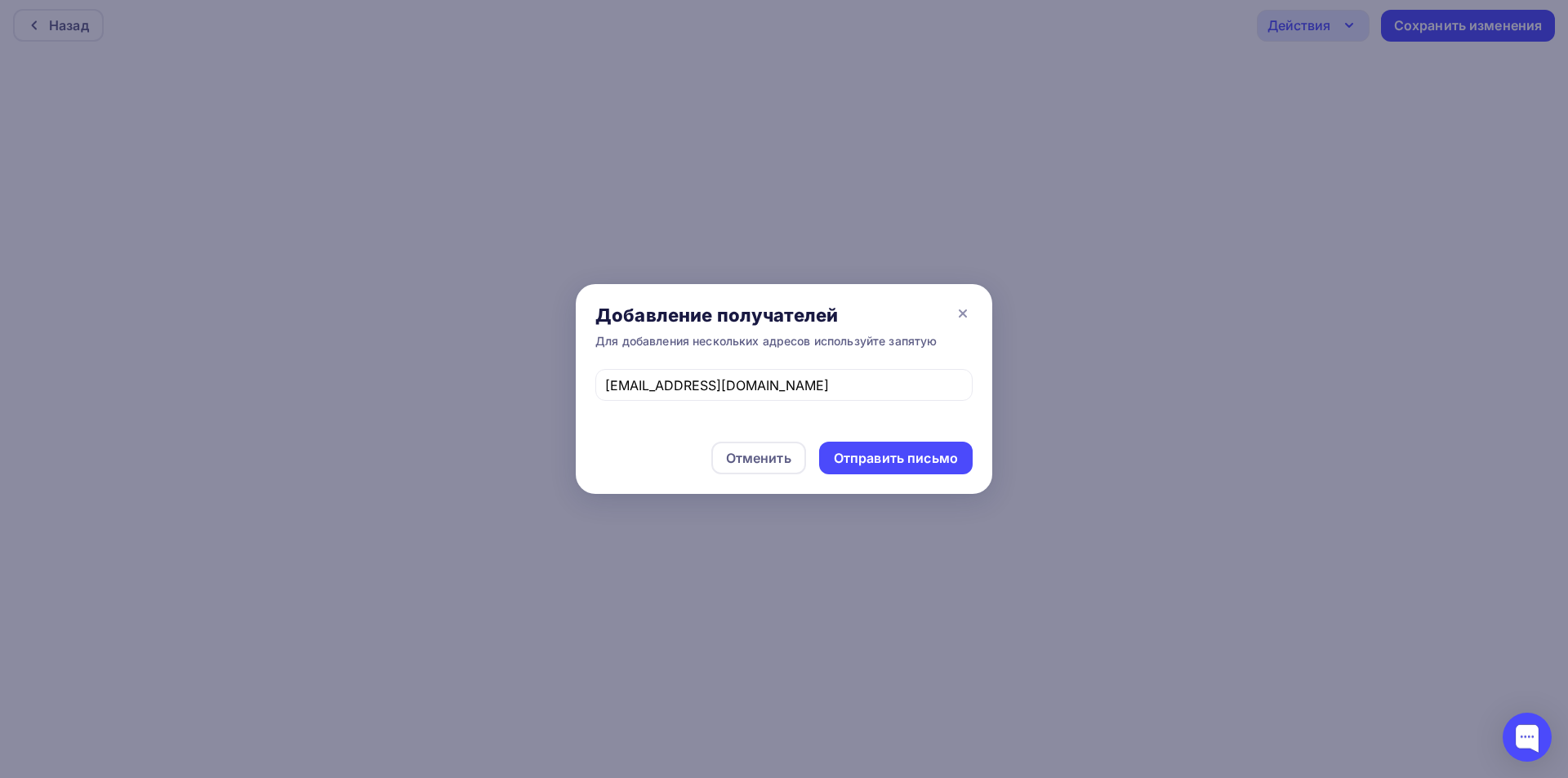
drag, startPoint x: 856, startPoint y: 452, endPoint x: 900, endPoint y: 180, distance: 275.5
click at [856, 453] on div "Отправить письмо" at bounding box center [895, 458] width 125 height 19
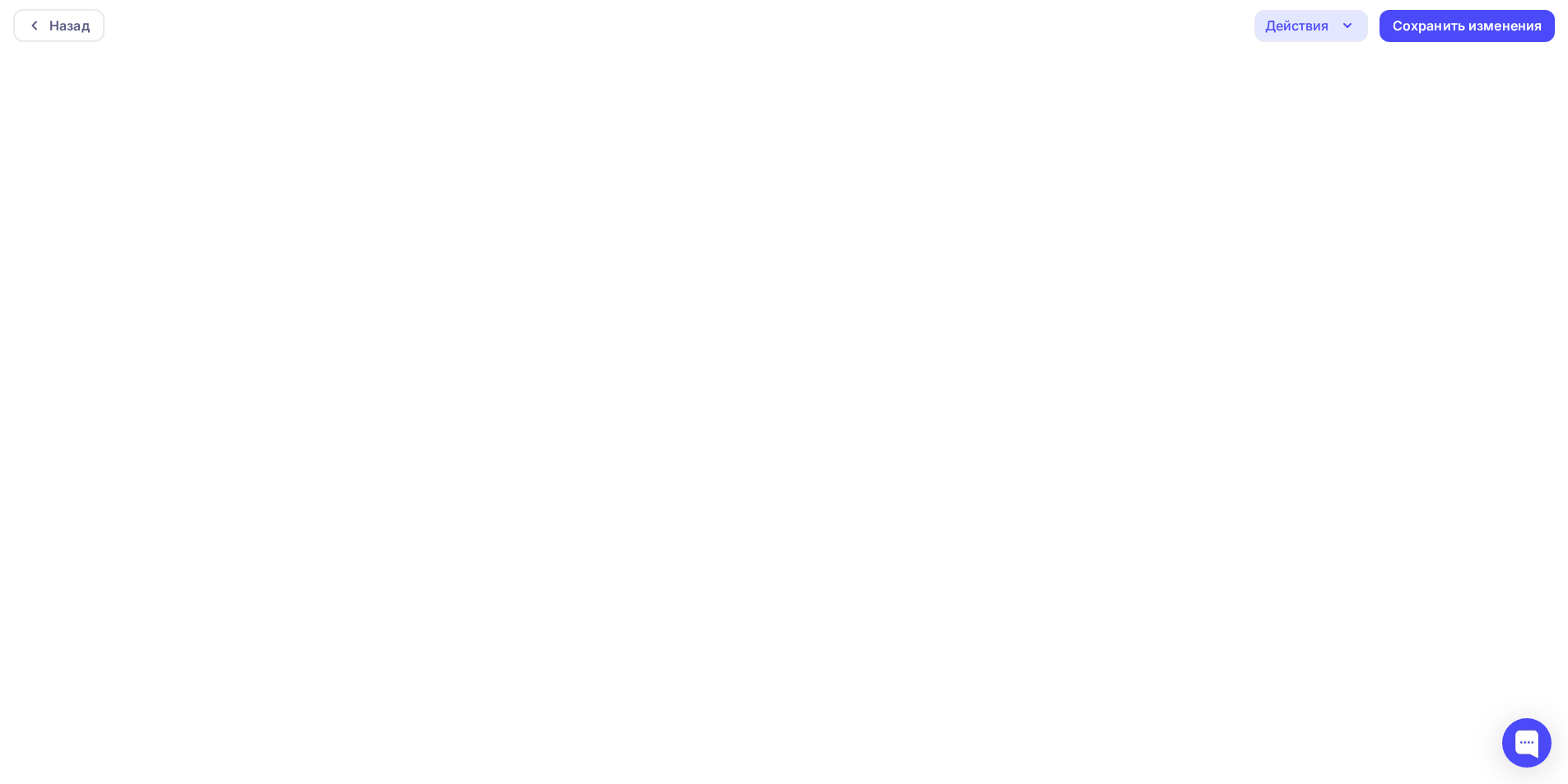
click at [1319, 43] on div "Назад Действия Отправить тестовое письмо Предпросмотр Выйти без сохранения Сохр…" at bounding box center [784, 25] width 1568 height 60
click at [1313, 31] on div "Действия" at bounding box center [1297, 25] width 63 height 20
click at [1322, 74] on div "Отправить тестовое письмо" at bounding box center [1400, 74] width 190 height 20
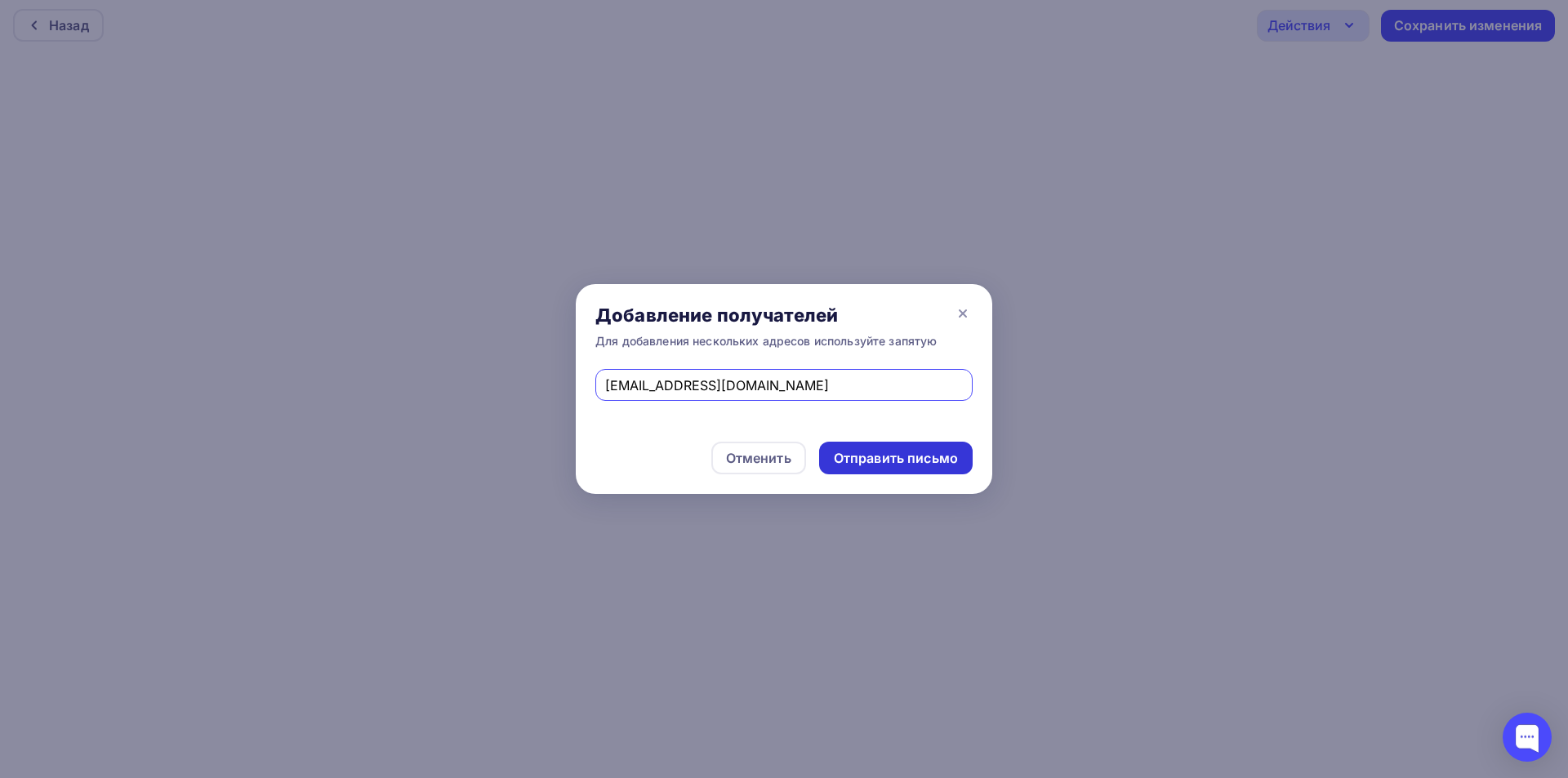
click at [937, 463] on div "Отправить письмо" at bounding box center [895, 458] width 125 height 19
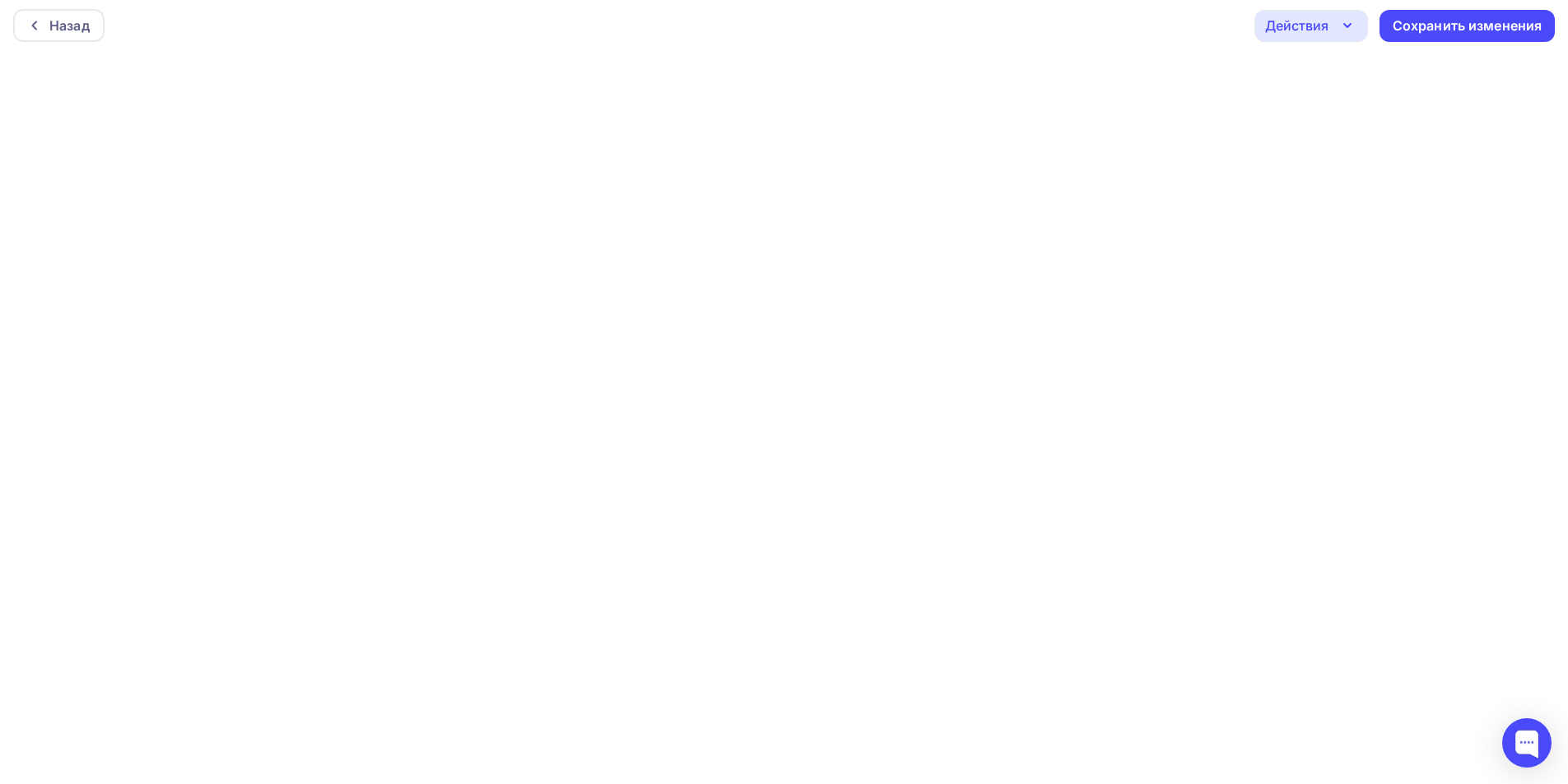
click at [1294, 22] on div "Действия" at bounding box center [1297, 25] width 63 height 20
click at [1323, 72] on div "Отправить тестовое письмо" at bounding box center [1400, 74] width 190 height 20
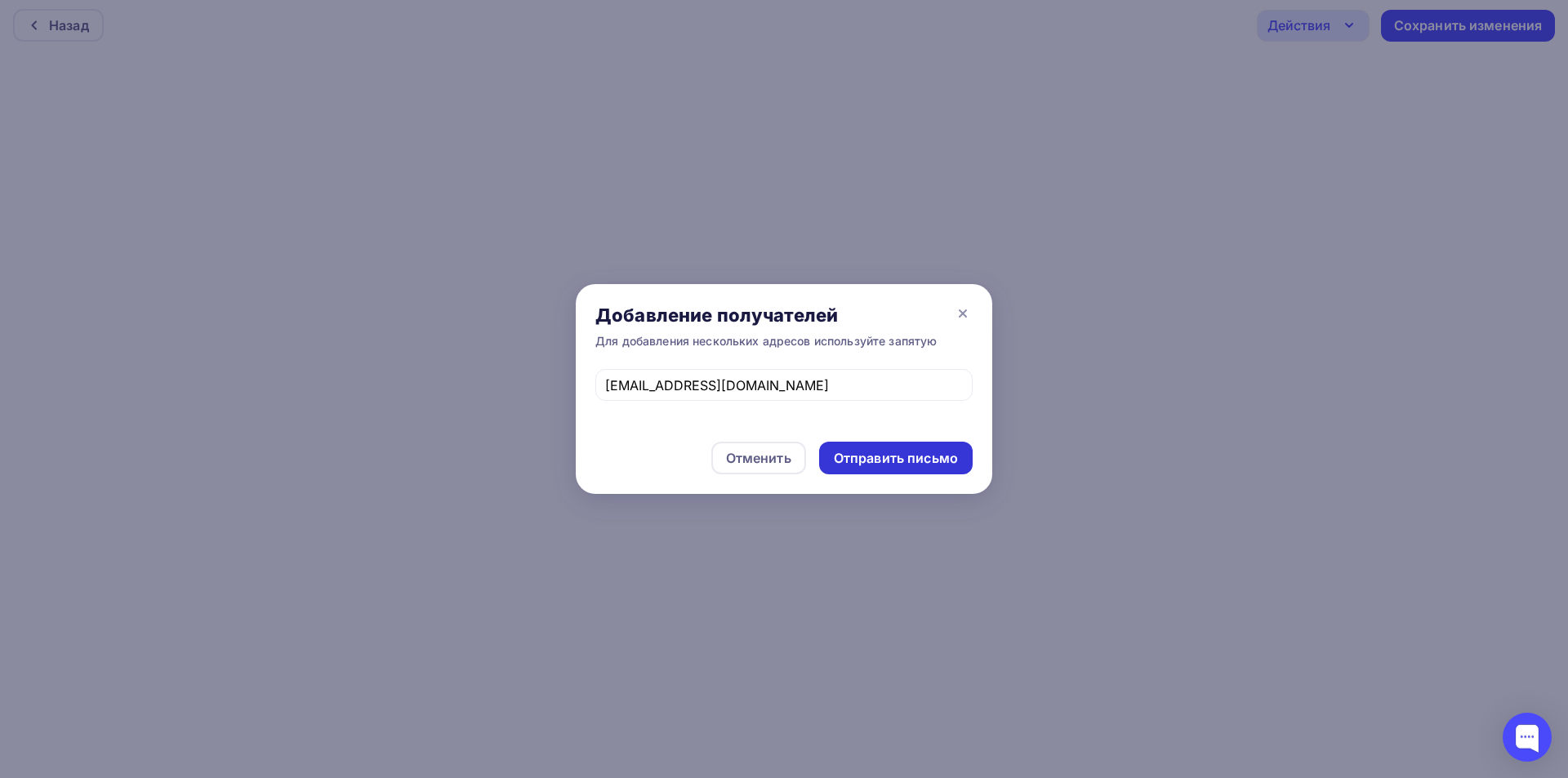
click at [930, 457] on div "Отправить письмо" at bounding box center [895, 458] width 125 height 19
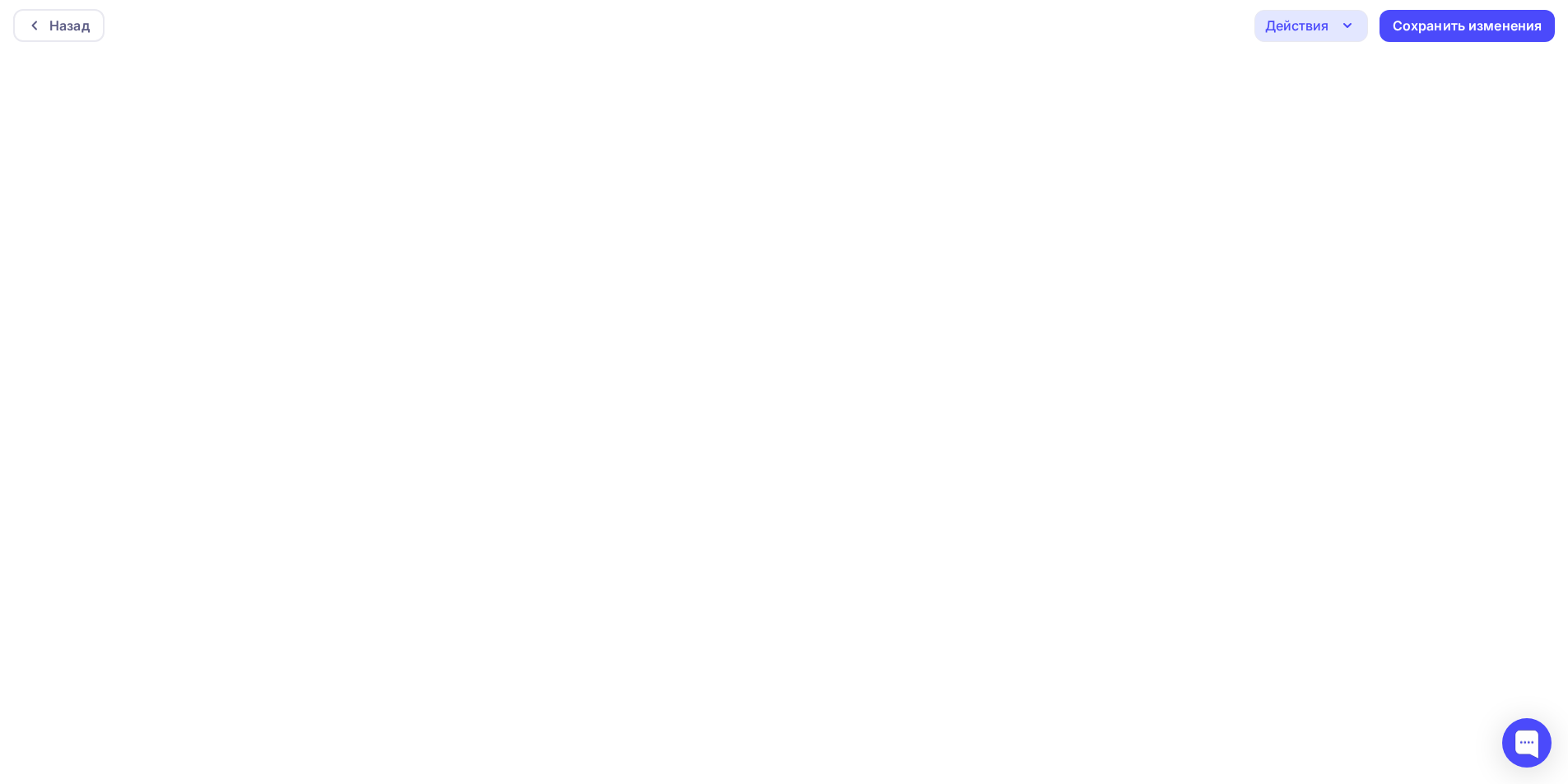
click at [1322, 33] on div "Действия" at bounding box center [1297, 25] width 63 height 20
click at [1330, 70] on div "Отправить тестовое письмо" at bounding box center [1400, 74] width 190 height 20
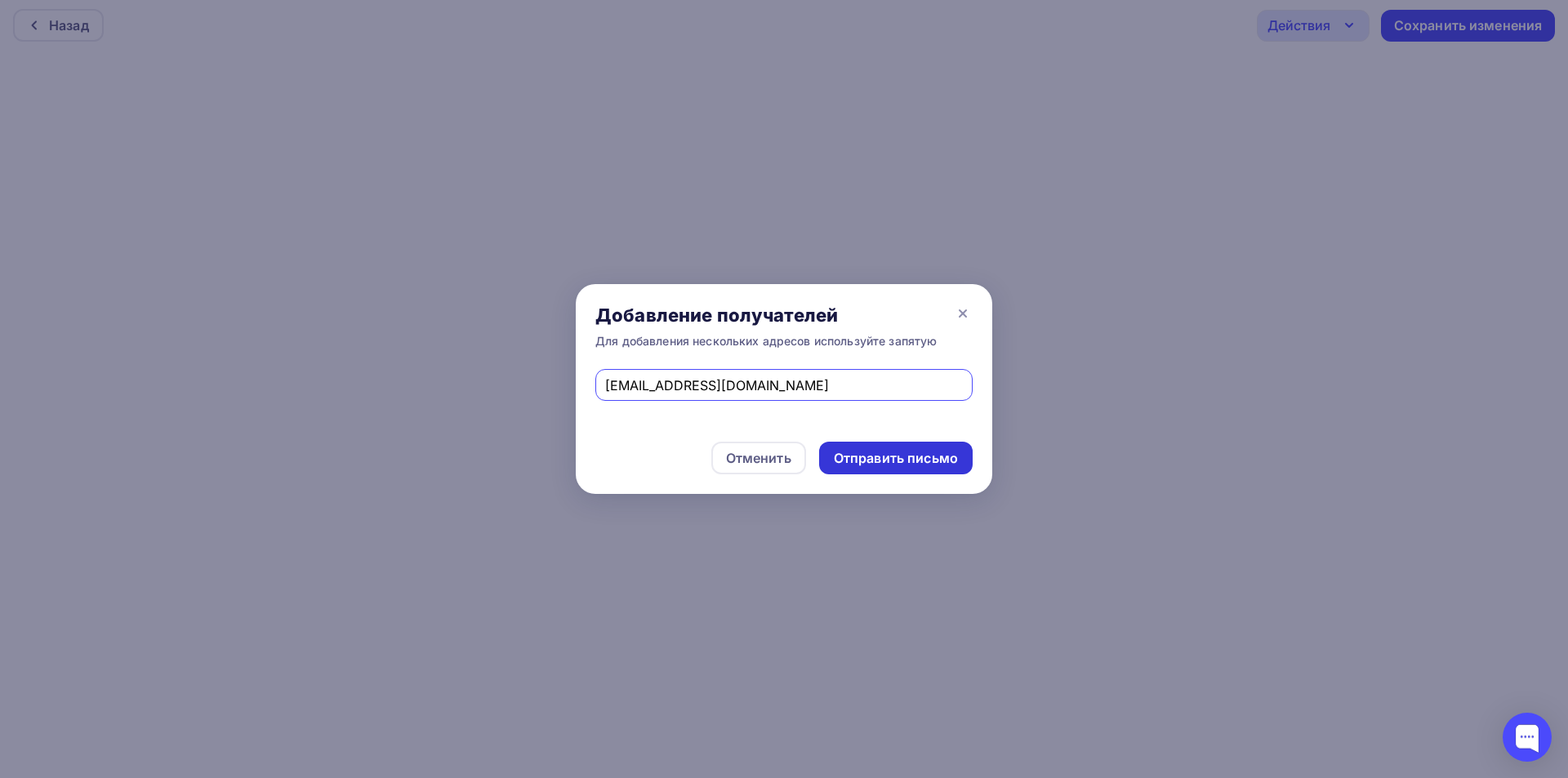
click at [895, 461] on div "Отправить письмо" at bounding box center [895, 458] width 125 height 19
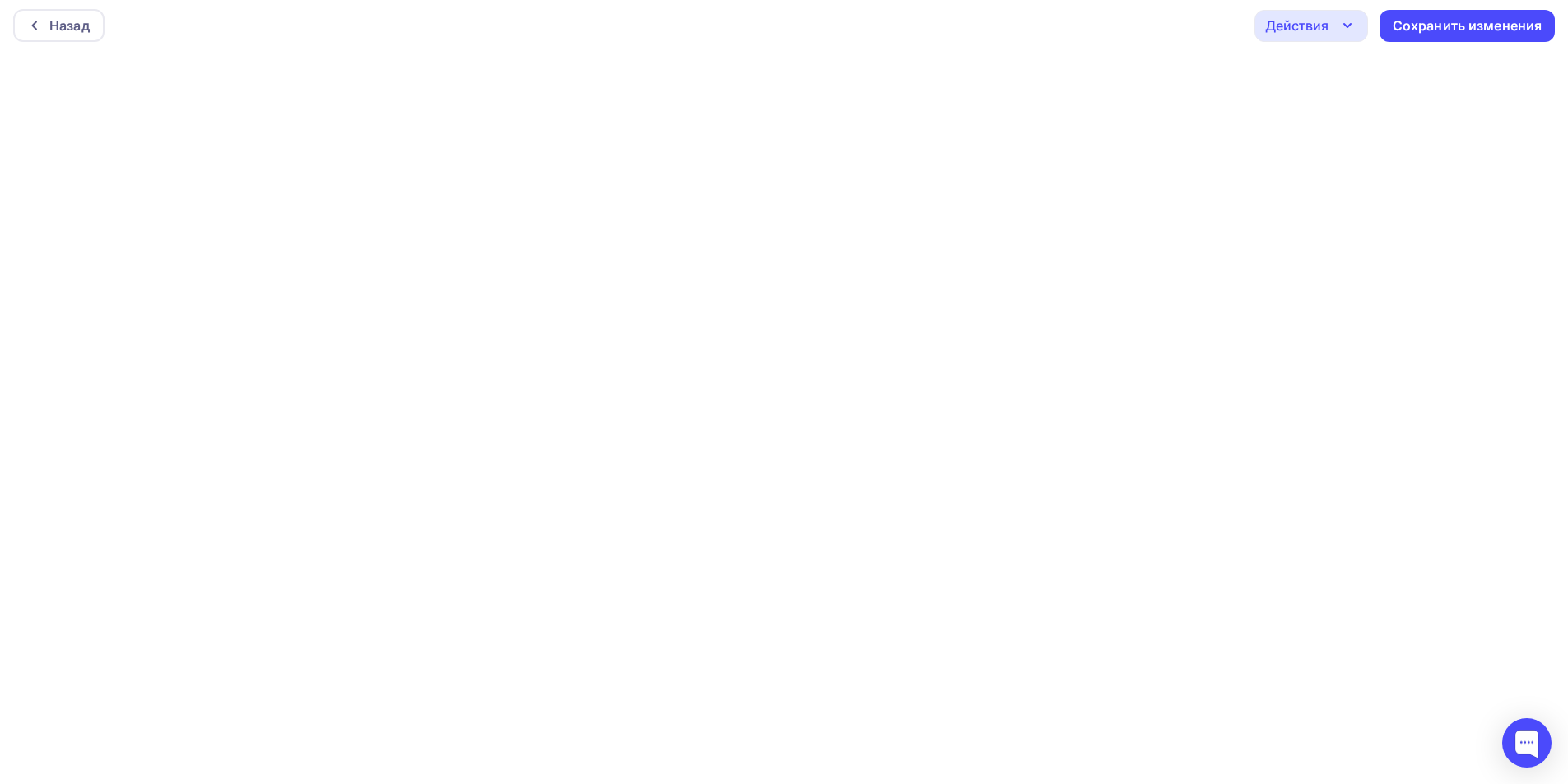
click at [1341, 30] on icon "button" at bounding box center [1348, 25] width 20 height 20
click at [1358, 70] on div "Отправить тестовое письмо" at bounding box center [1400, 74] width 190 height 20
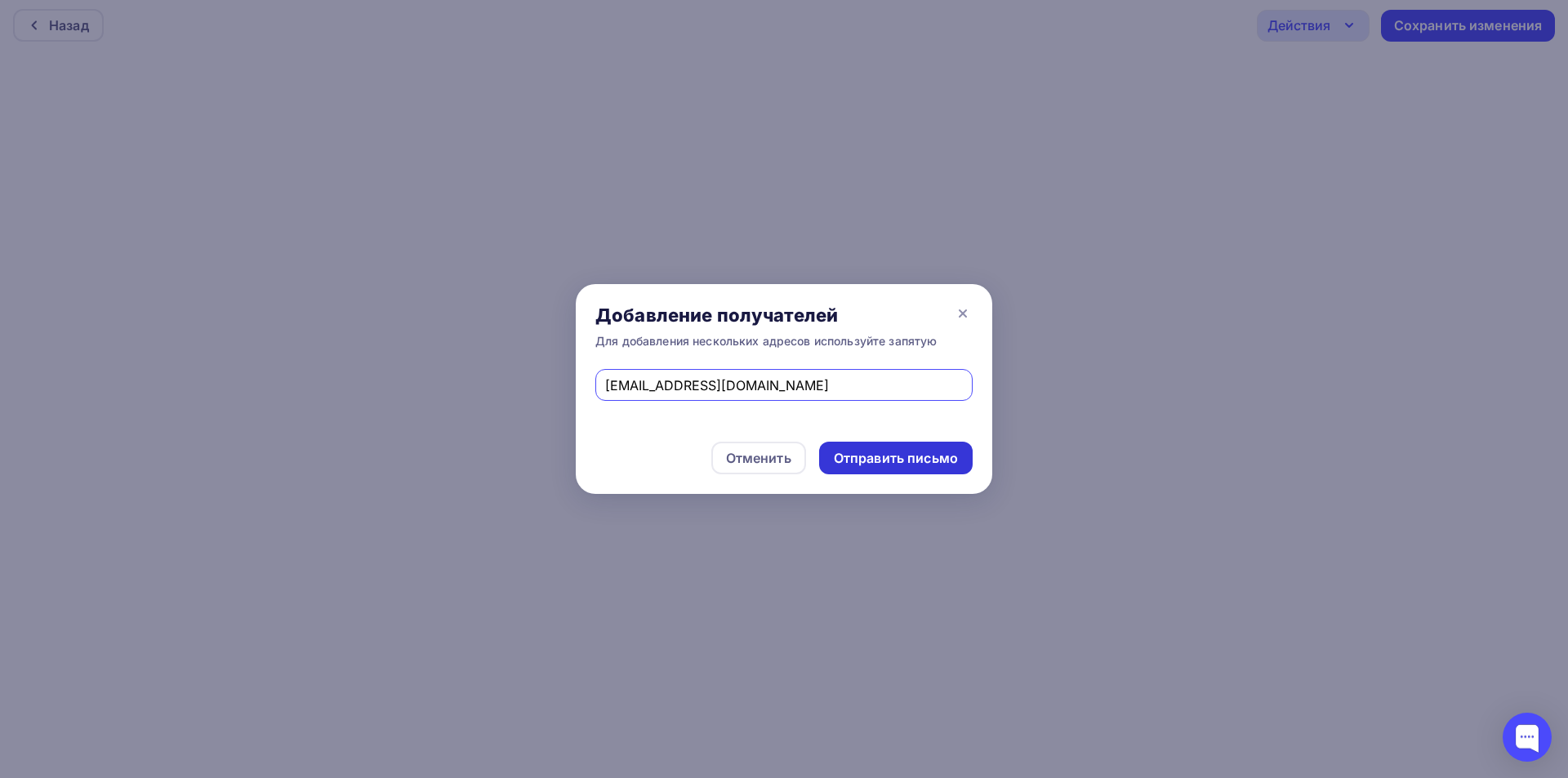
click at [918, 455] on div "Отправить письмо" at bounding box center [895, 458] width 125 height 19
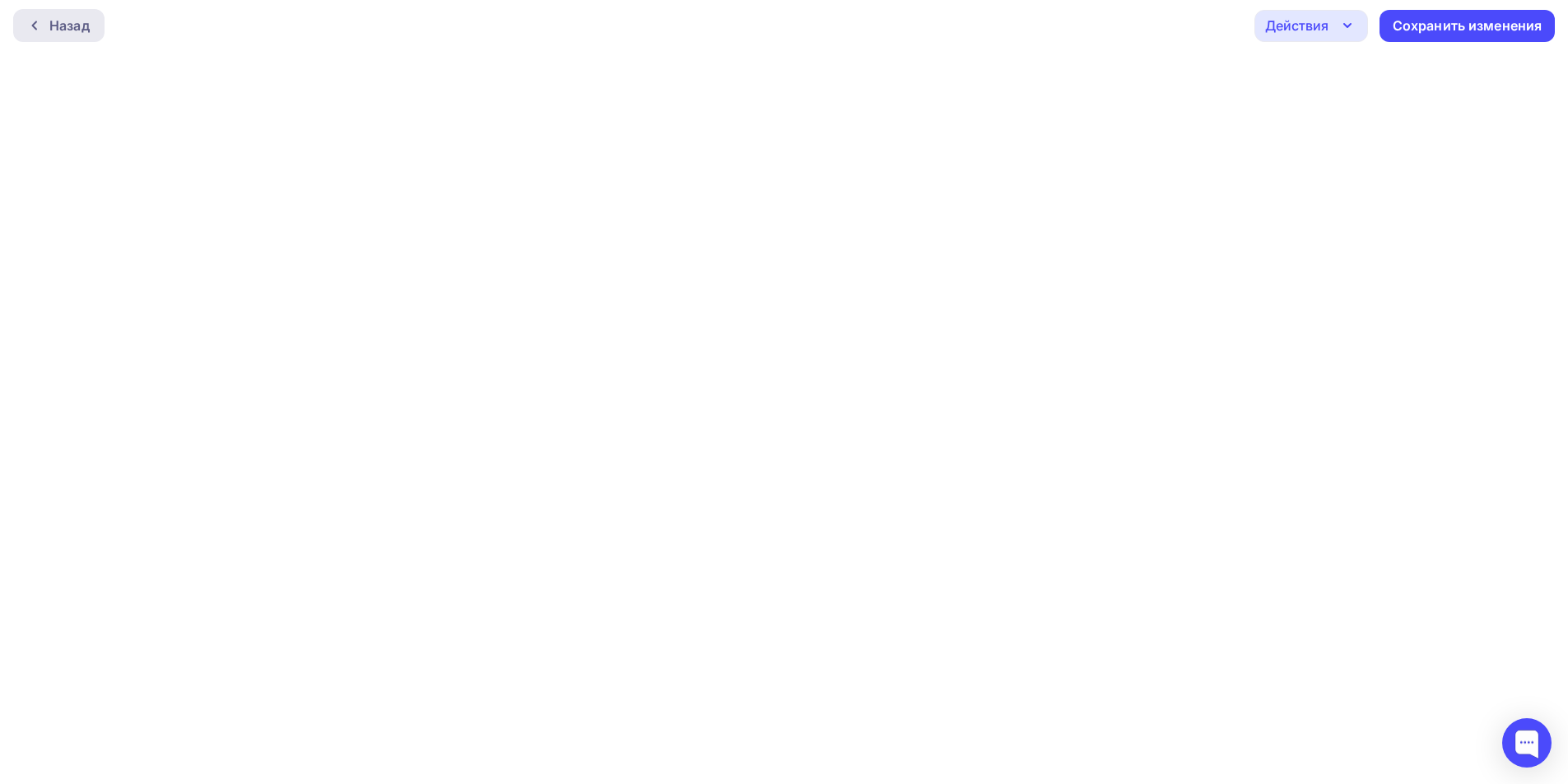
click at [31, 20] on icon at bounding box center [34, 25] width 14 height 14
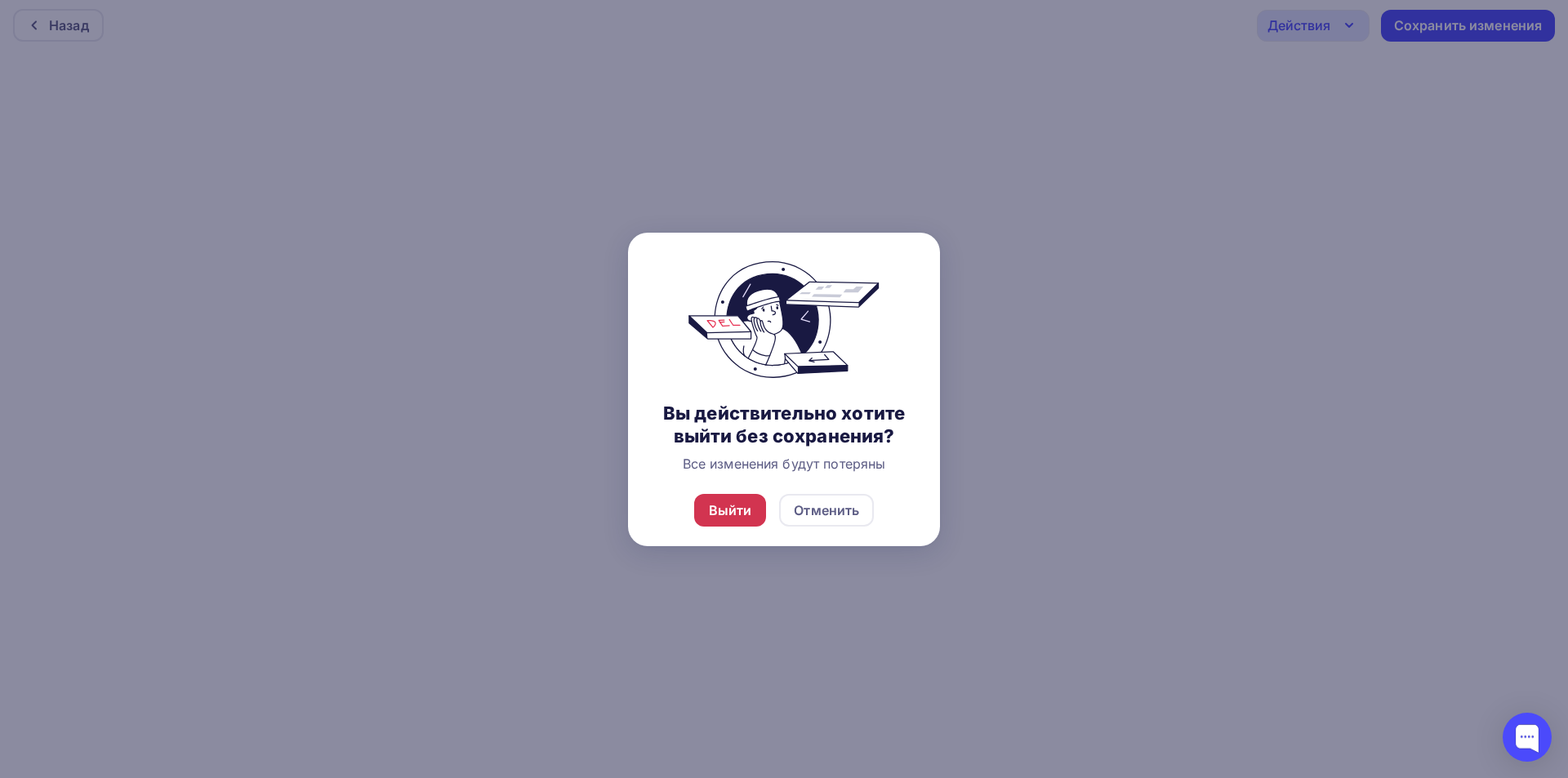
click at [752, 502] on div "Выйти" at bounding box center [730, 510] width 73 height 32
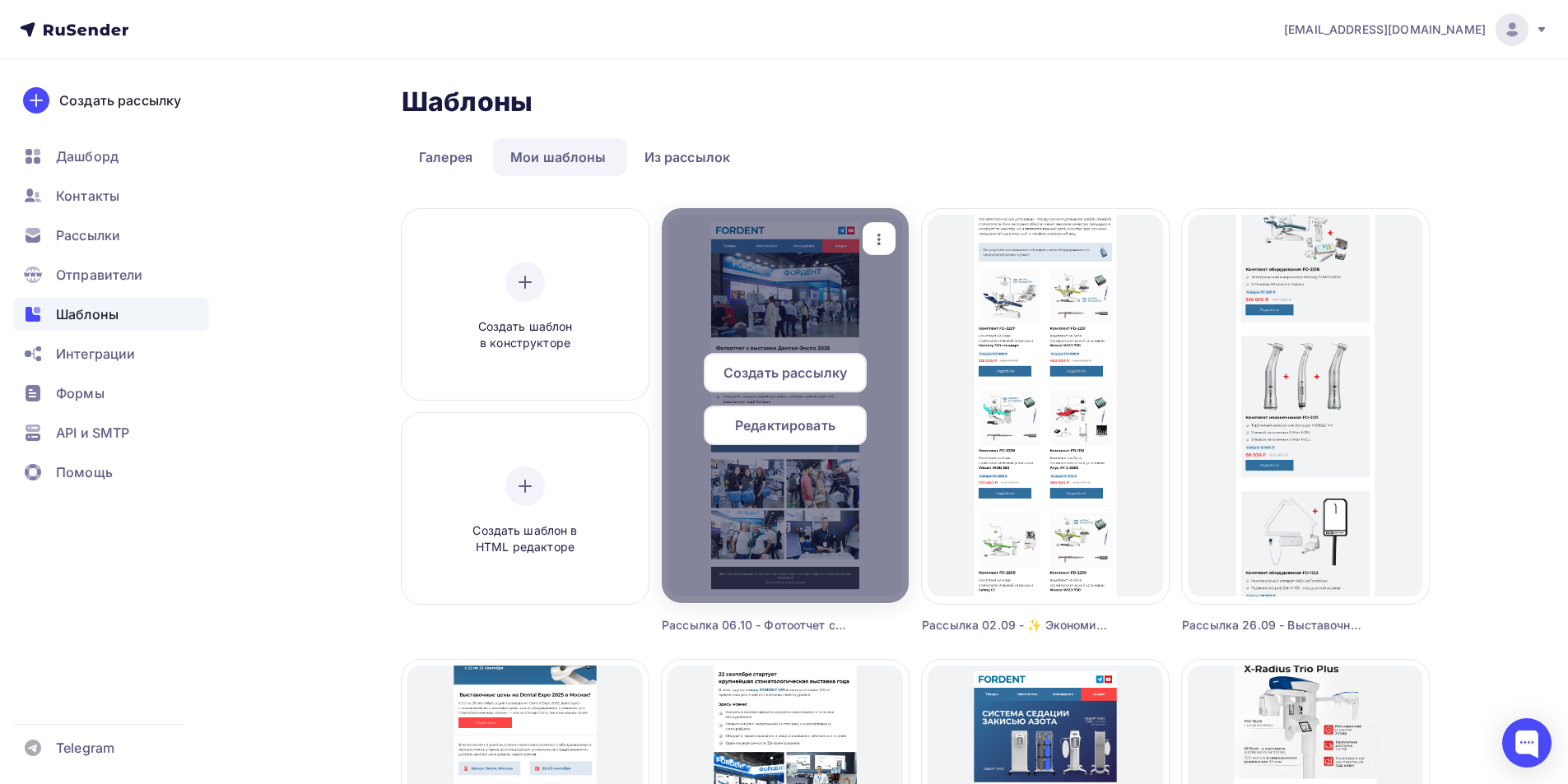
click at [786, 430] on span "Редактировать" at bounding box center [785, 425] width 100 height 20
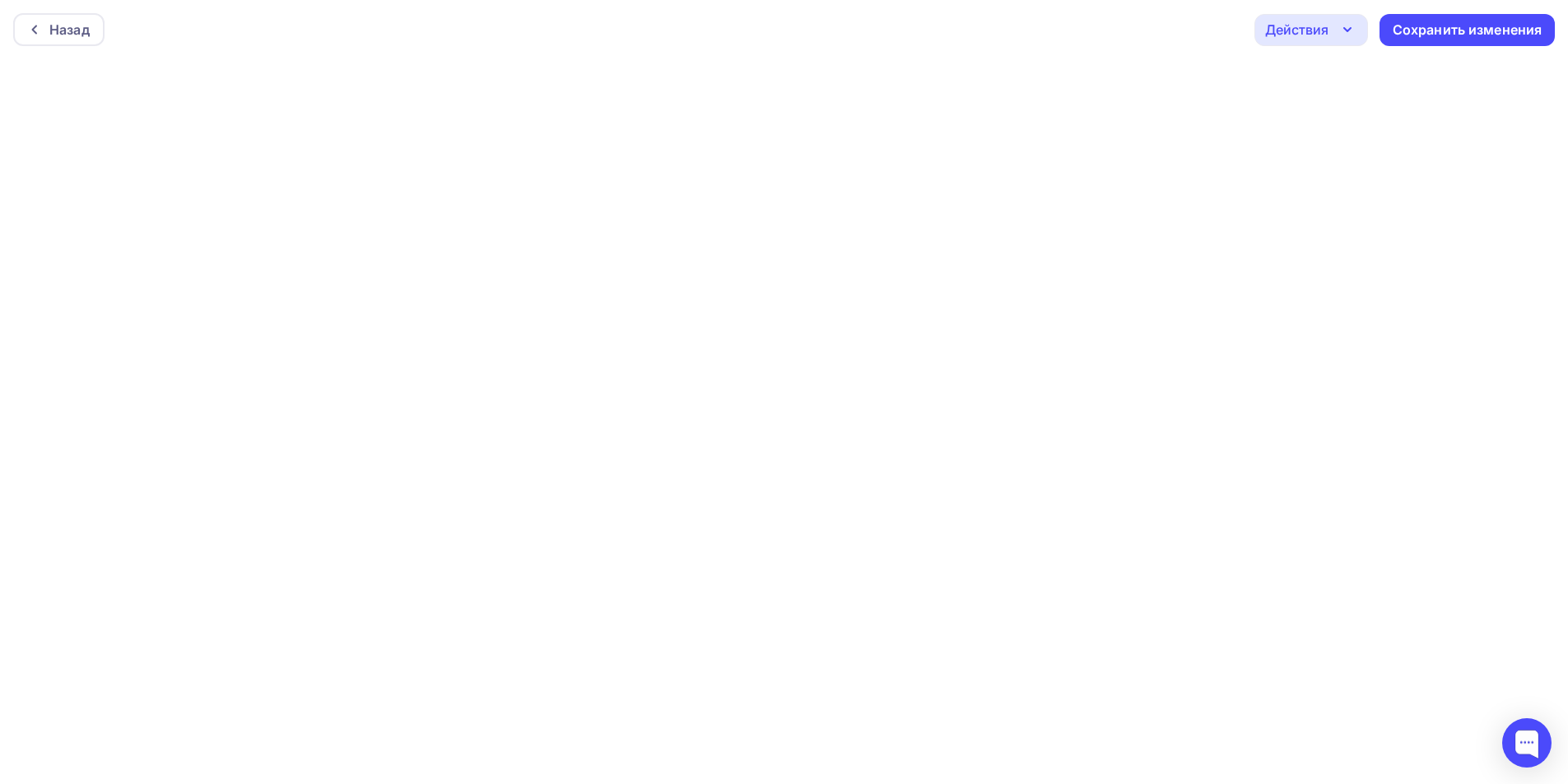
scroll to position [5, 0]
click at [1293, 31] on div "Действия" at bounding box center [1297, 25] width 63 height 20
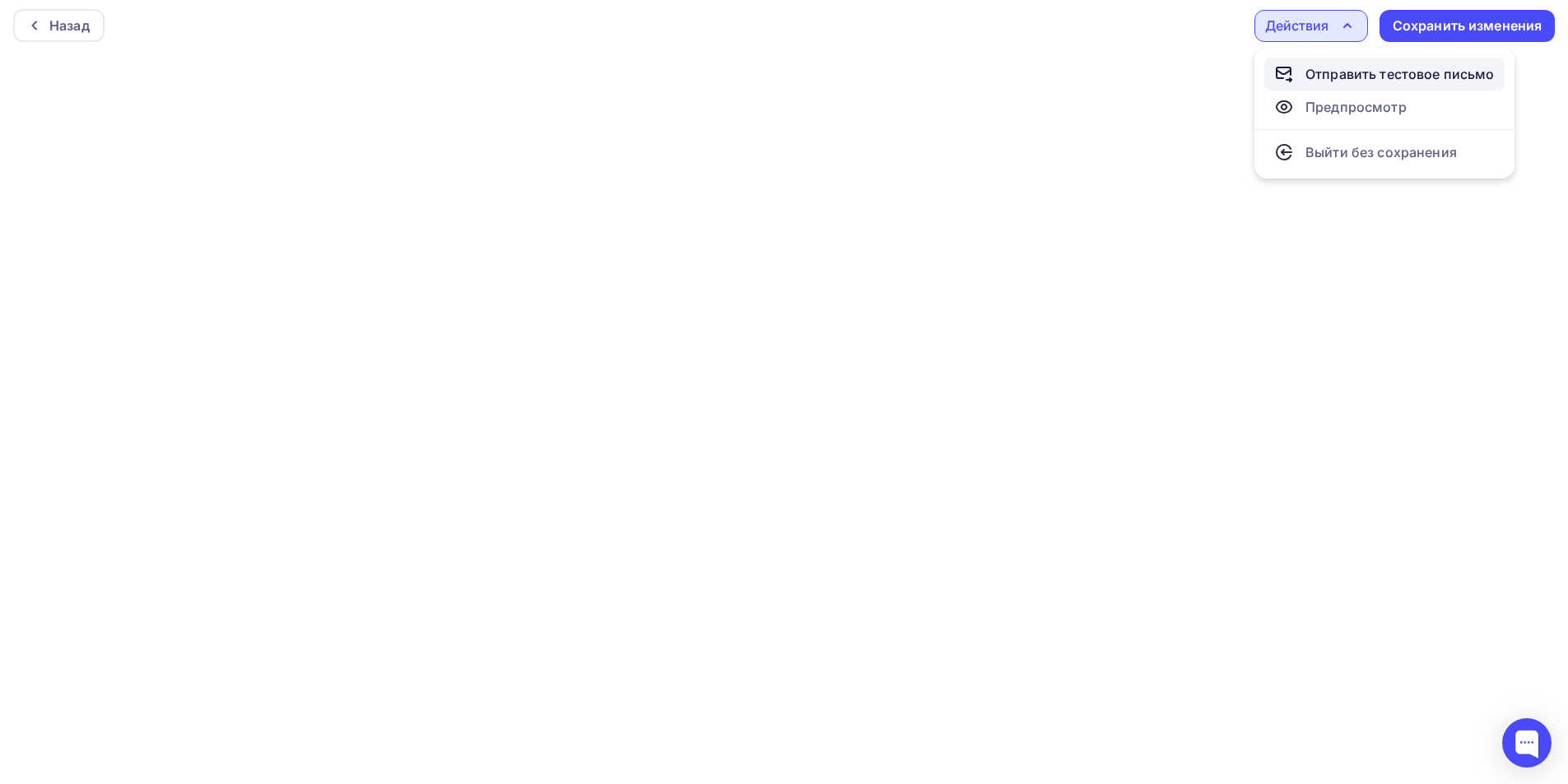
click at [1303, 77] on div "Отправить тестовое письмо" at bounding box center [1385, 74] width 220 height 20
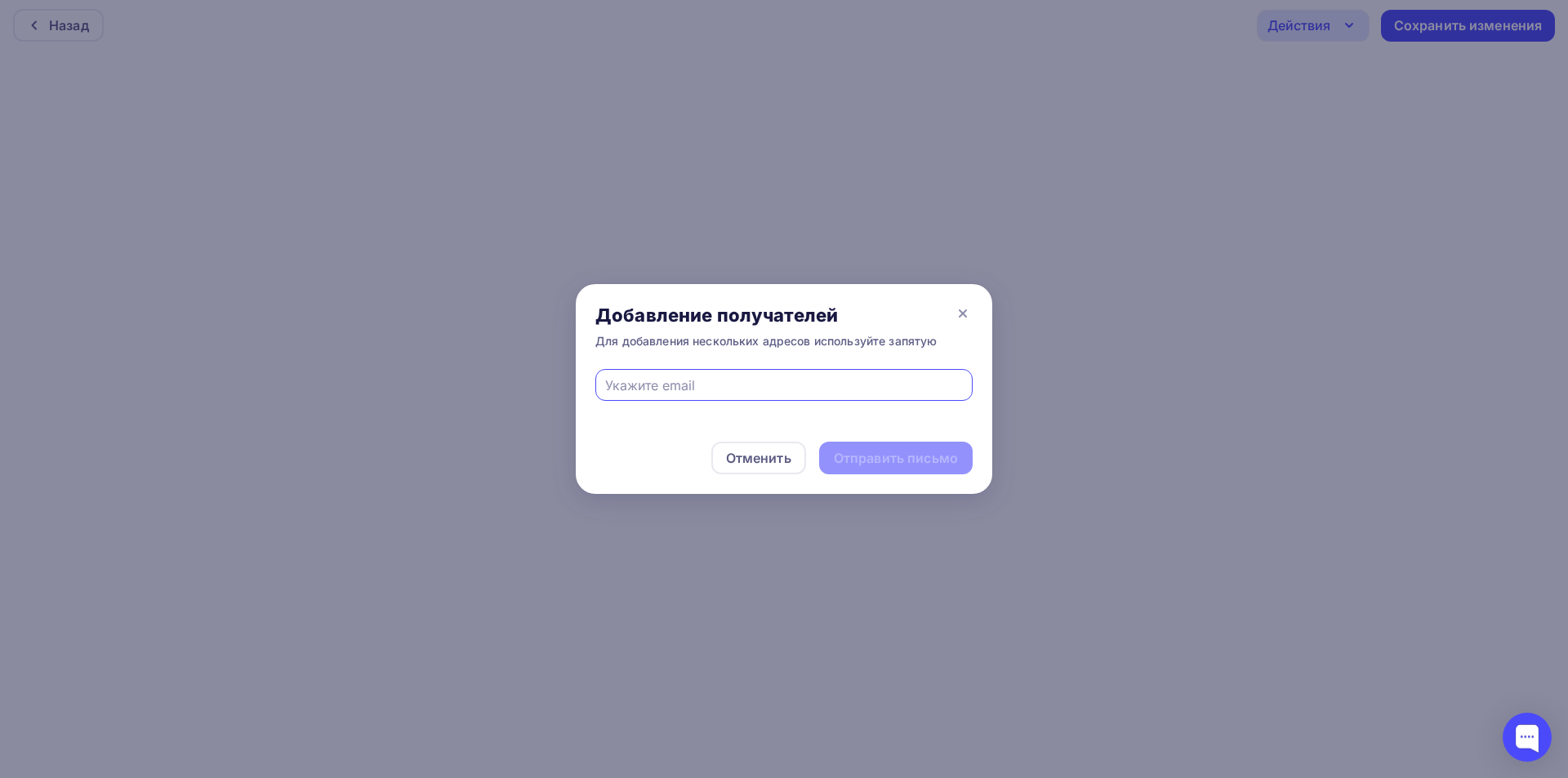
drag, startPoint x: 872, startPoint y: 376, endPoint x: 860, endPoint y: 395, distance: 22.5
click at [872, 376] on input "text" at bounding box center [784, 385] width 358 height 20
type input "[EMAIL_ADDRESS][DOMAIN_NAME]"
drag, startPoint x: 905, startPoint y: 449, endPoint x: 908, endPoint y: 284, distance: 165.0
click at [905, 449] on div "Отправить письмо" at bounding box center [895, 458] width 125 height 19
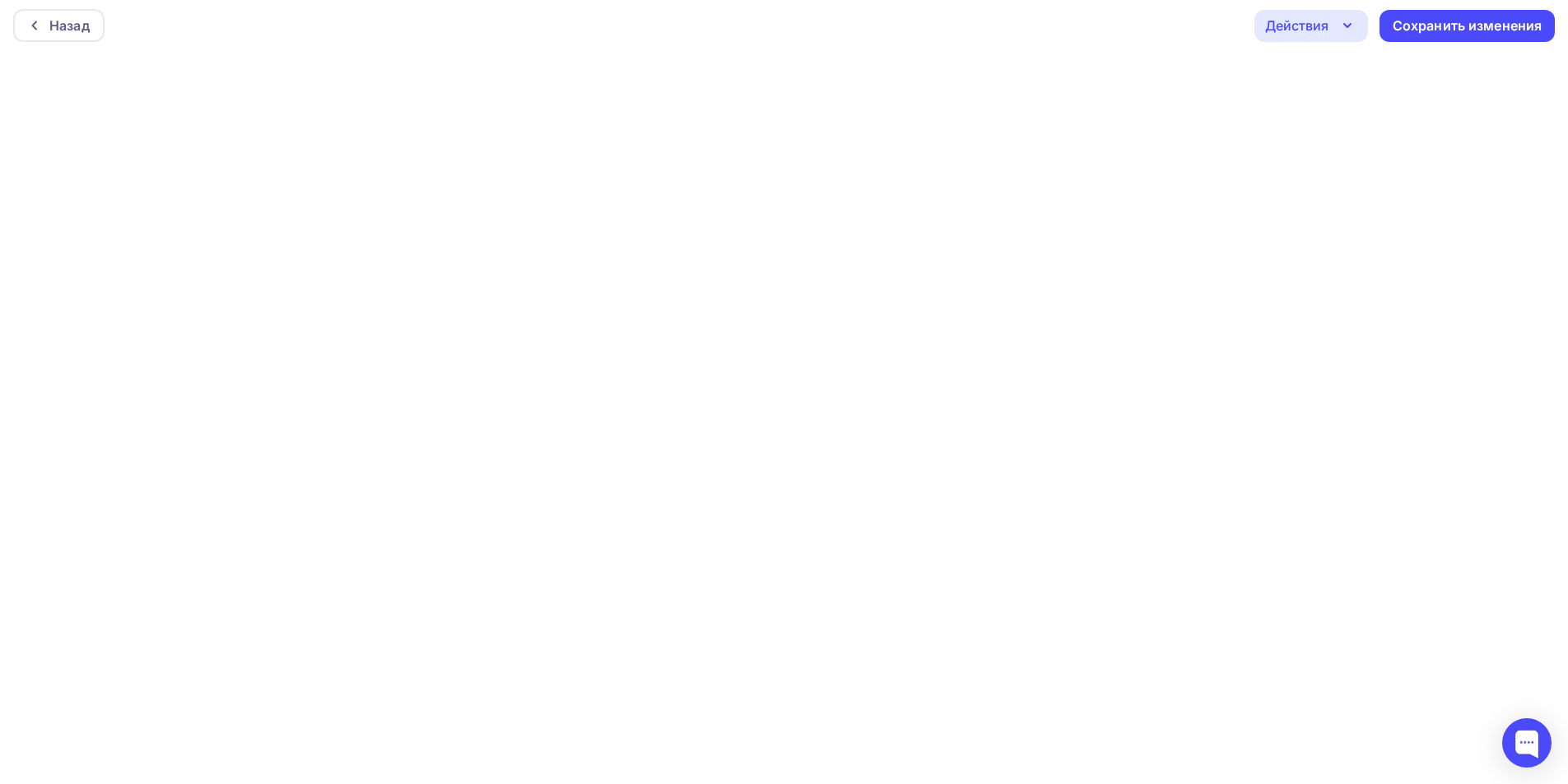
click at [1295, 22] on div "Действия" at bounding box center [1297, 25] width 63 height 20
click at [1319, 79] on div "Отправить тестовое письмо" at bounding box center [1400, 74] width 190 height 20
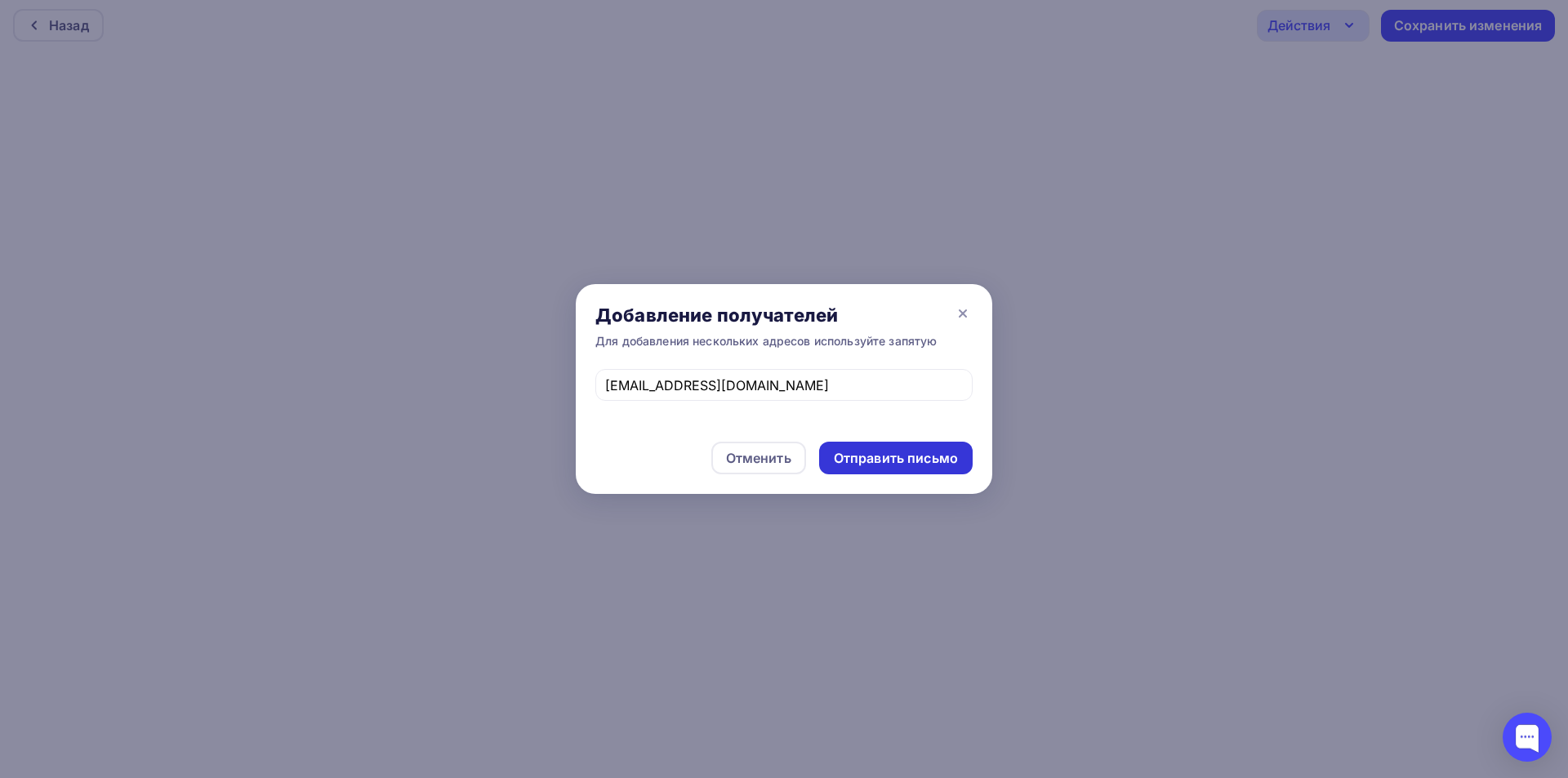
click at [893, 457] on div "Отправить письмо" at bounding box center [895, 458] width 125 height 19
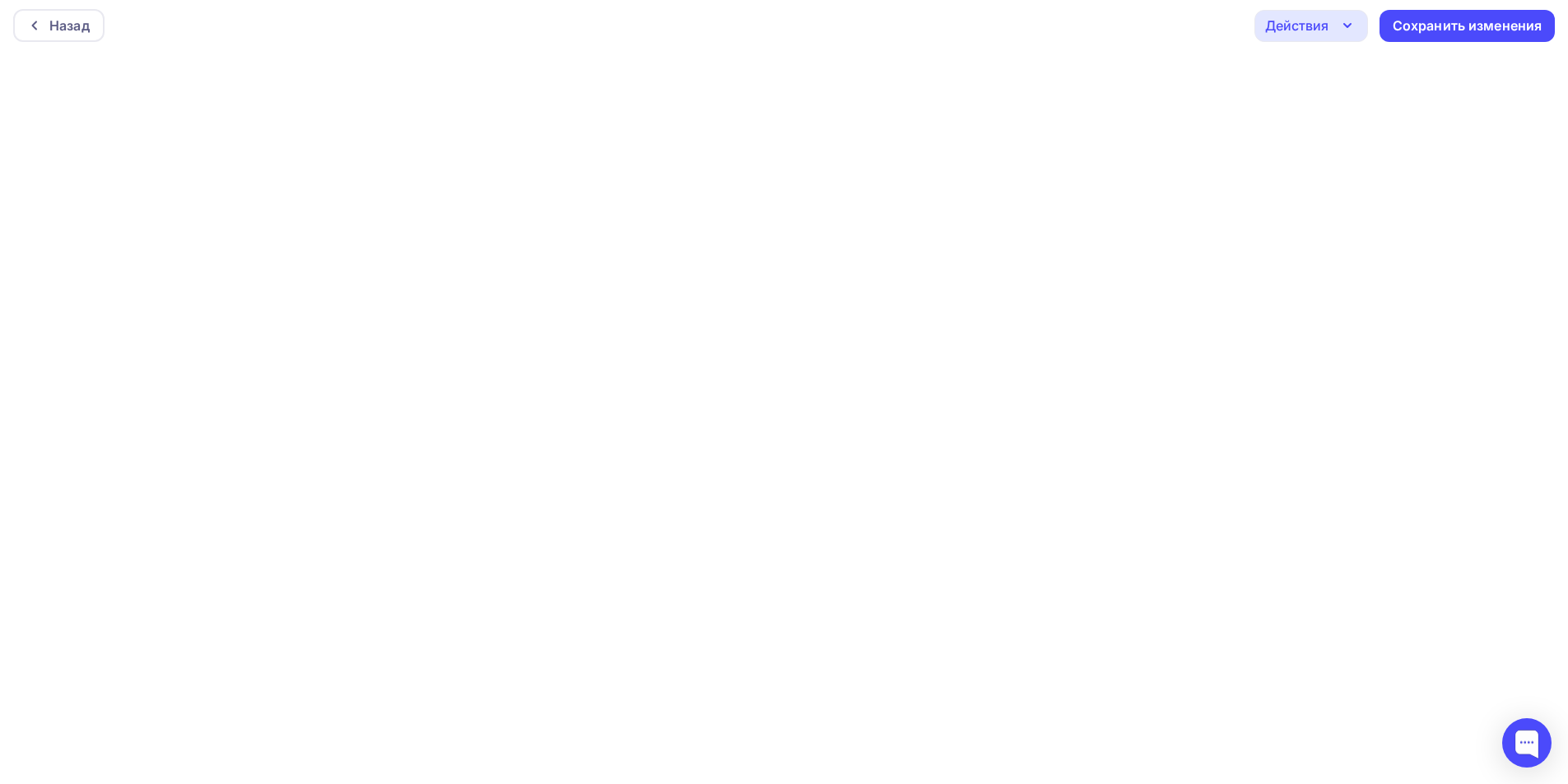
click at [1285, 32] on div "Действия" at bounding box center [1297, 25] width 63 height 20
click at [1331, 67] on div "Отправить тестовое письмо" at bounding box center [1400, 74] width 190 height 20
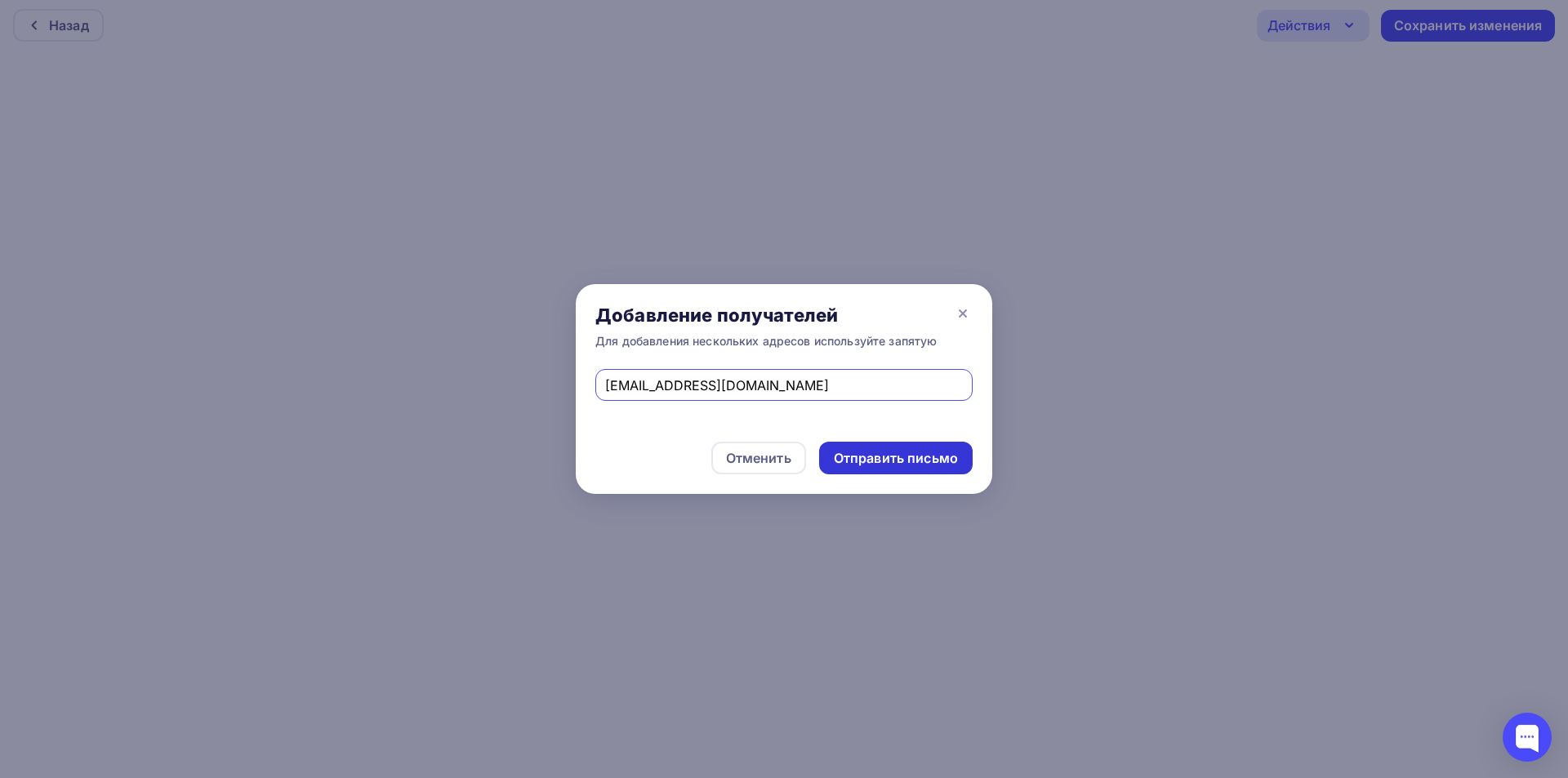
click at [889, 459] on div "Отправить письмо" at bounding box center [895, 458] width 125 height 19
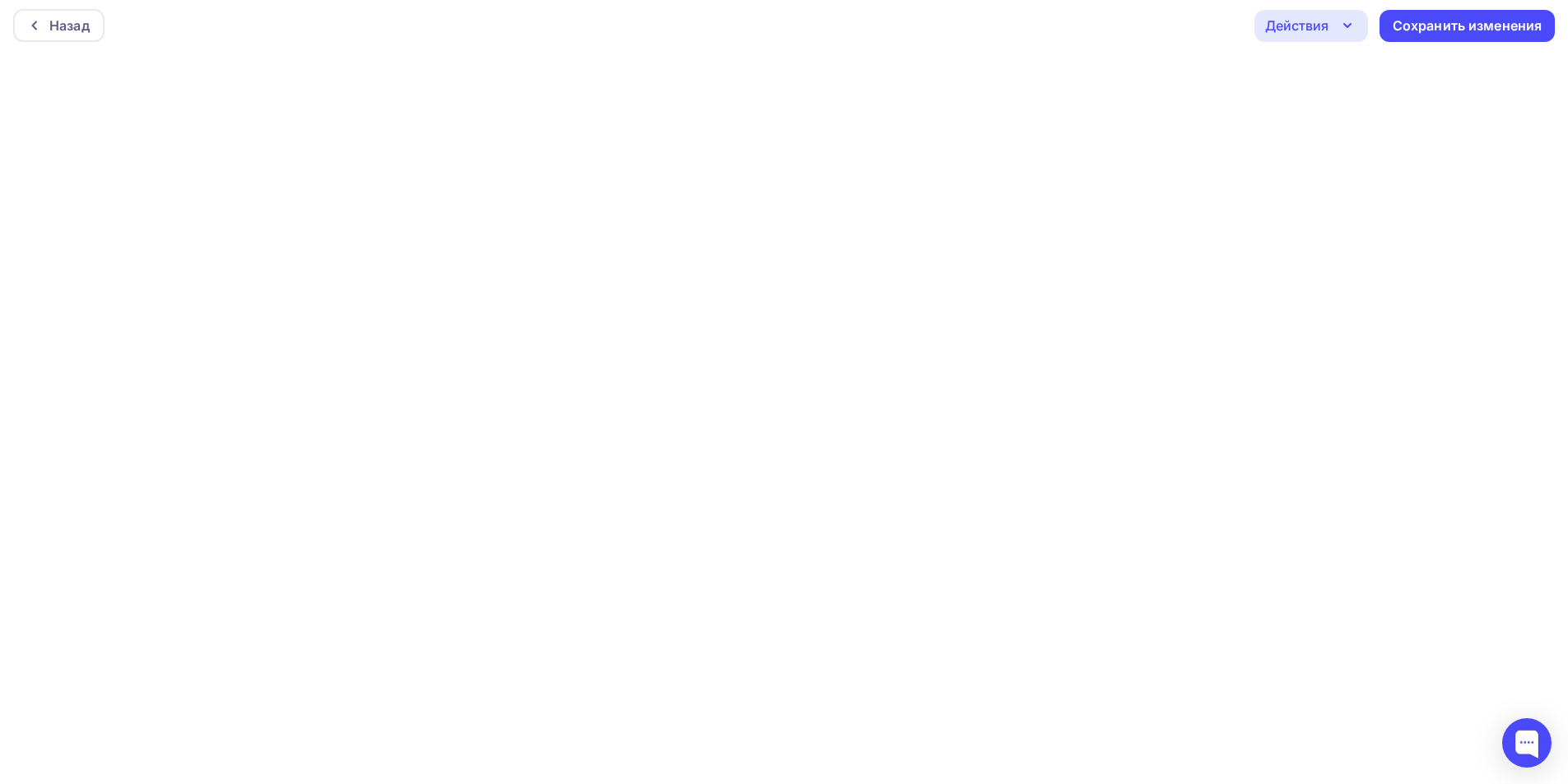
click at [1303, 24] on div "Действия" at bounding box center [1297, 25] width 63 height 20
click at [1330, 65] on div "Отправить тестовое письмо" at bounding box center [1400, 74] width 190 height 20
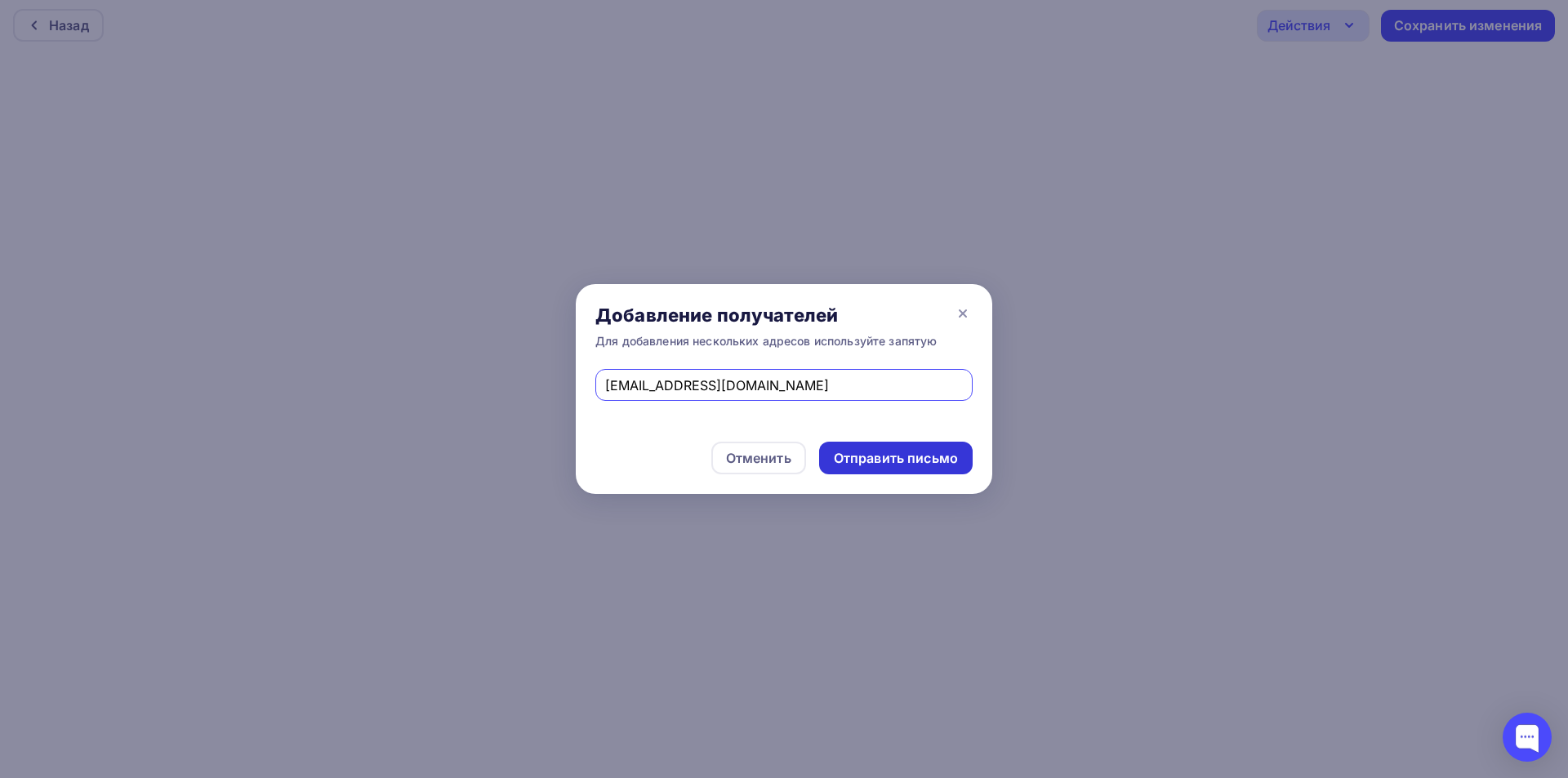
click at [938, 465] on div "Отправить письмо" at bounding box center [895, 458] width 125 height 19
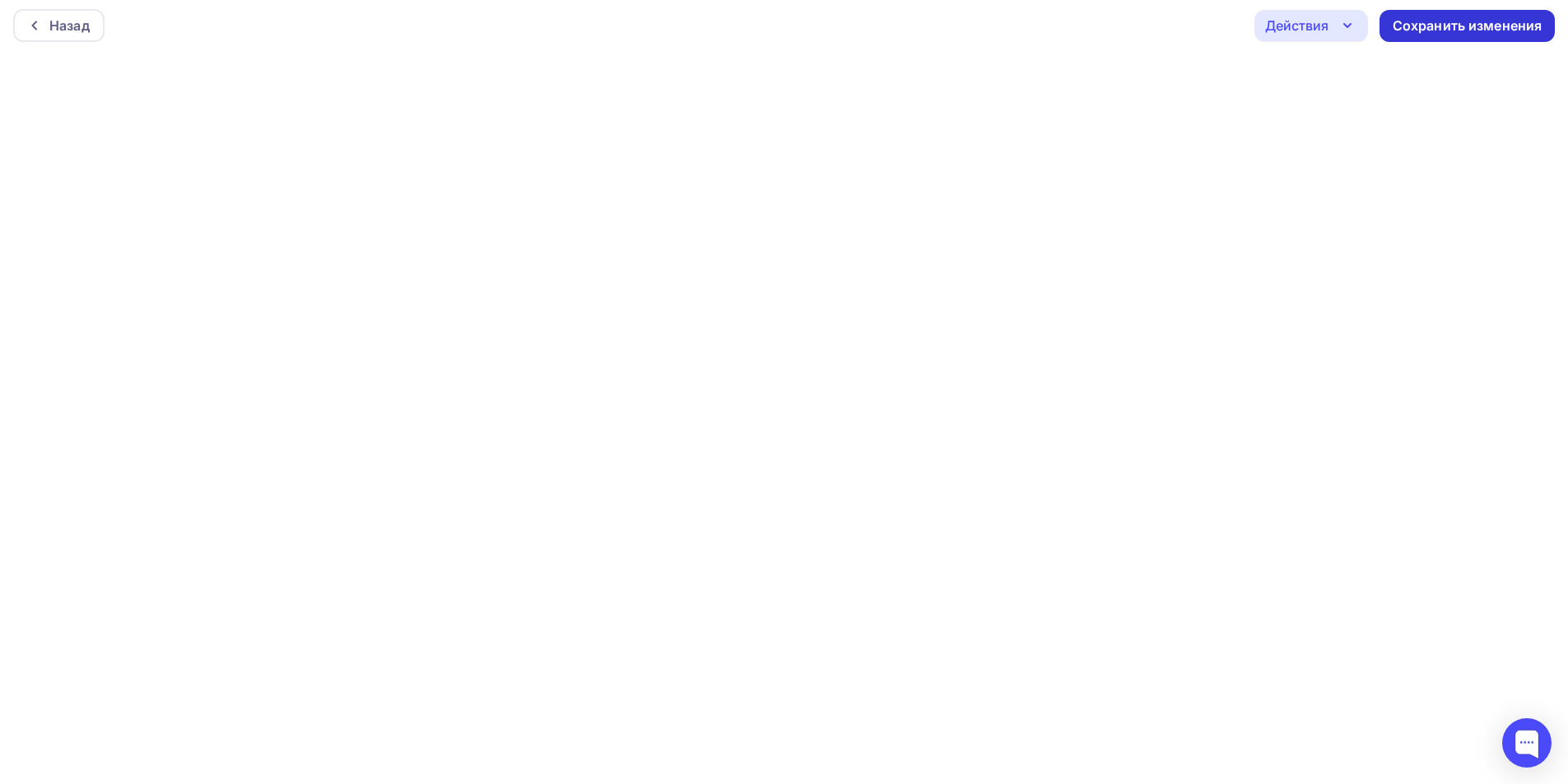
click at [1467, 23] on div "Сохранить изменения" at bounding box center [1468, 25] width 150 height 19
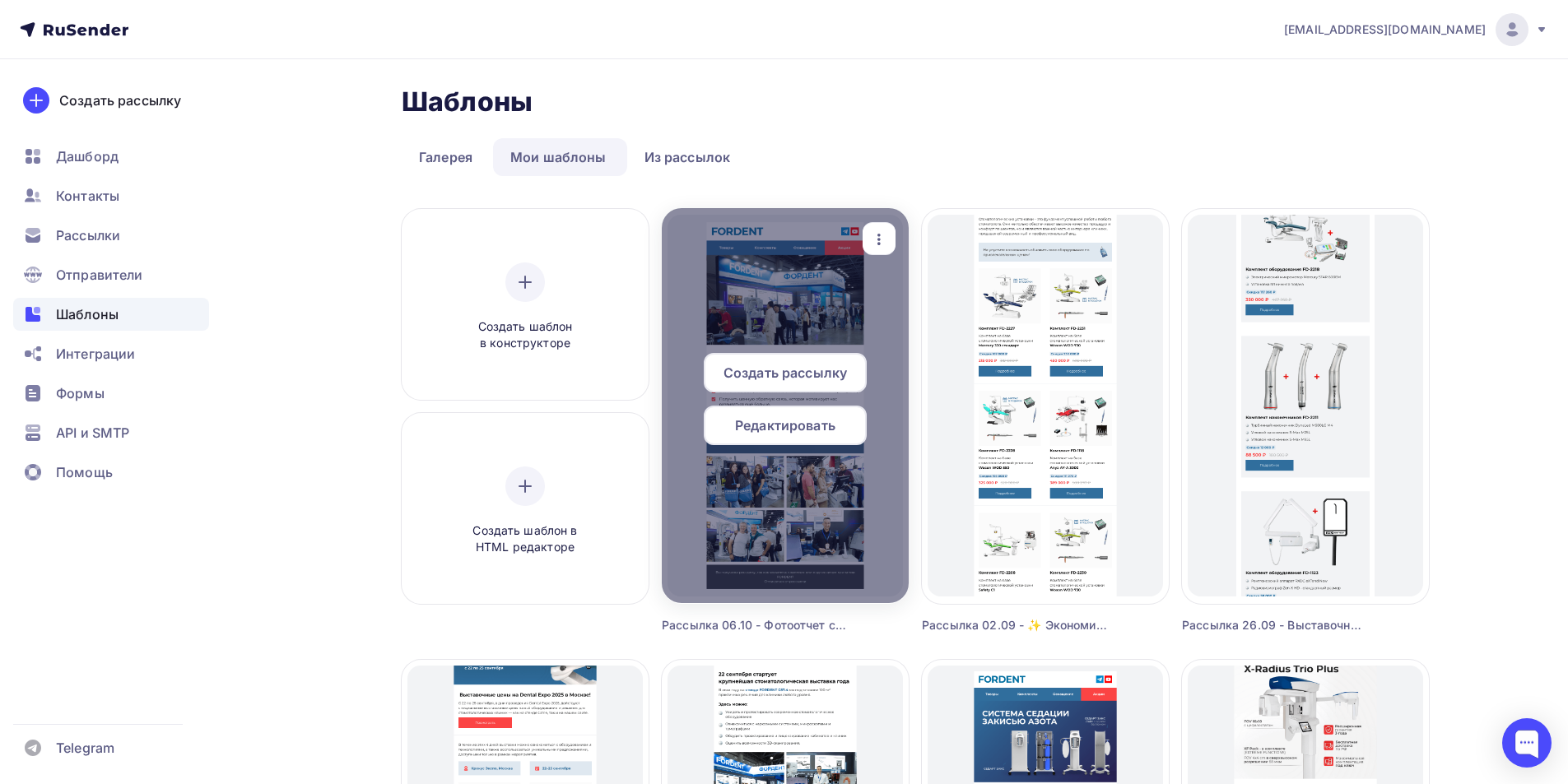
click at [766, 422] on span "Редактировать" at bounding box center [785, 425] width 100 height 20
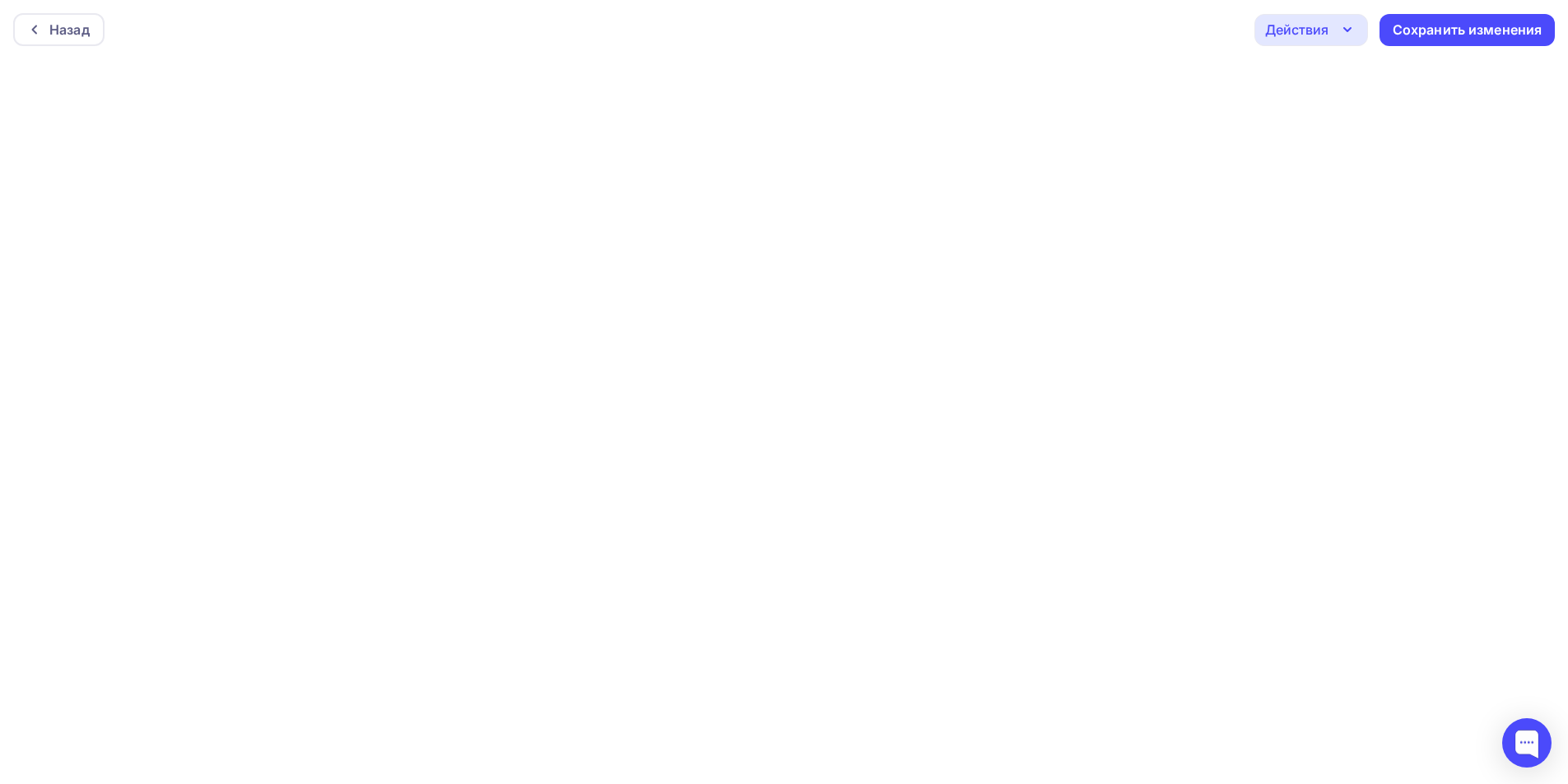
click at [1354, 28] on icon "button" at bounding box center [1348, 30] width 20 height 20
click at [1341, 72] on div "Отправить тестовое письмо" at bounding box center [1400, 79] width 190 height 20
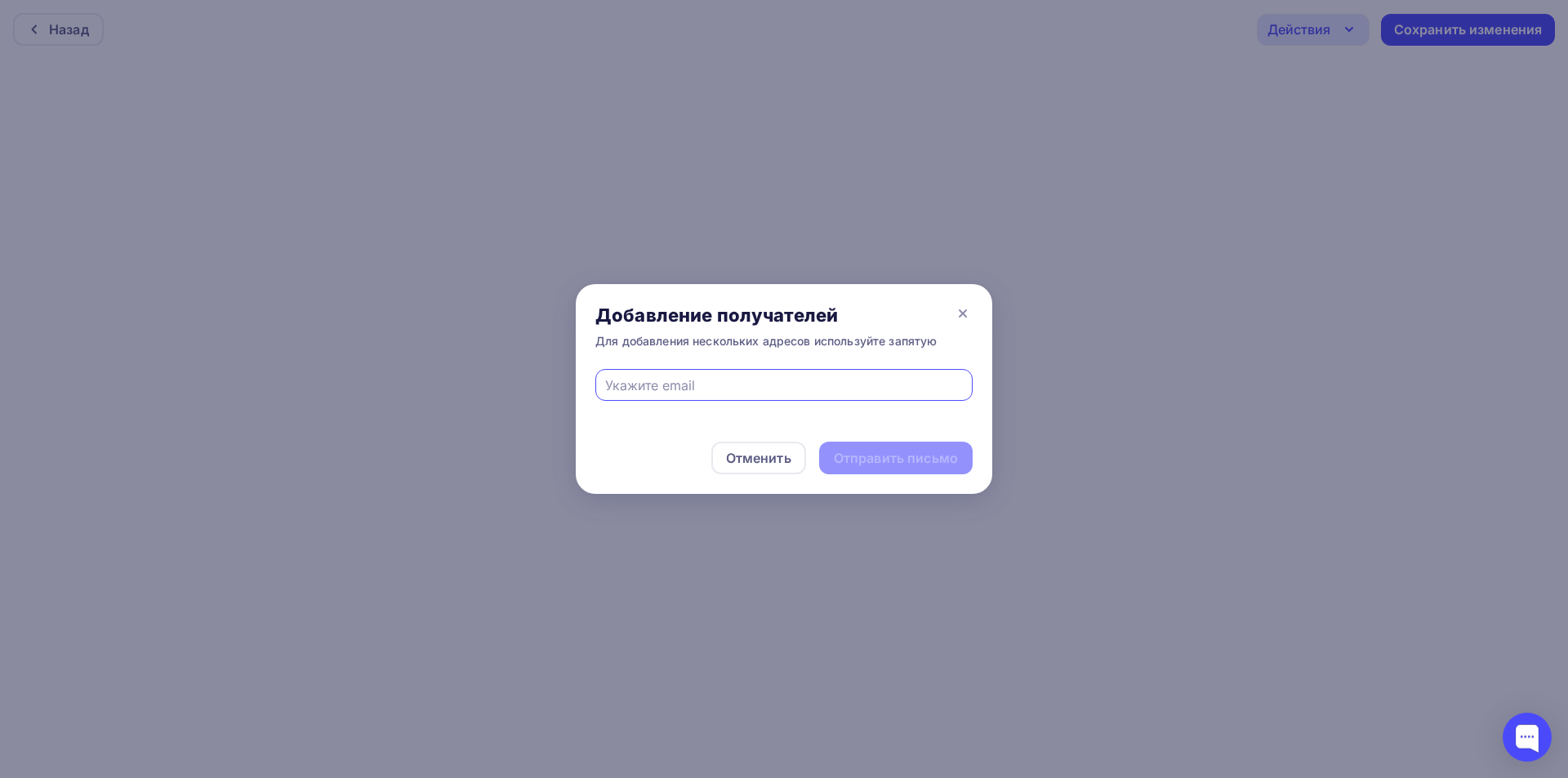
click at [840, 390] on input "text" at bounding box center [784, 385] width 358 height 20
type input "[EMAIL_ADDRESS][DOMAIN_NAME]"
click at [935, 449] on div "Отправить письмо" at bounding box center [895, 458] width 125 height 19
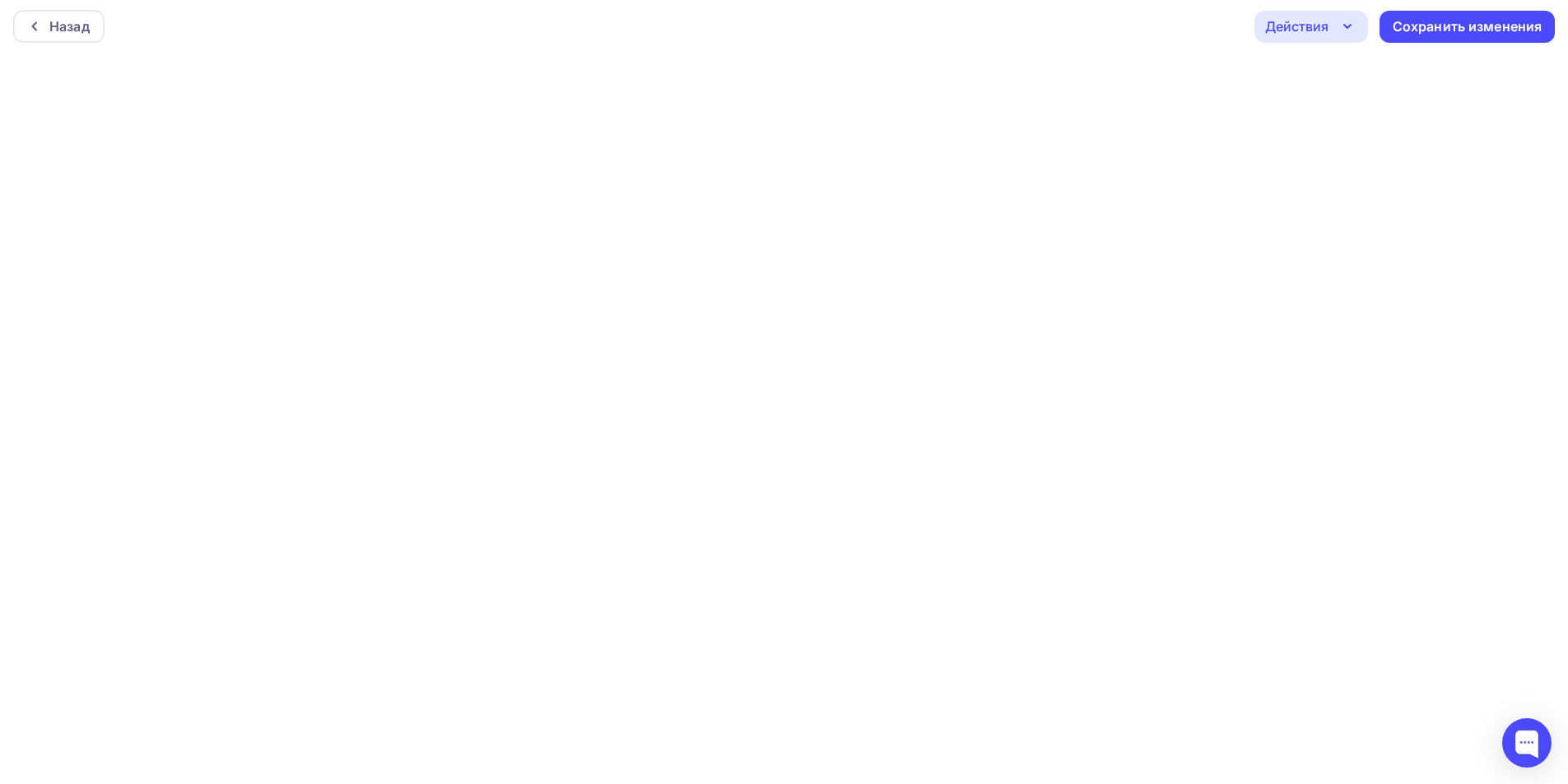
scroll to position [5, 0]
click at [1409, 23] on div "Сохранить изменения" at bounding box center [1468, 25] width 150 height 19
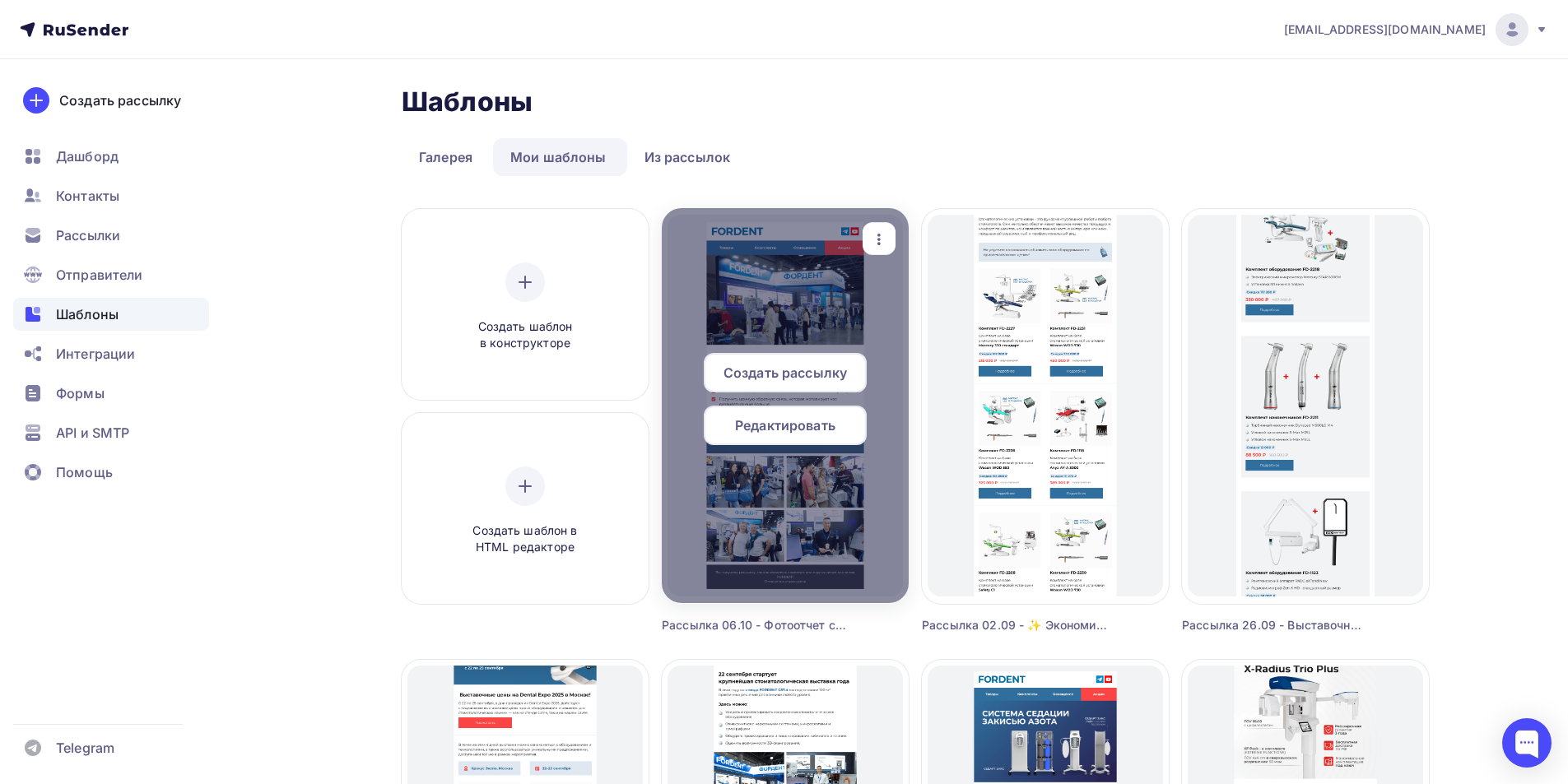
click at [778, 429] on span "Редактировать" at bounding box center [785, 425] width 100 height 20
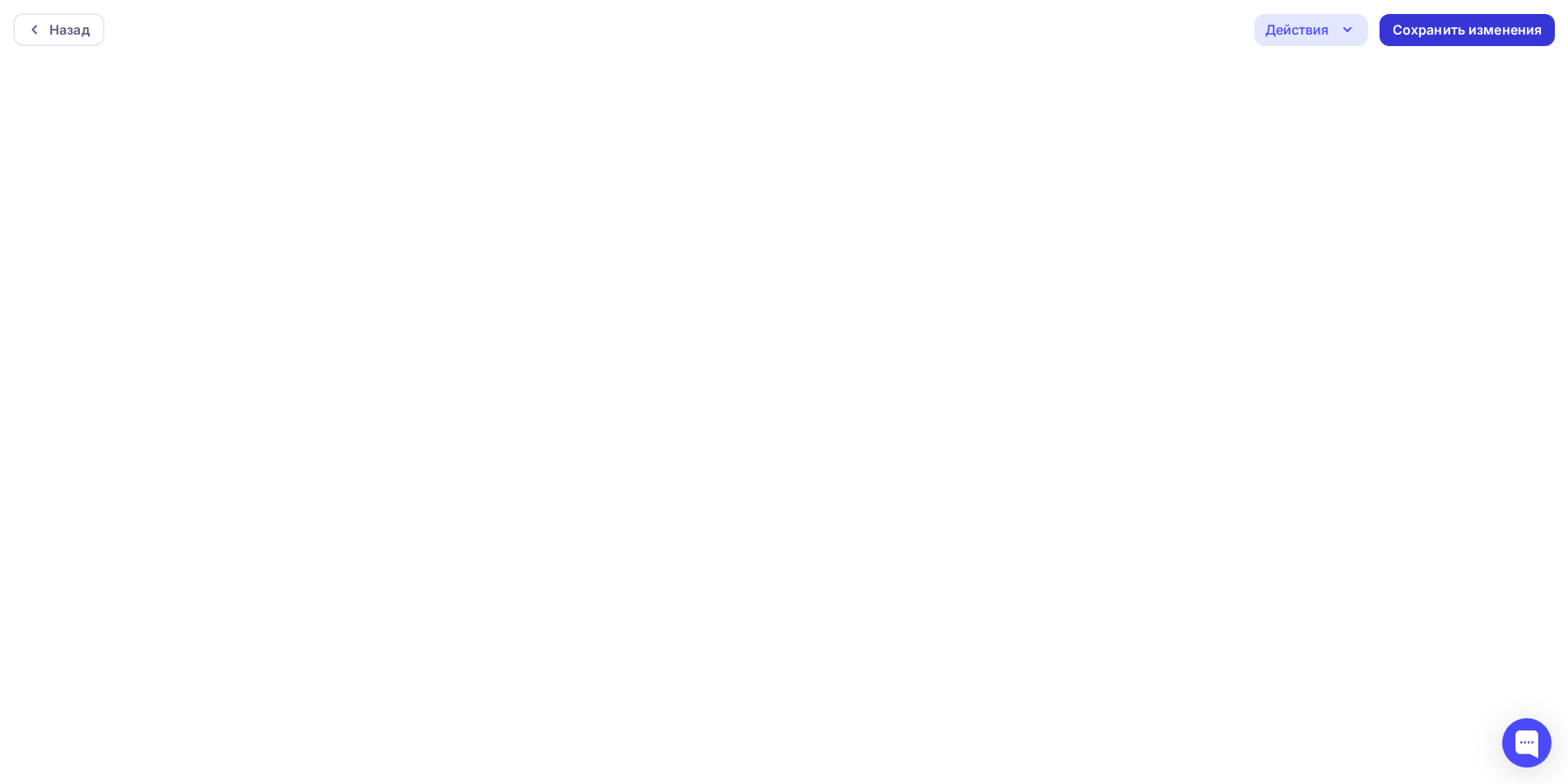
click at [1432, 23] on div "Сохранить изменения" at bounding box center [1468, 30] width 150 height 19
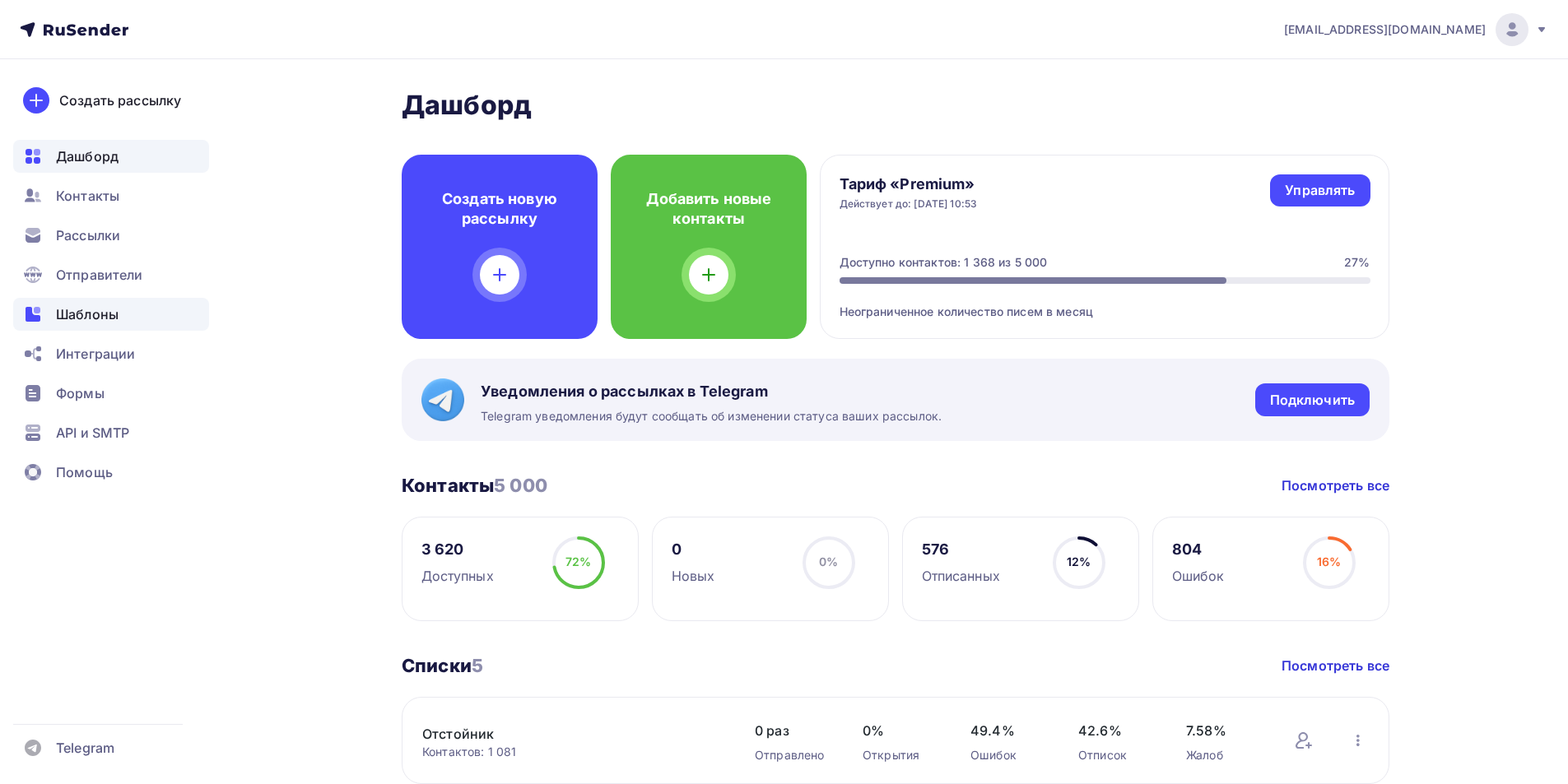
click at [86, 311] on span "Шаблоны" at bounding box center [87, 314] width 62 height 20
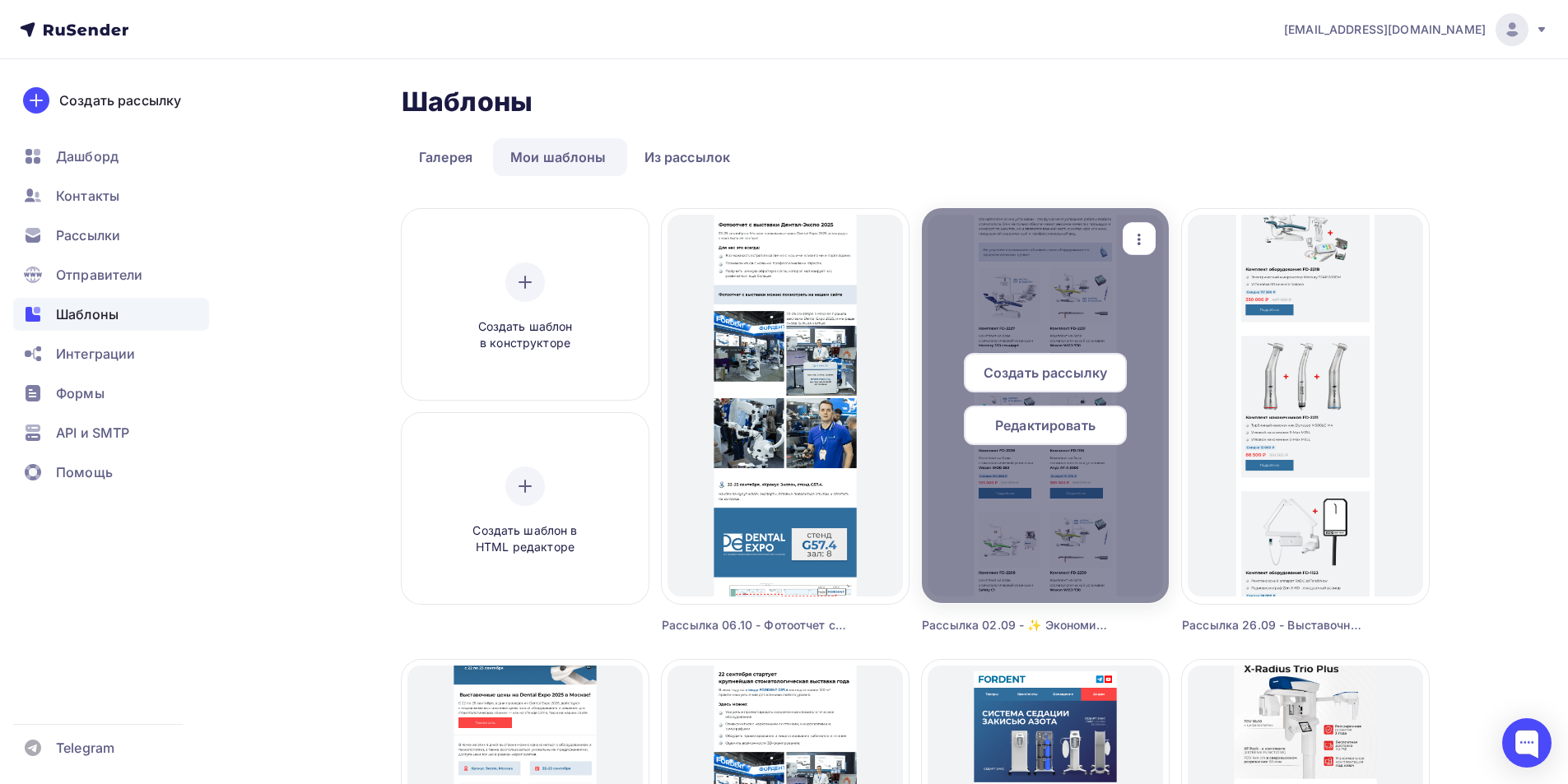
click at [1080, 423] on span "Редактировать" at bounding box center [1045, 425] width 100 height 20
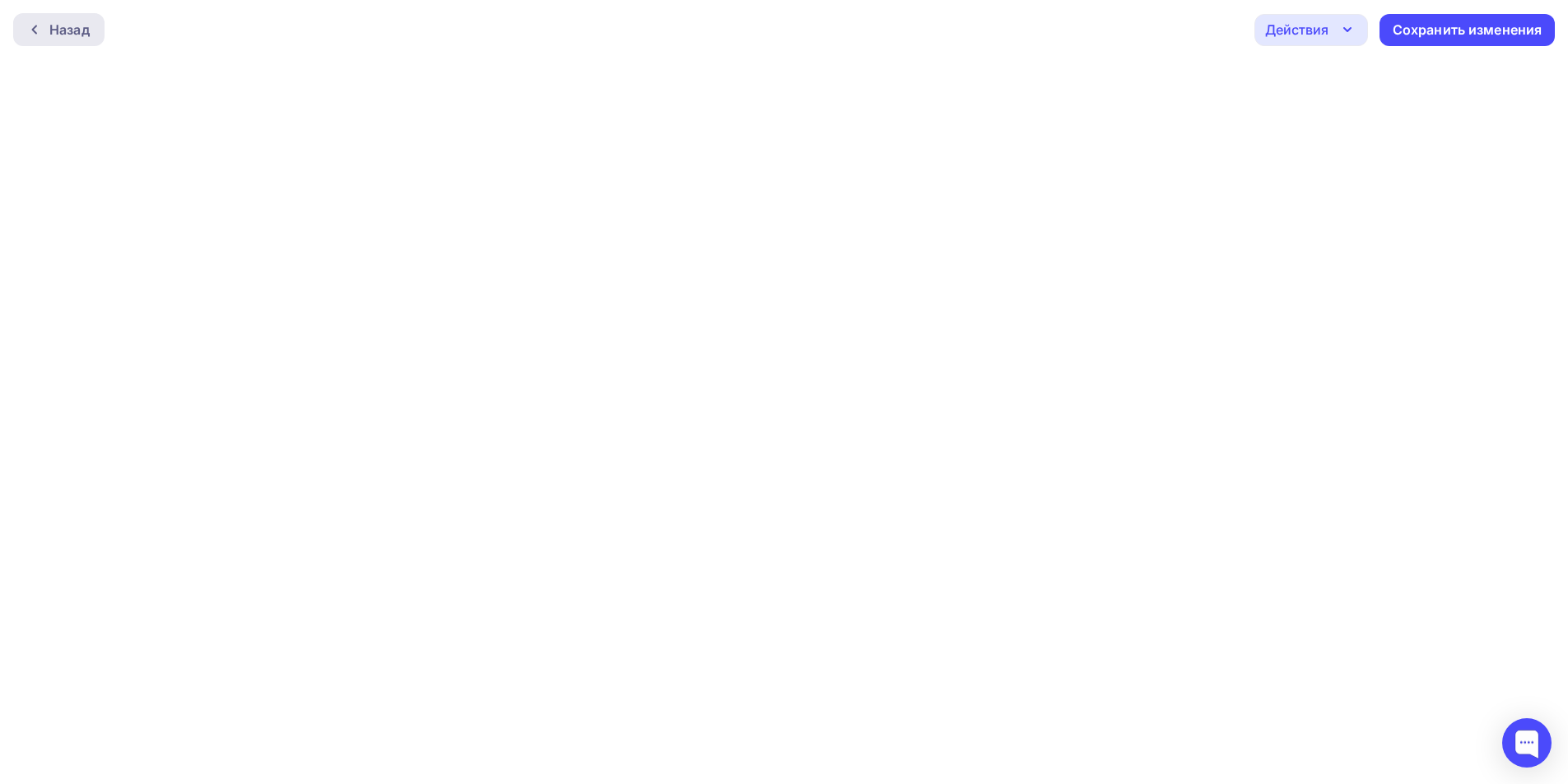
click at [44, 30] on div at bounding box center [39, 30] width 22 height 14
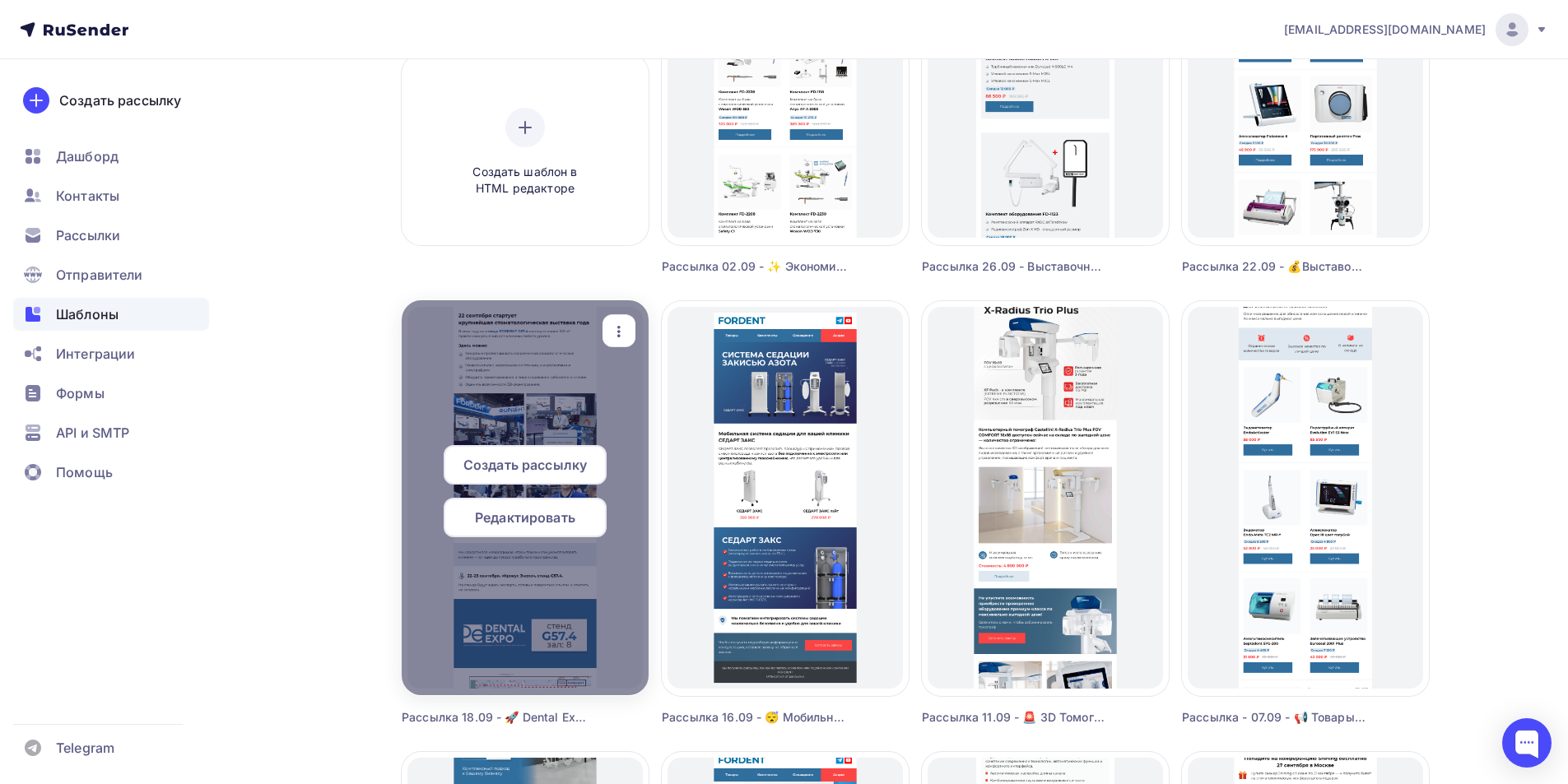
scroll to position [412, 0]
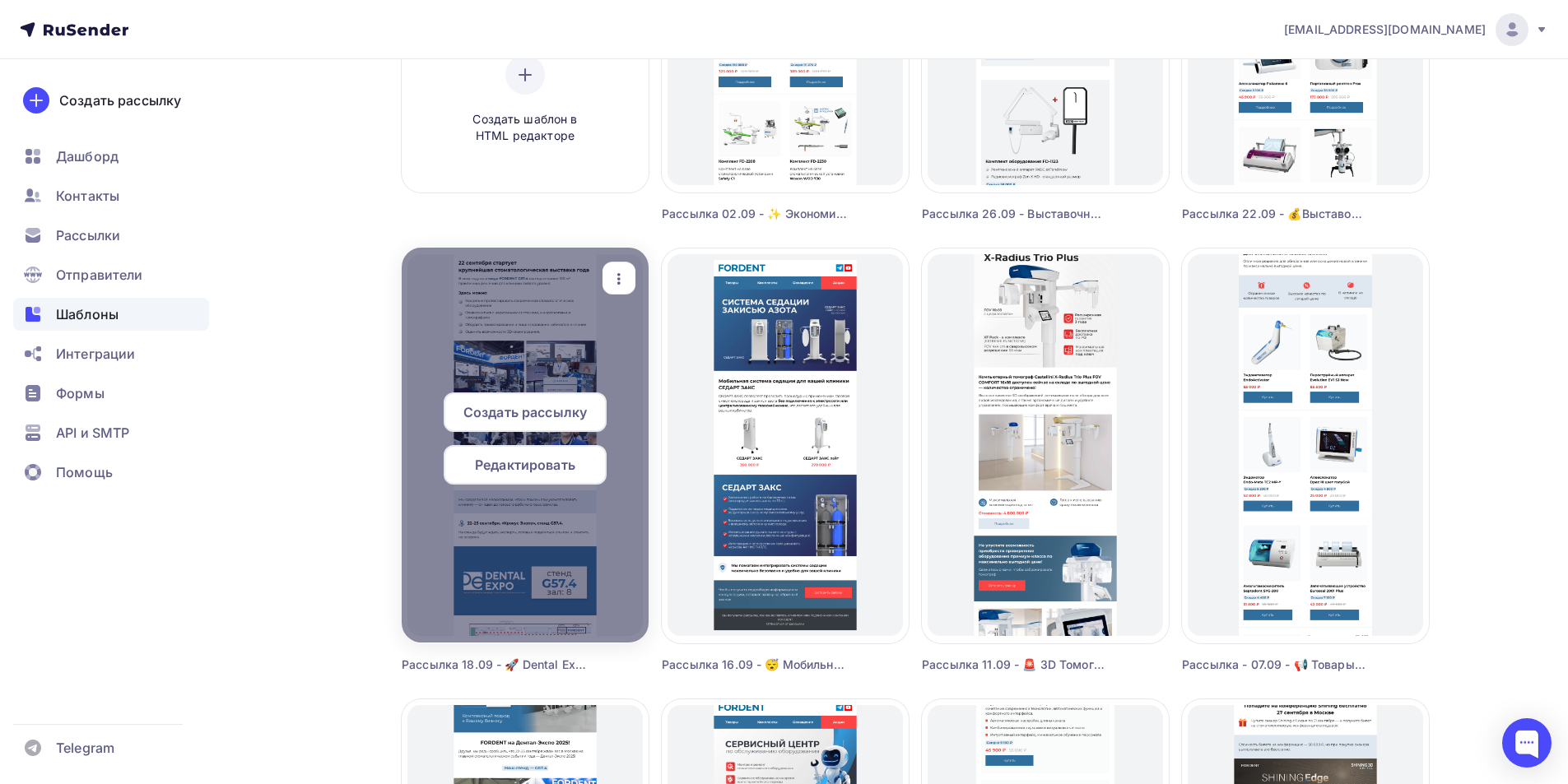
drag, startPoint x: 544, startPoint y: 466, endPoint x: 545, endPoint y: 476, distance: 10.0
click at [547, 469] on span "Редактировать" at bounding box center [525, 465] width 100 height 20
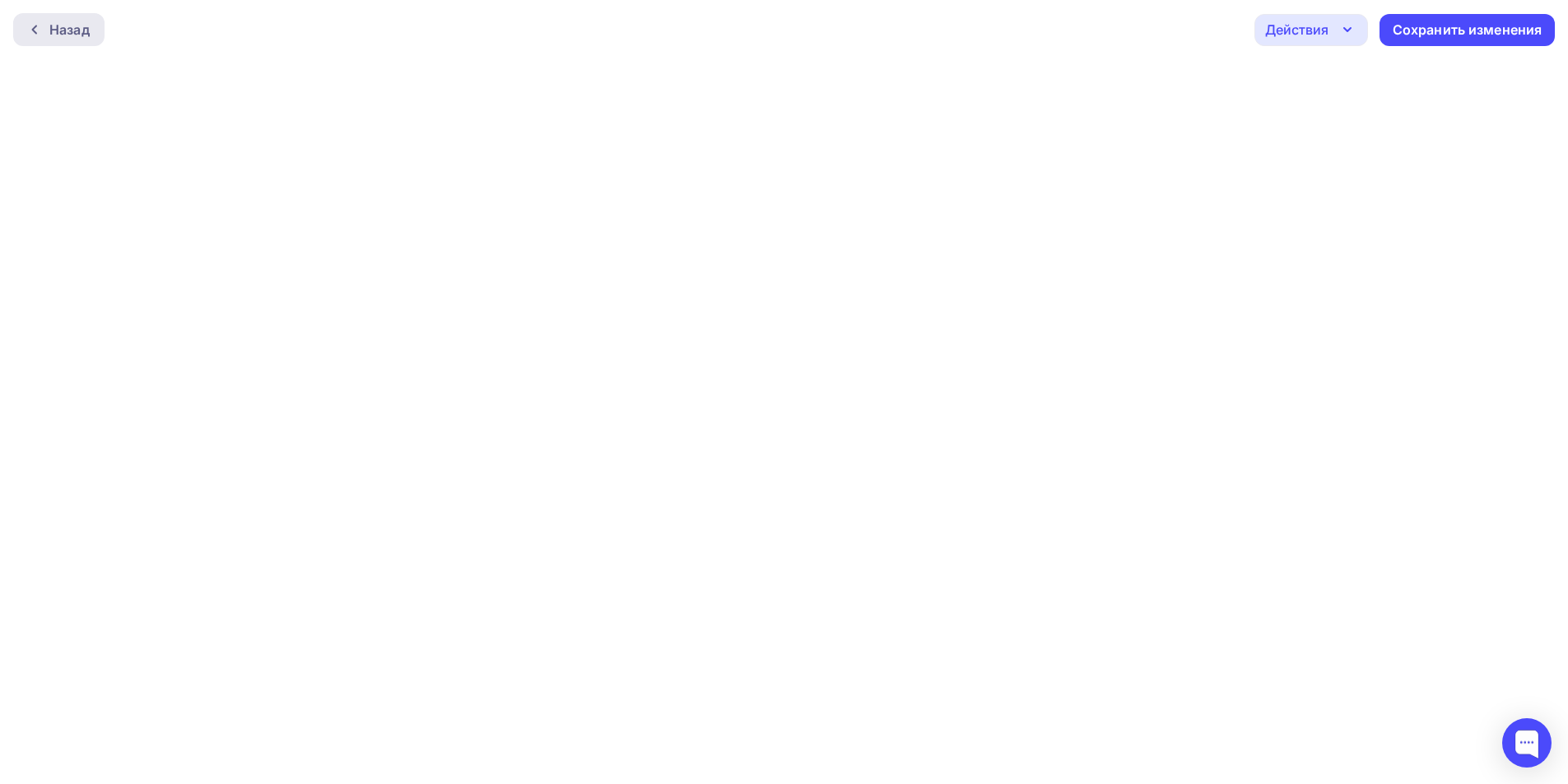
click at [75, 32] on div "Назад" at bounding box center [70, 30] width 41 height 20
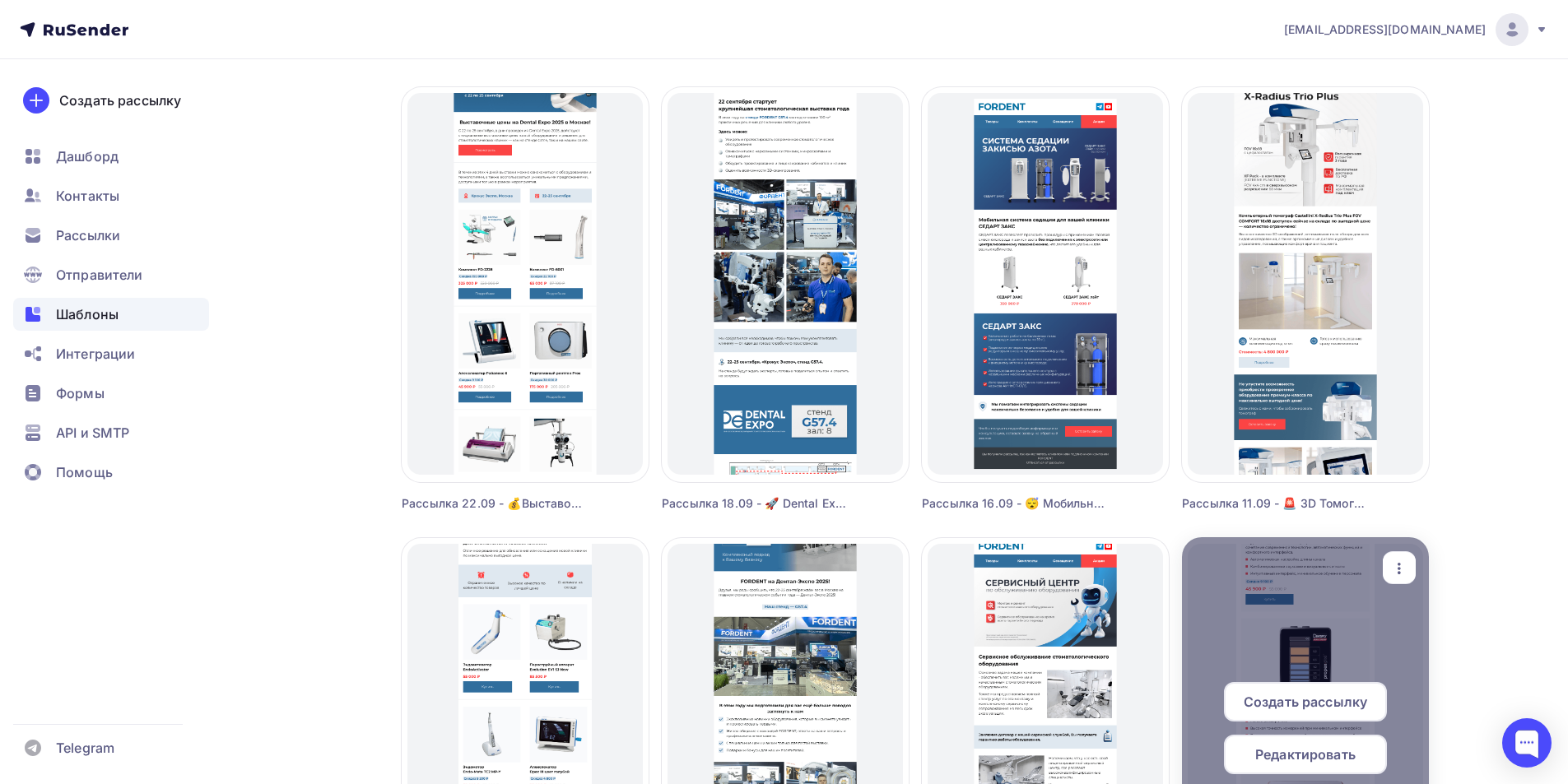
scroll to position [576, 0]
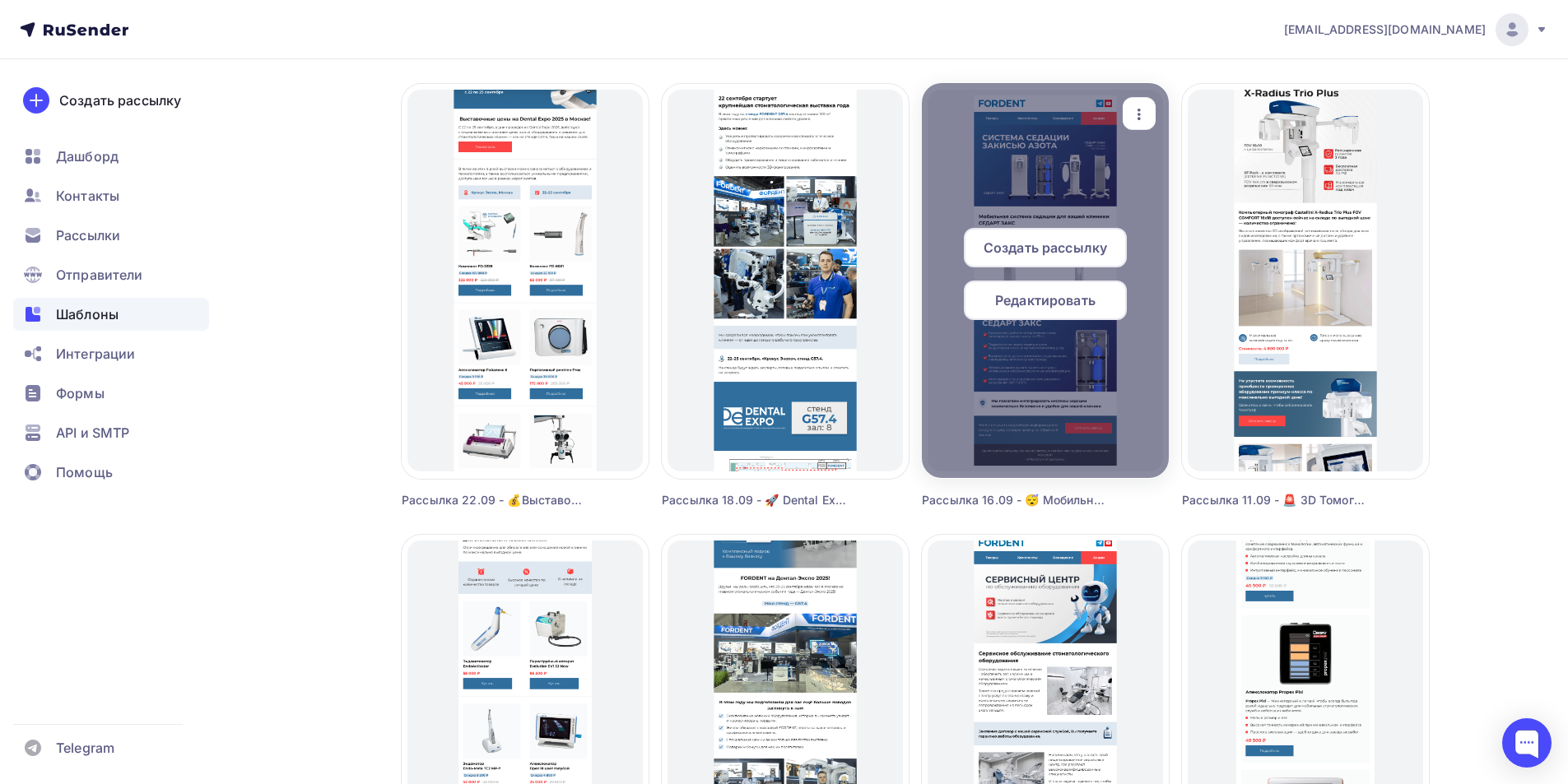
click at [1077, 305] on span "Редактировать" at bounding box center [1045, 301] width 100 height 20
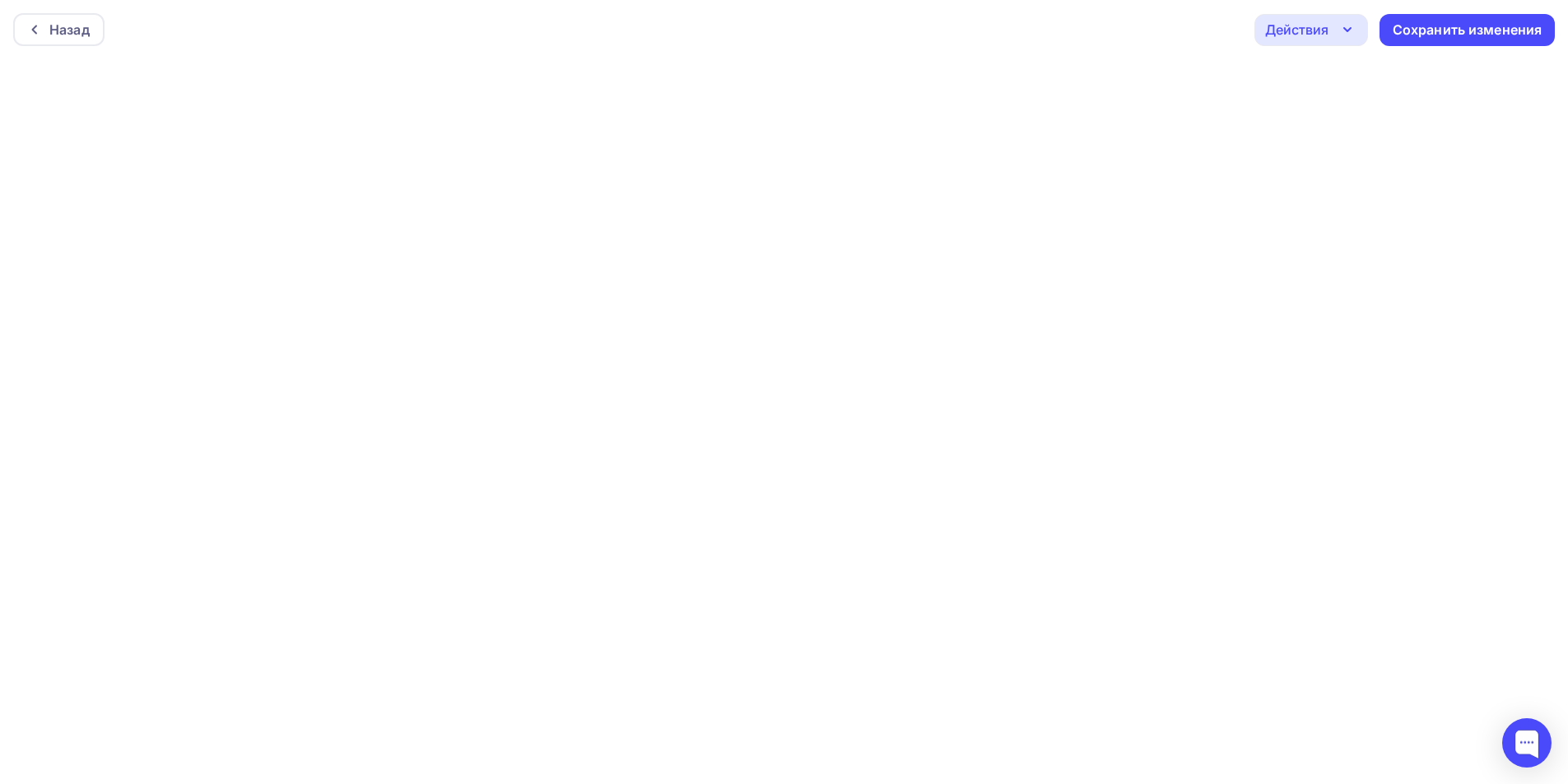
scroll to position [5, 0]
click at [63, 33] on div "Назад" at bounding box center [70, 25] width 41 height 20
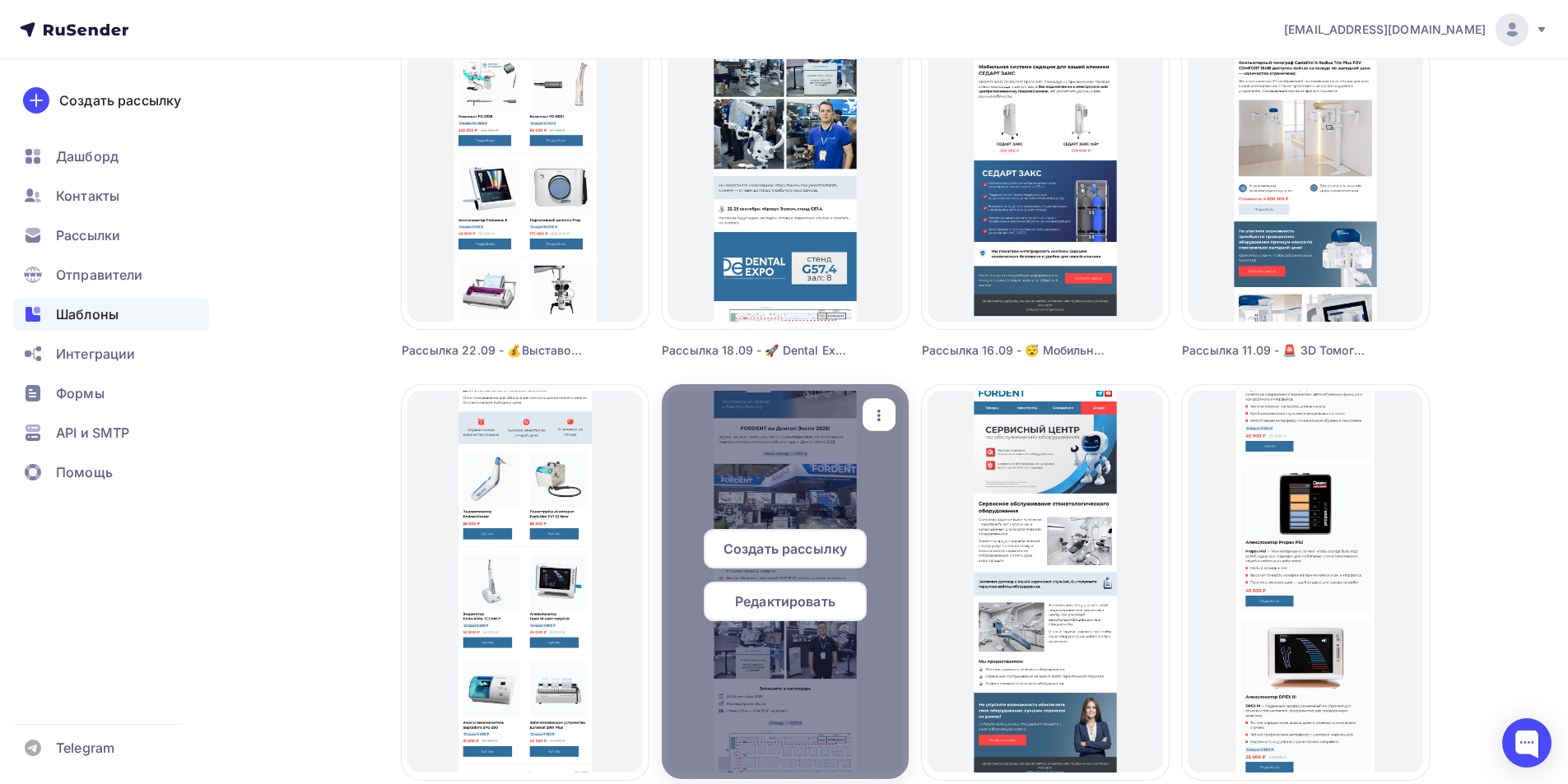
scroll to position [905, 0]
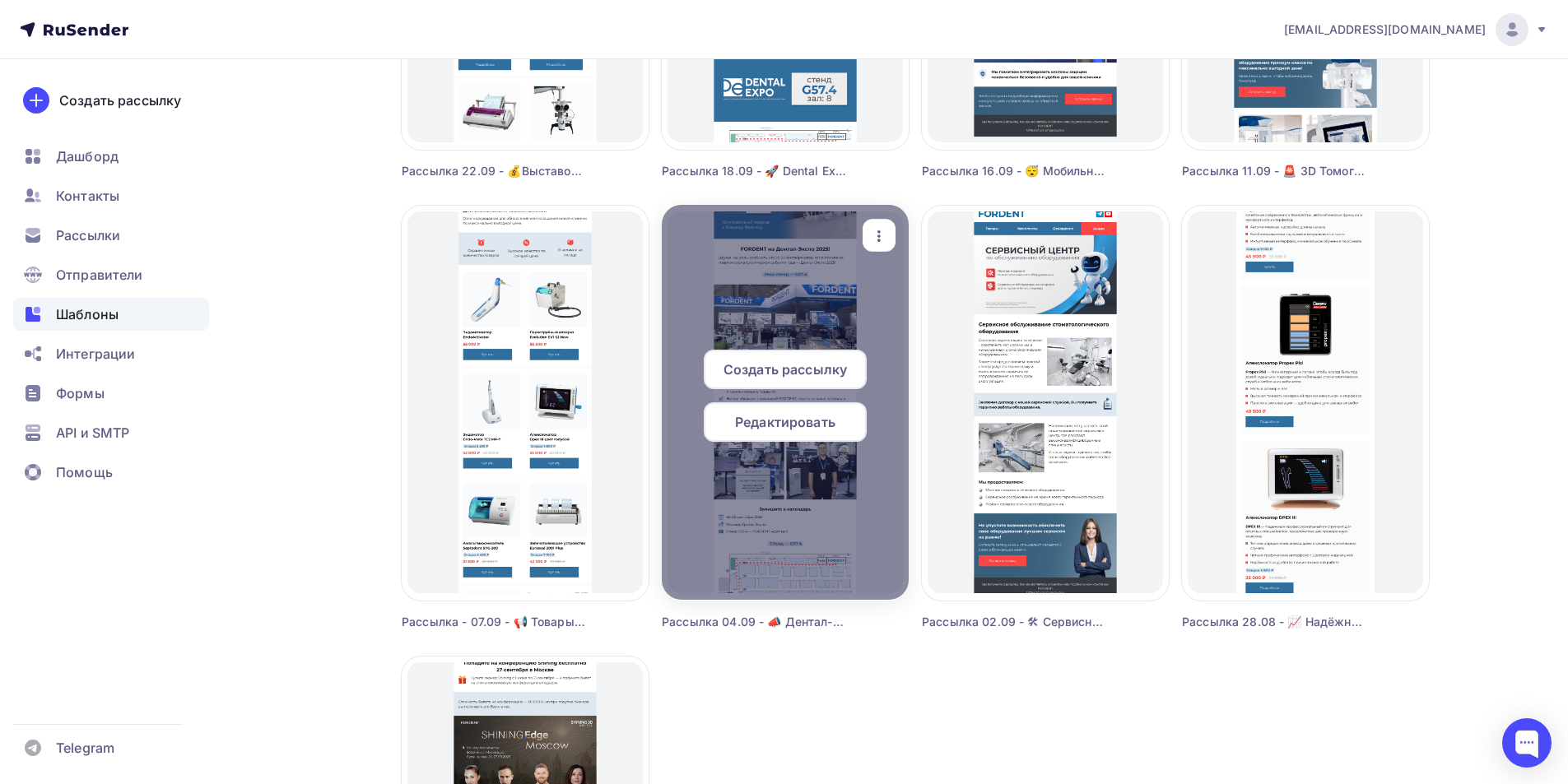
click at [771, 423] on span "Редактировать" at bounding box center [785, 423] width 100 height 20
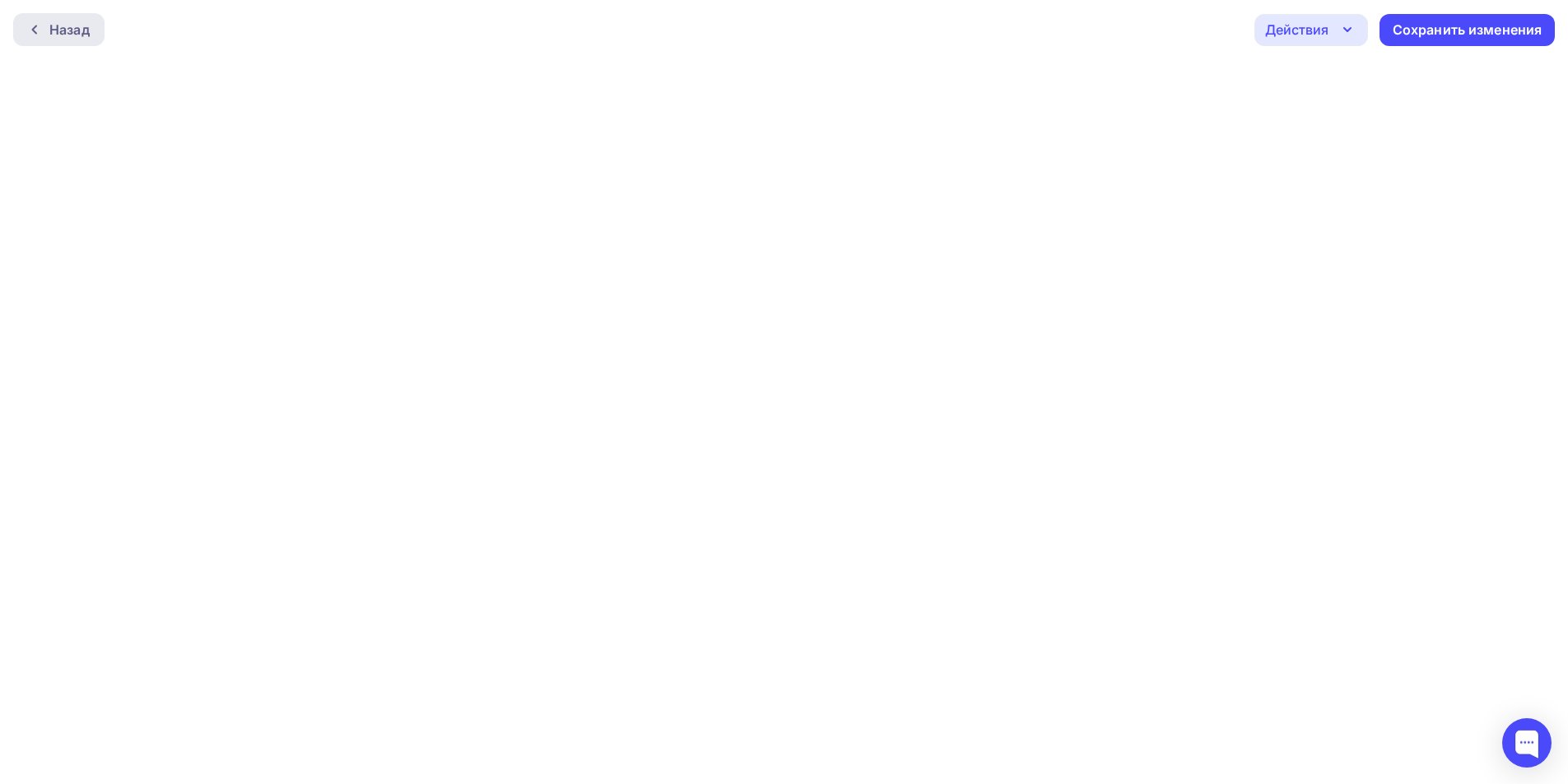
click at [61, 30] on div "Назад" at bounding box center [70, 30] width 41 height 20
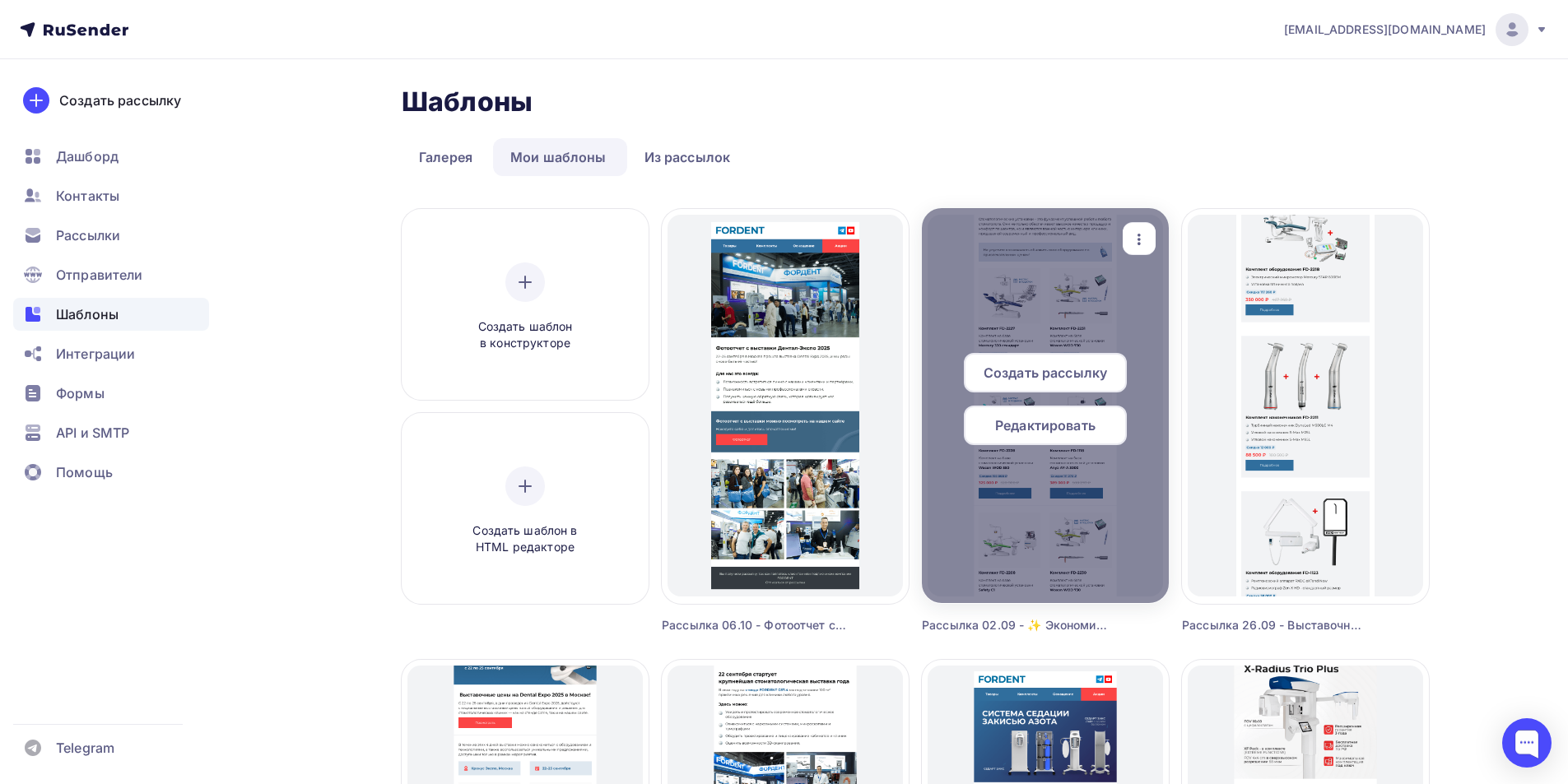
click at [1084, 423] on span "Редактировать" at bounding box center [1045, 425] width 100 height 20
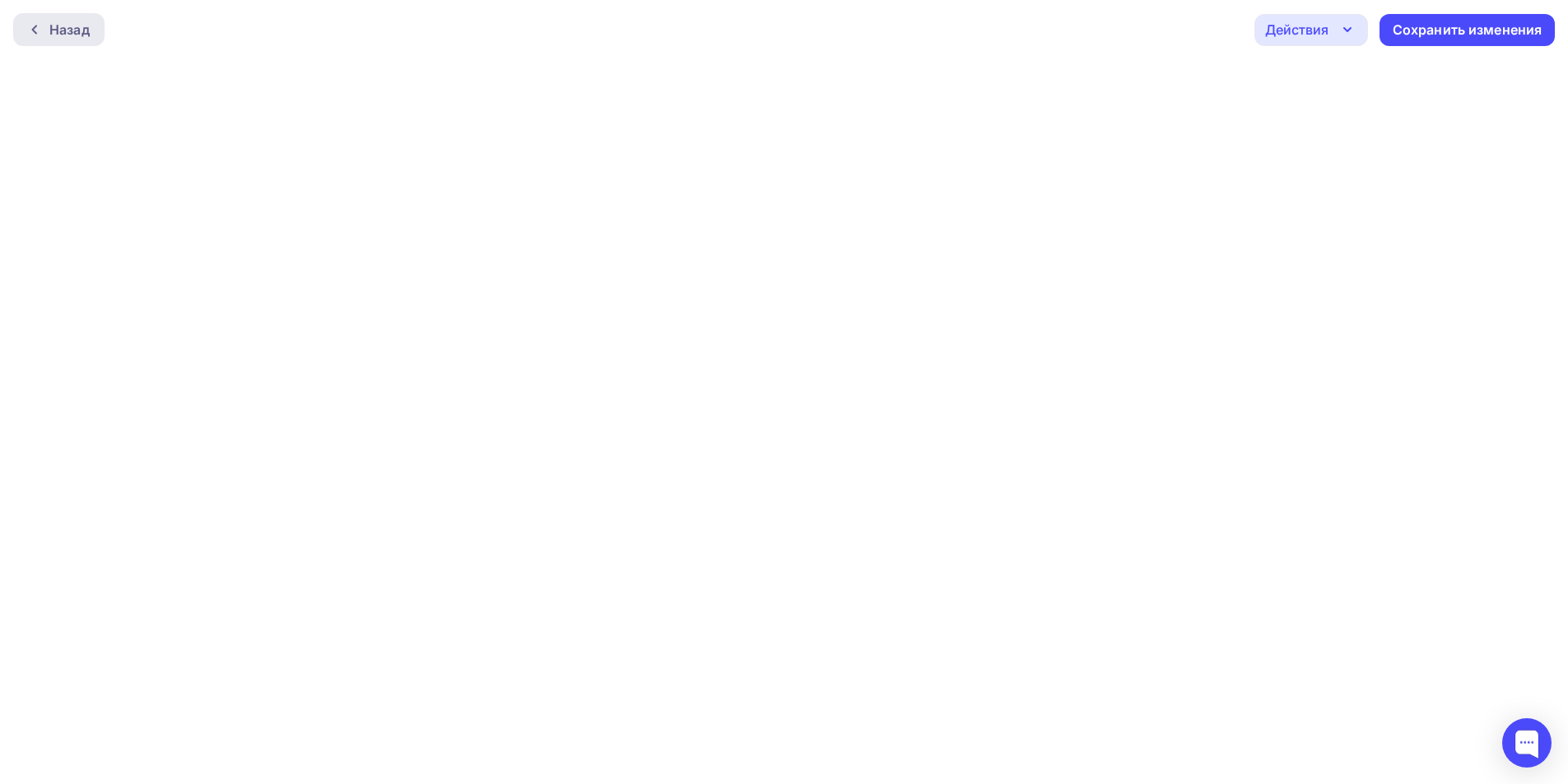
click at [92, 22] on div "Назад" at bounding box center [59, 30] width 91 height 33
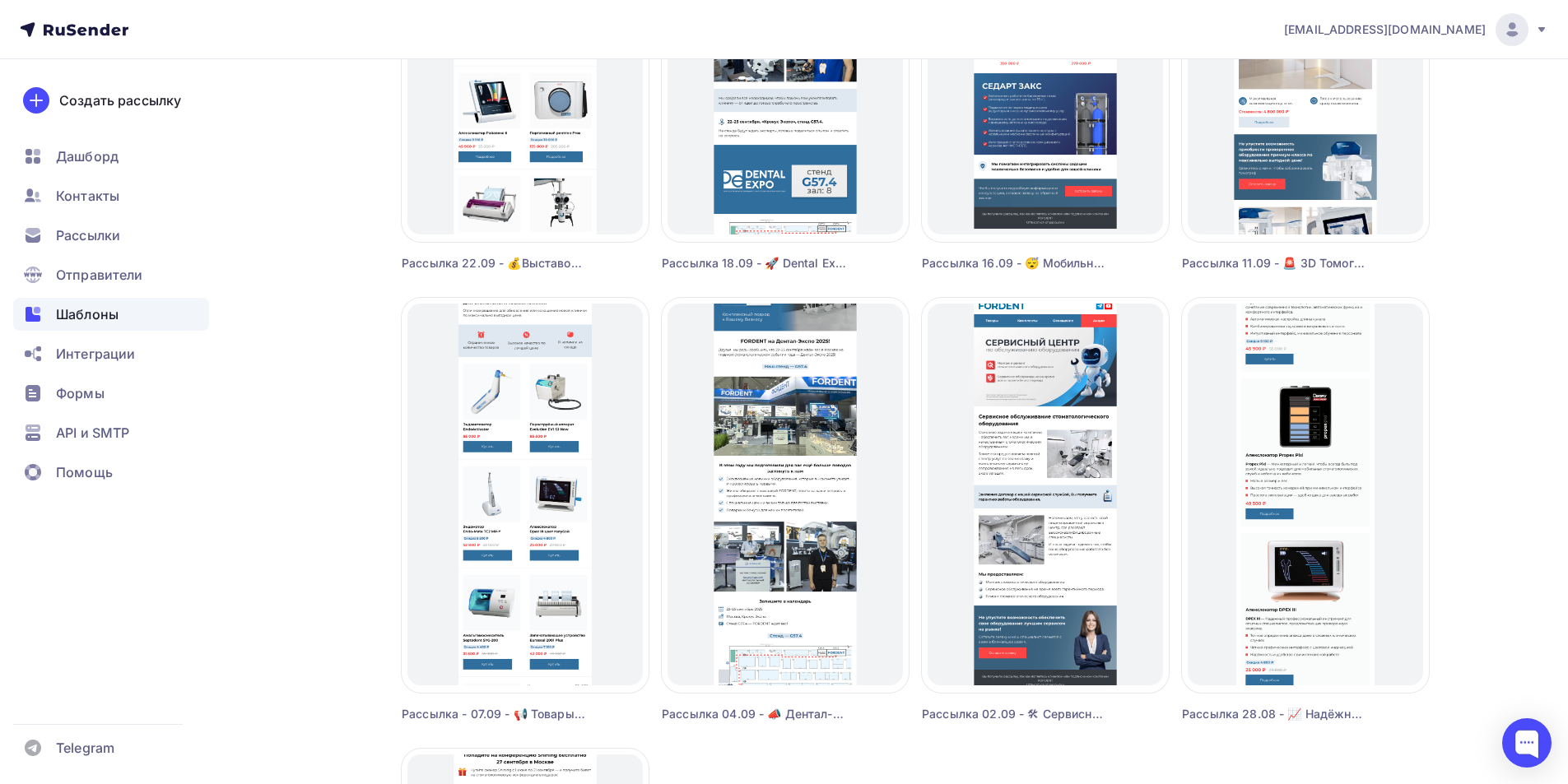
scroll to position [823, 0]
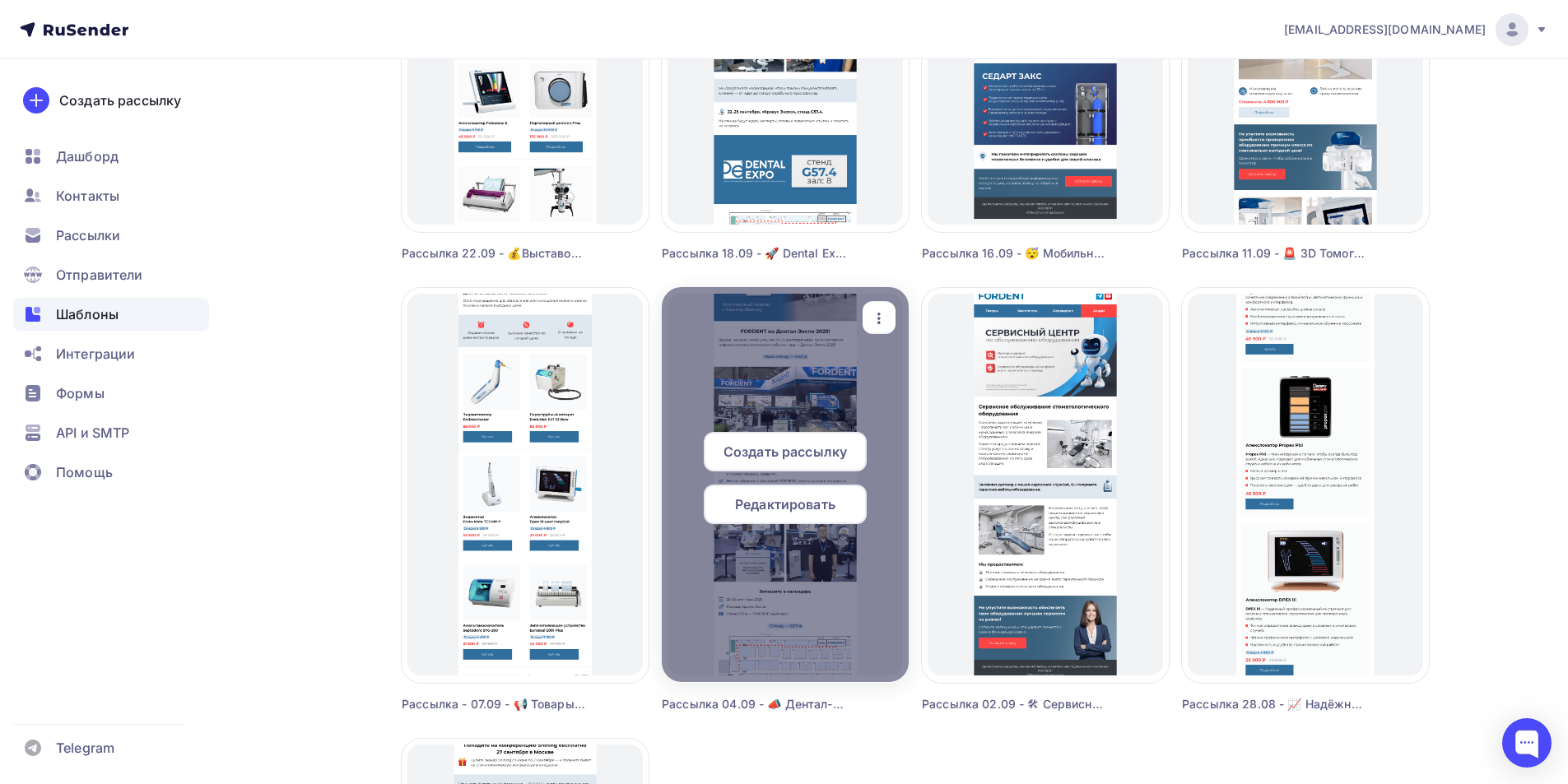
click at [759, 500] on span "Редактировать" at bounding box center [785, 505] width 100 height 20
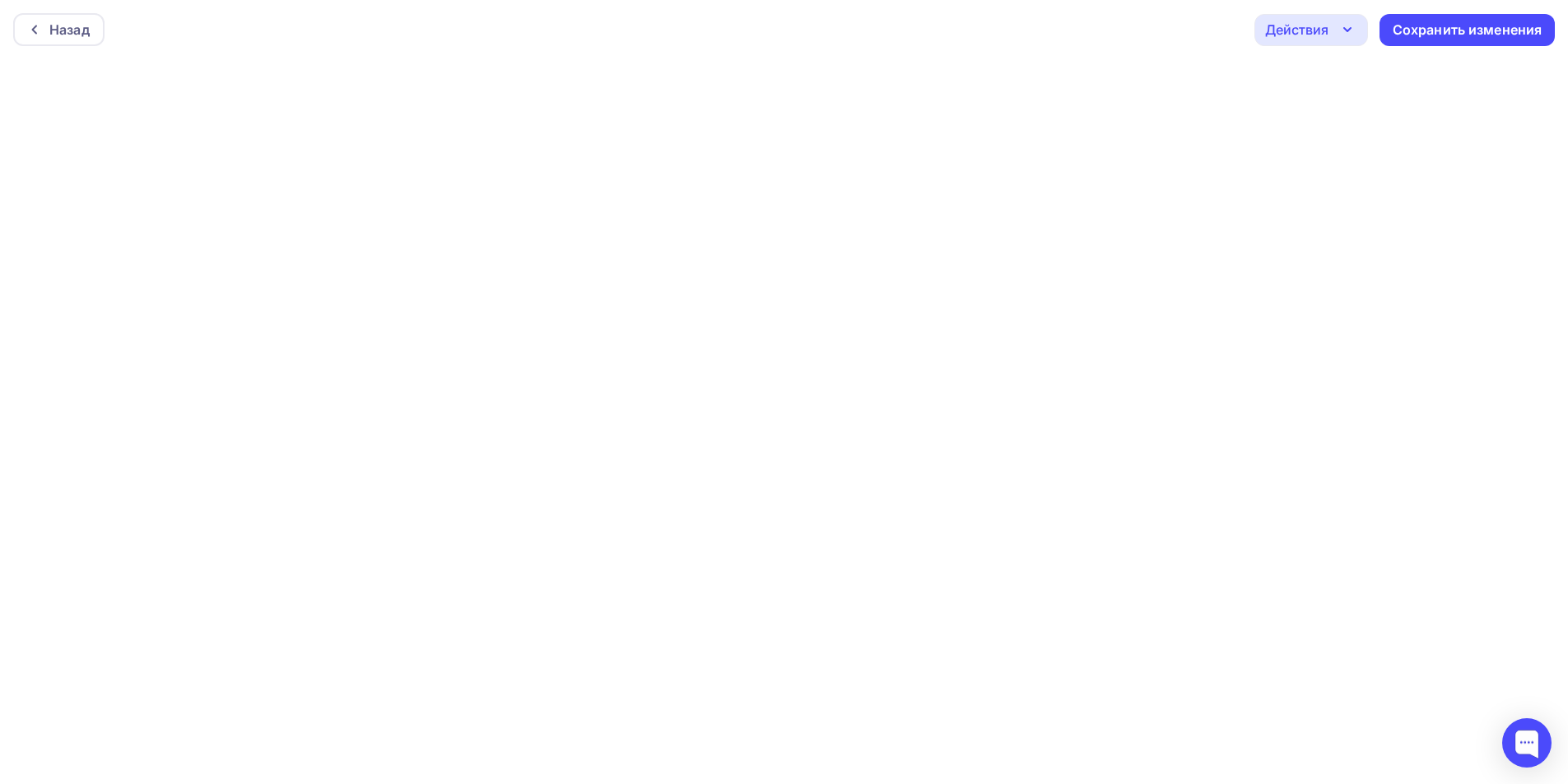
scroll to position [5, 0]
click at [50, 30] on div "Назад" at bounding box center [70, 25] width 41 height 20
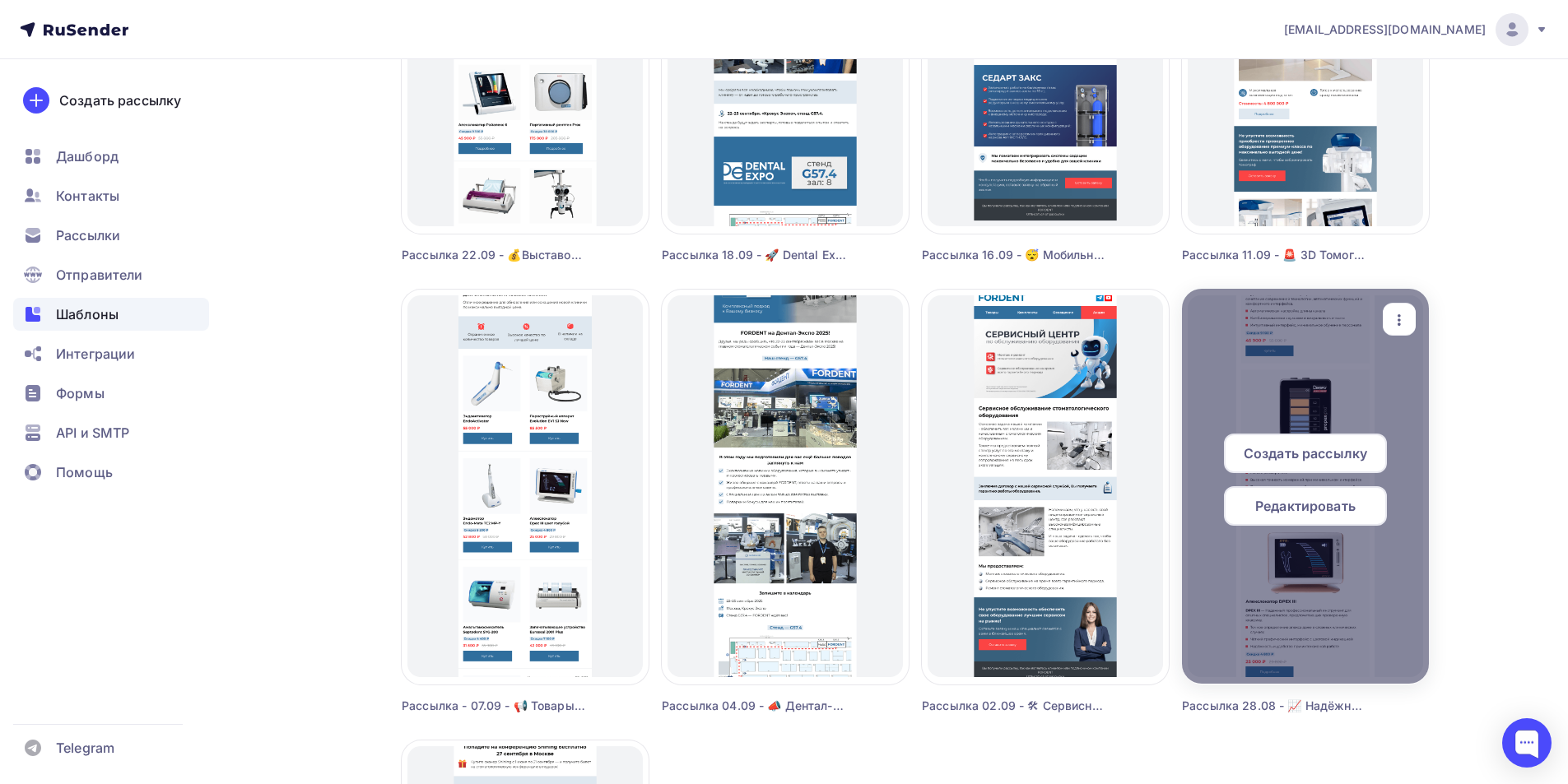
scroll to position [823, 0]
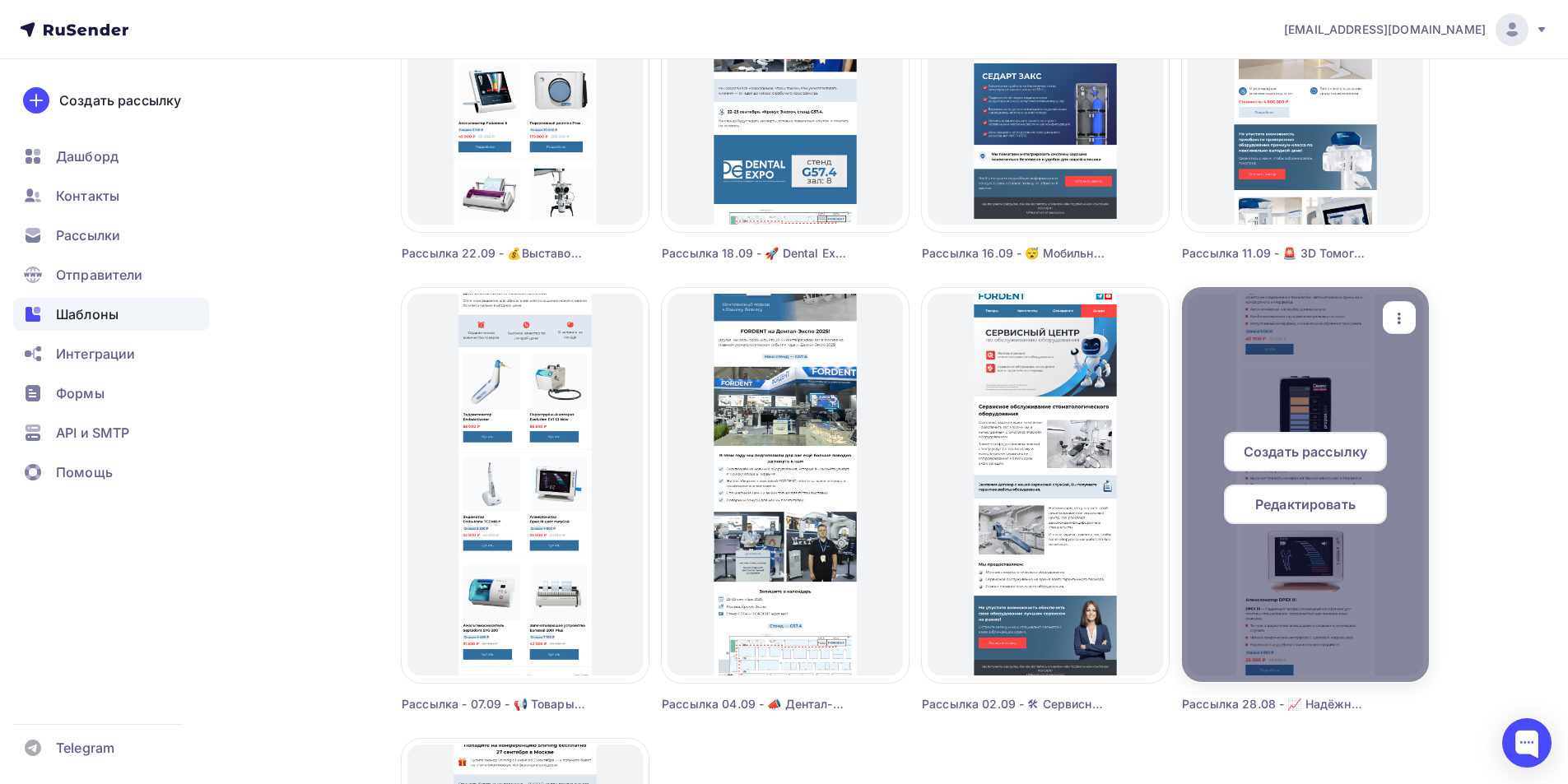
click at [1311, 513] on span "Редактировать" at bounding box center [1305, 505] width 100 height 20
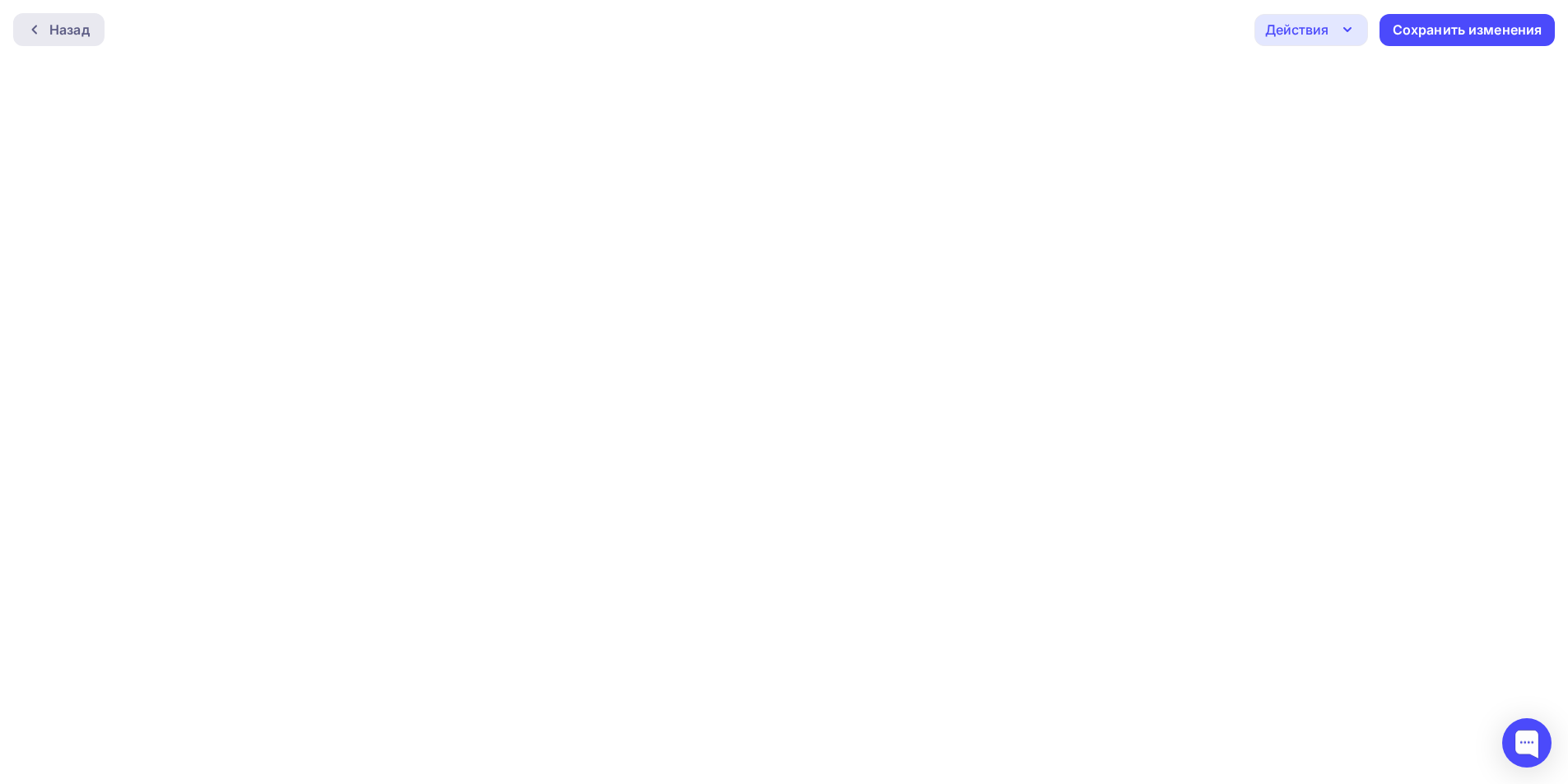
click at [44, 29] on div at bounding box center [39, 30] width 22 height 14
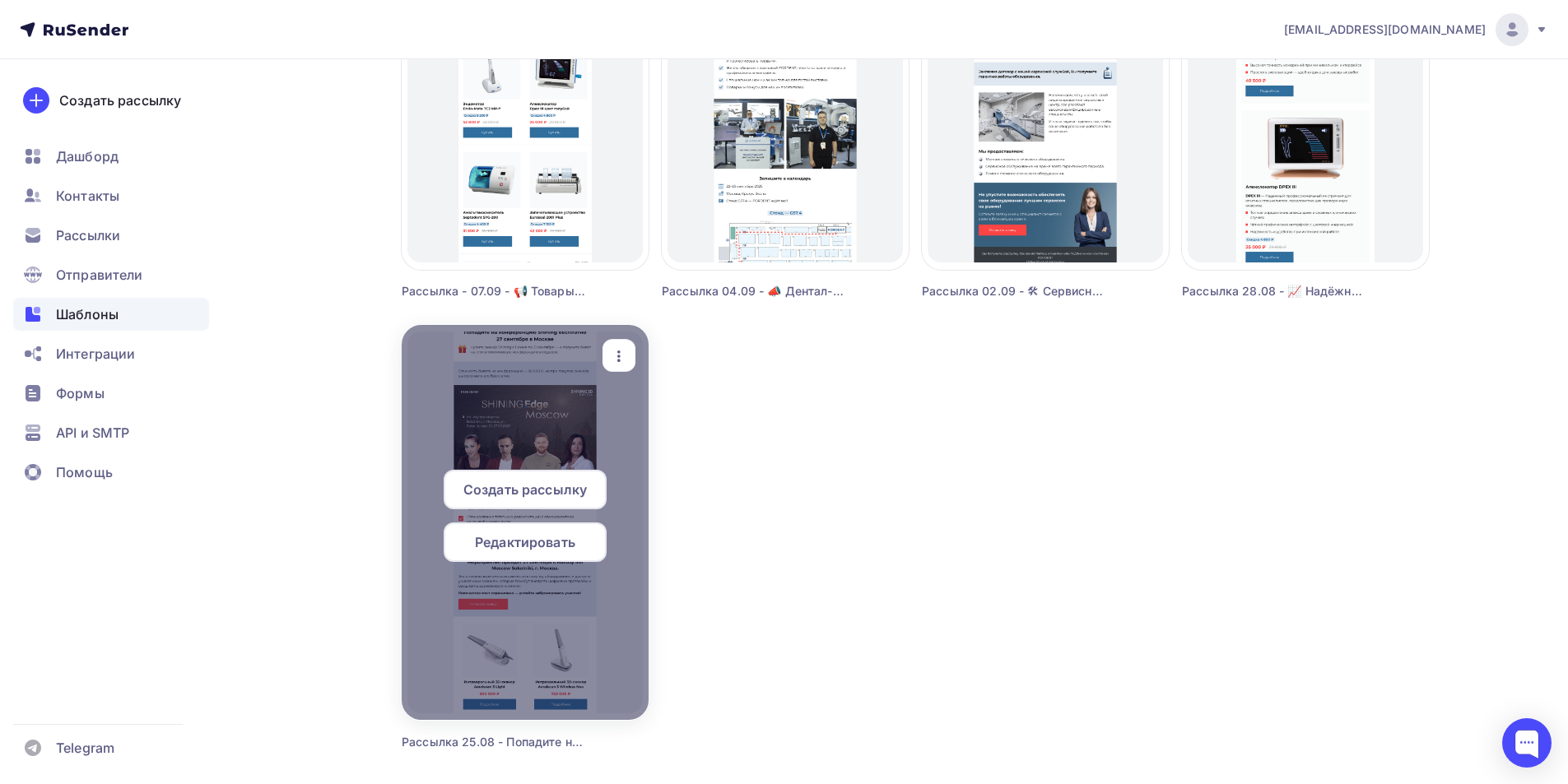
scroll to position [1317, 0]
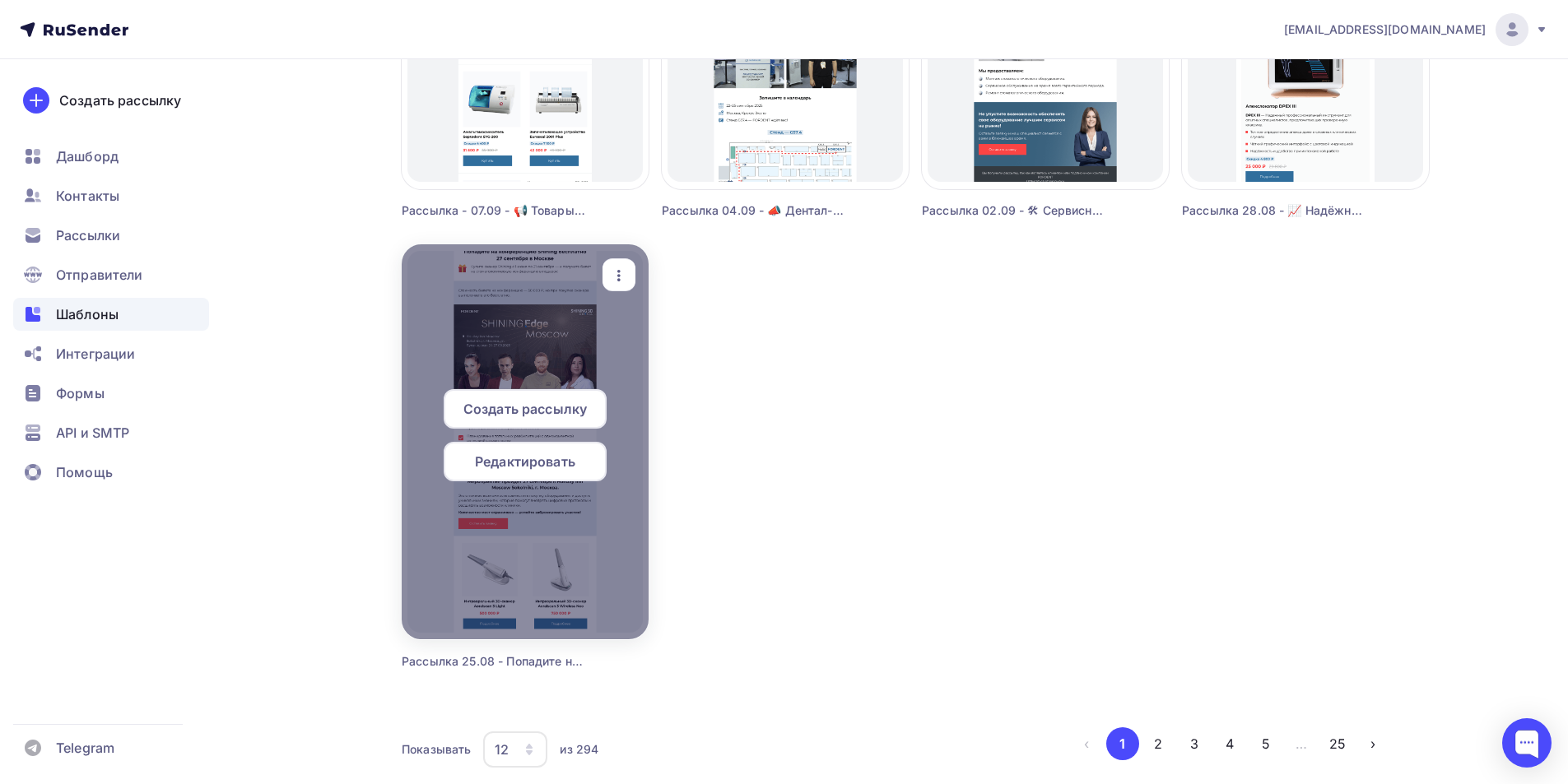
click at [512, 462] on span "Редактировать" at bounding box center [525, 462] width 100 height 20
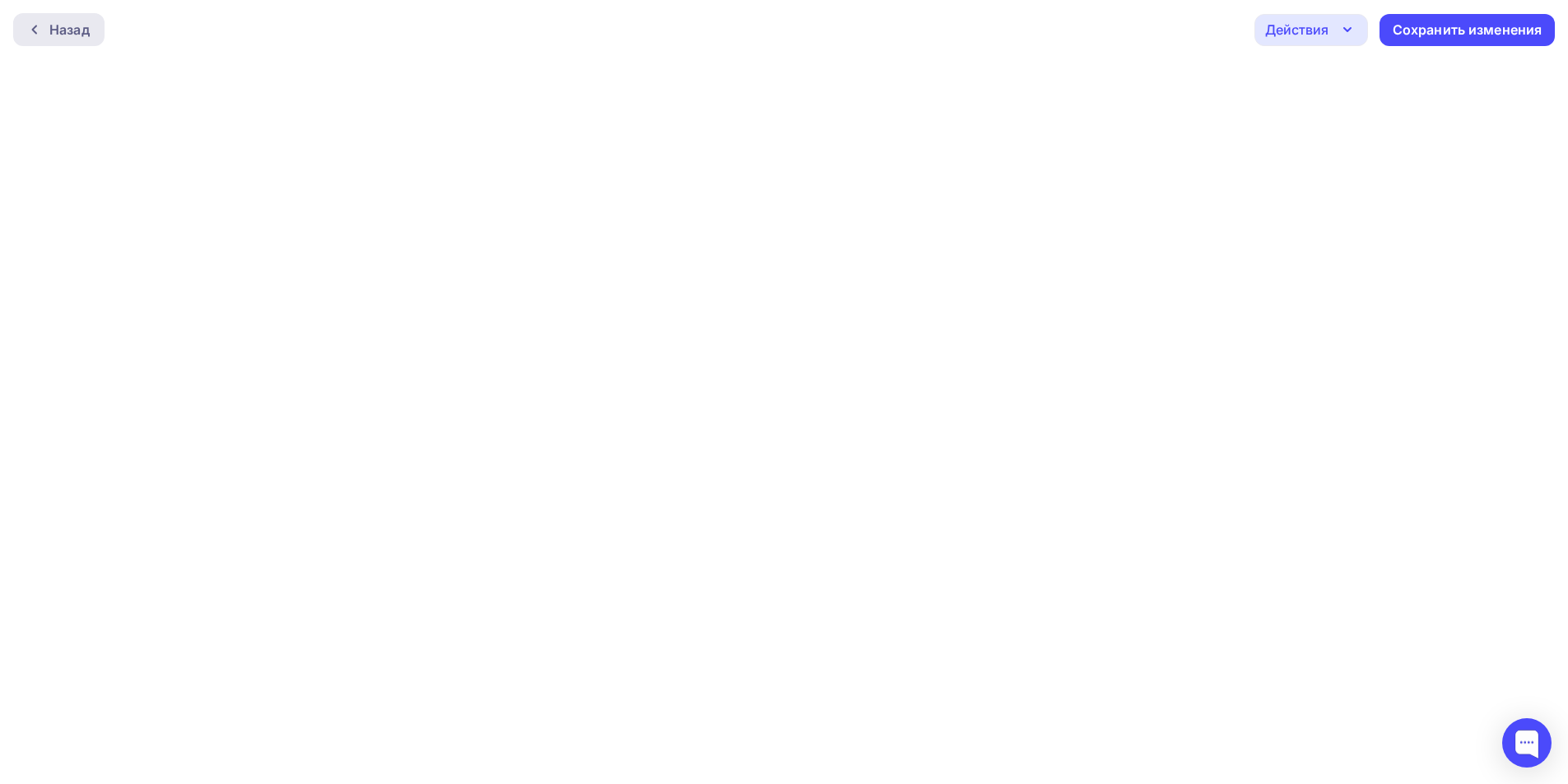
click at [51, 25] on div "Назад" at bounding box center [59, 30] width 91 height 33
